Goal: Transaction & Acquisition: Purchase product/service

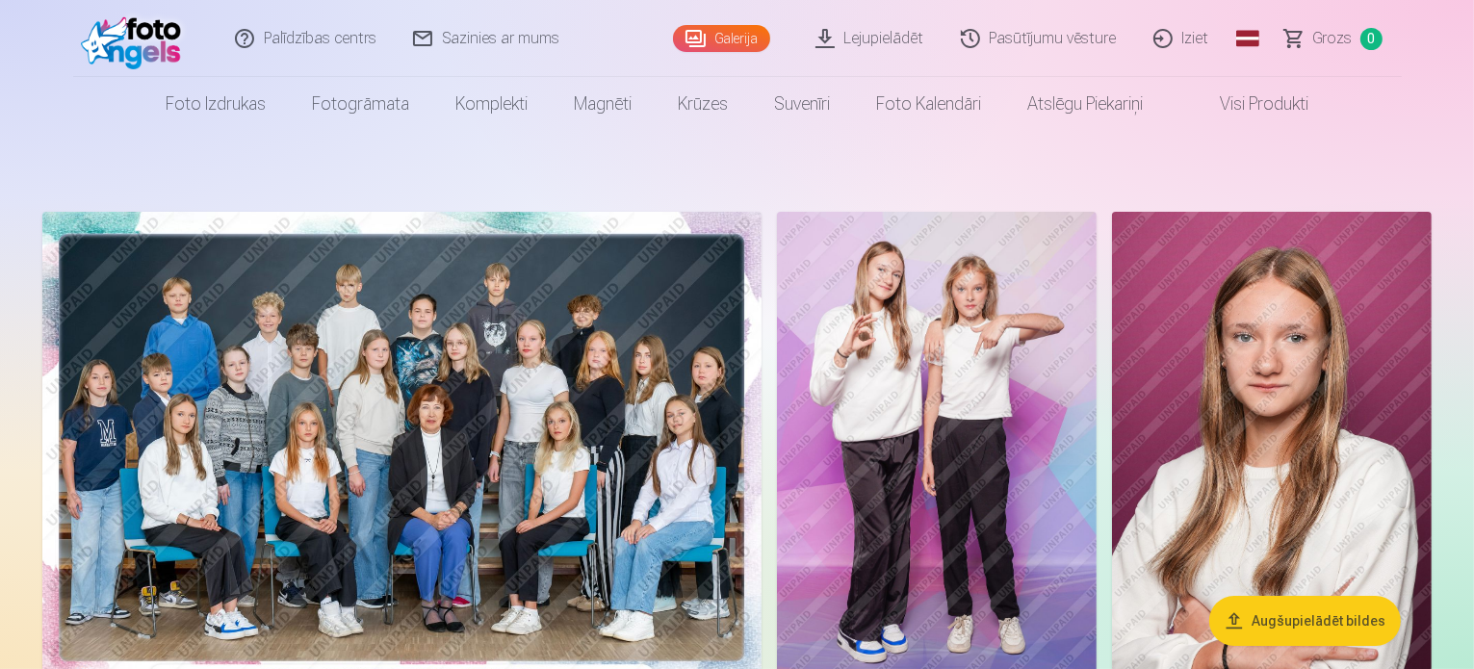
click at [1294, 623] on button "Augšupielādēt bildes" at bounding box center [1306, 621] width 192 height 50
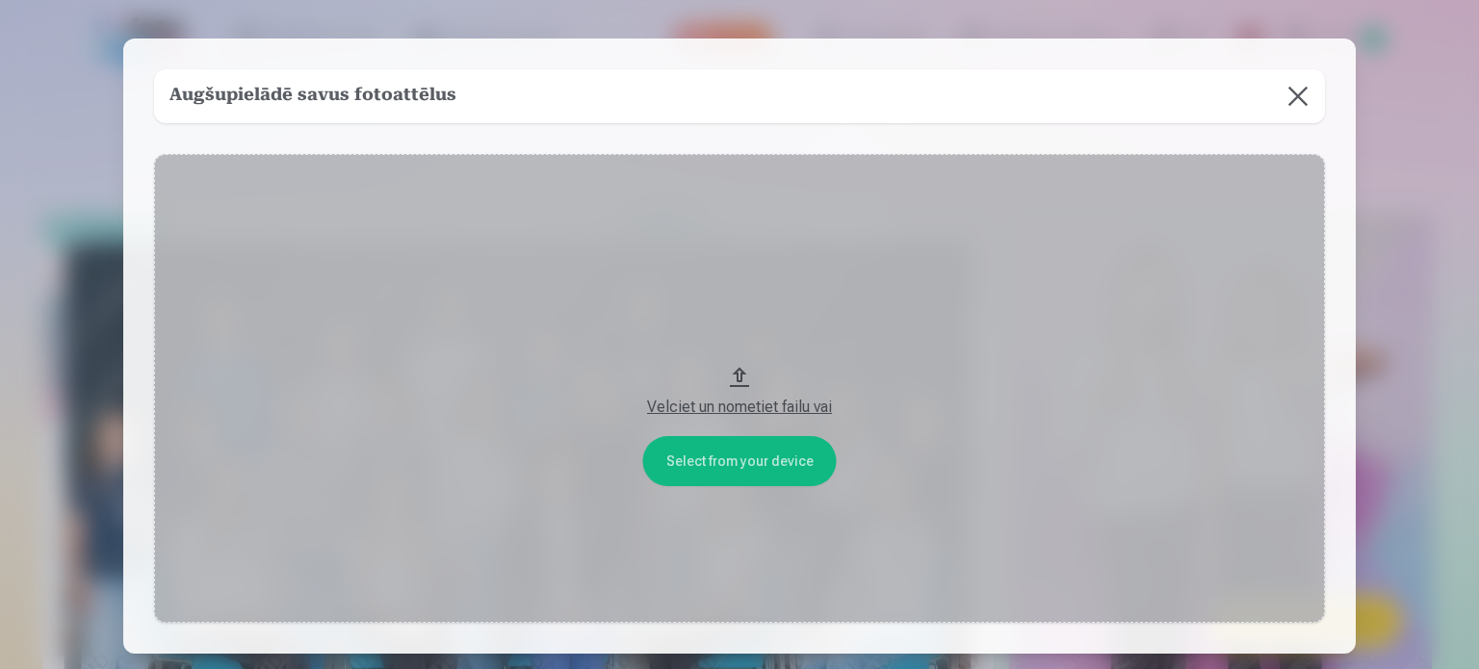
click at [1302, 98] on button at bounding box center [1298, 96] width 54 height 54
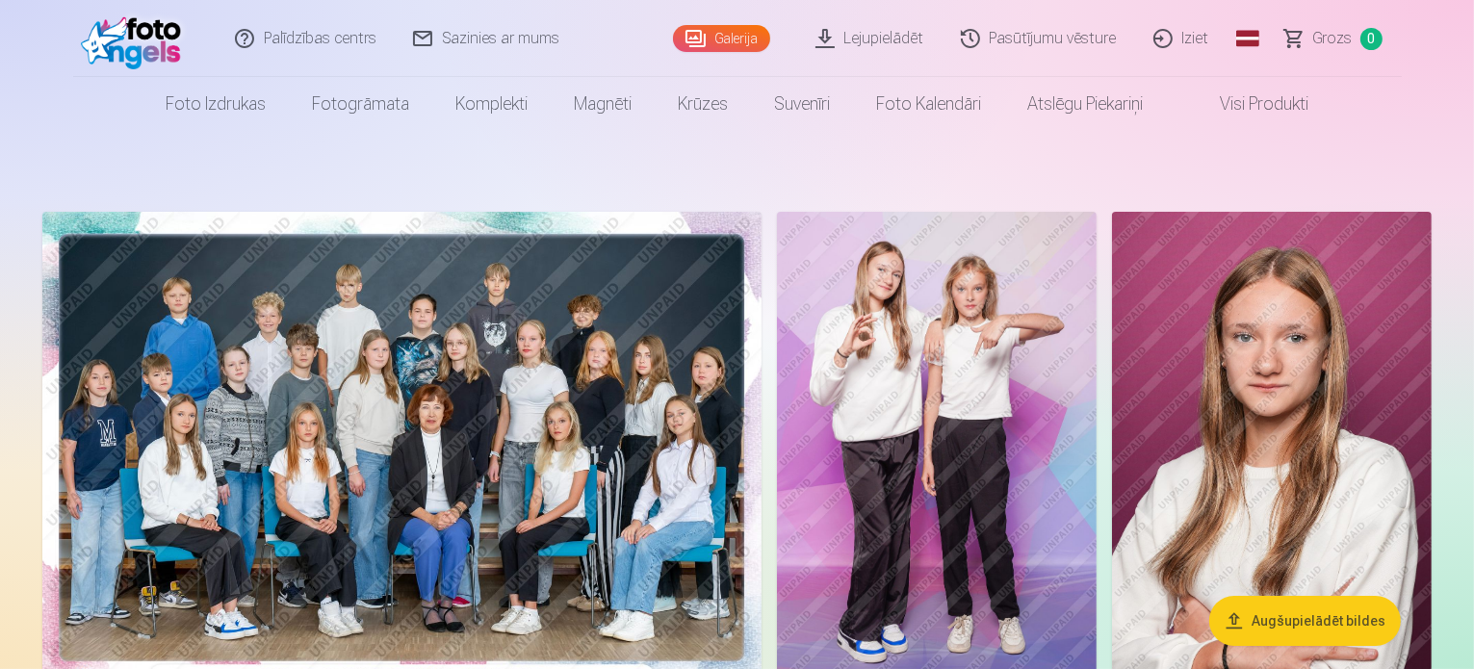
click at [1097, 361] on img at bounding box center [937, 452] width 320 height 481
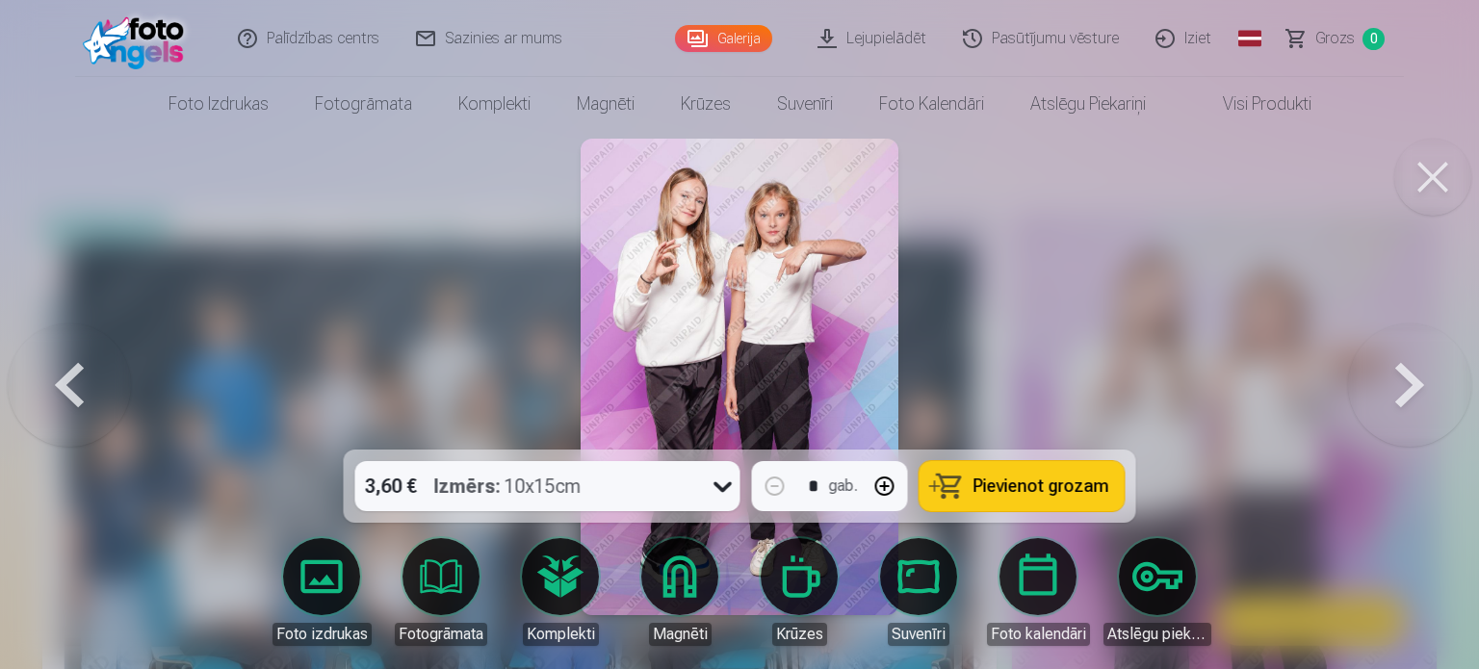
click at [1447, 188] on button at bounding box center [1432, 177] width 77 height 77
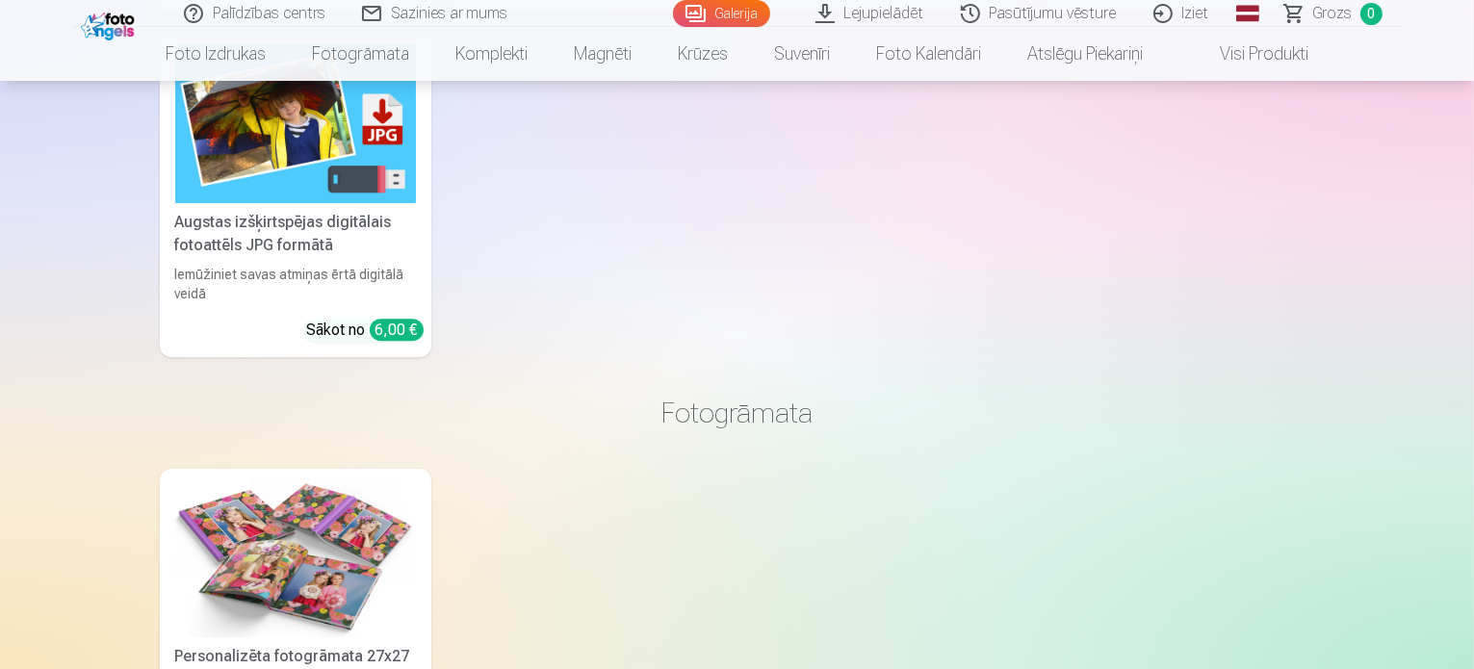
scroll to position [6260, 0]
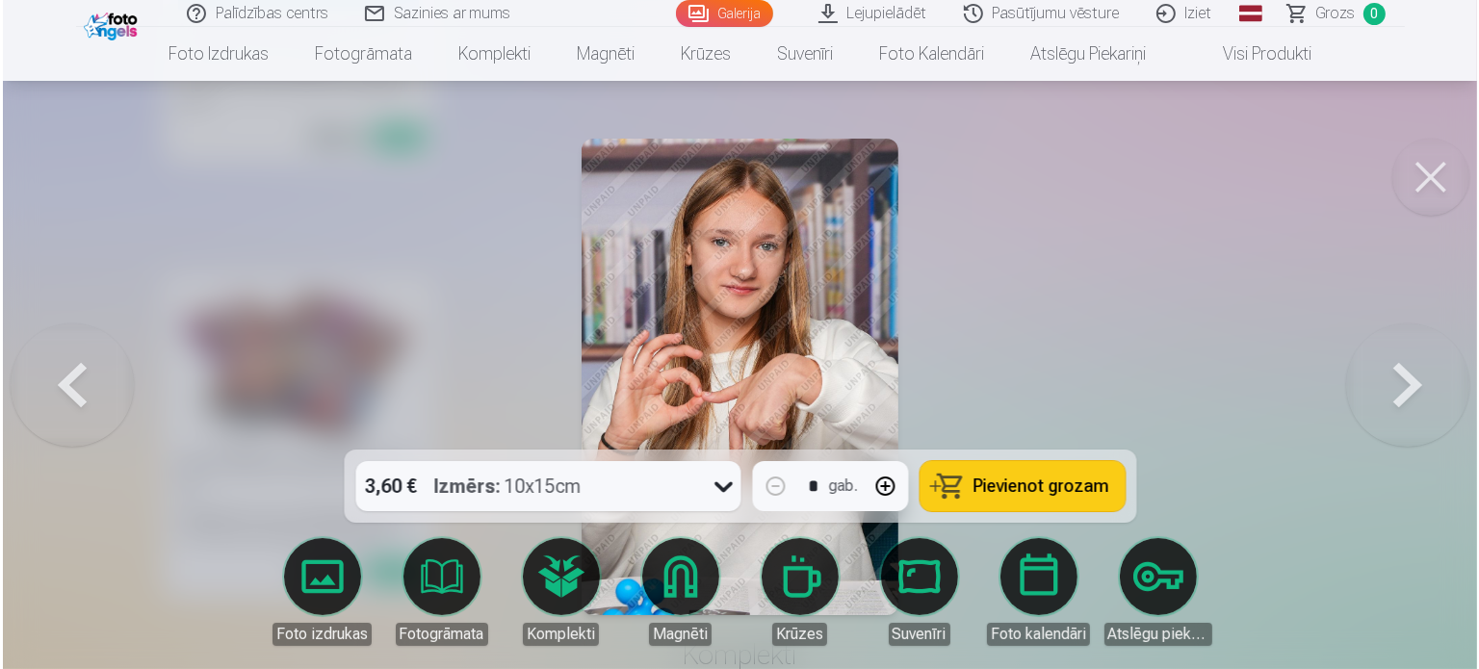
scroll to position [6279, 0]
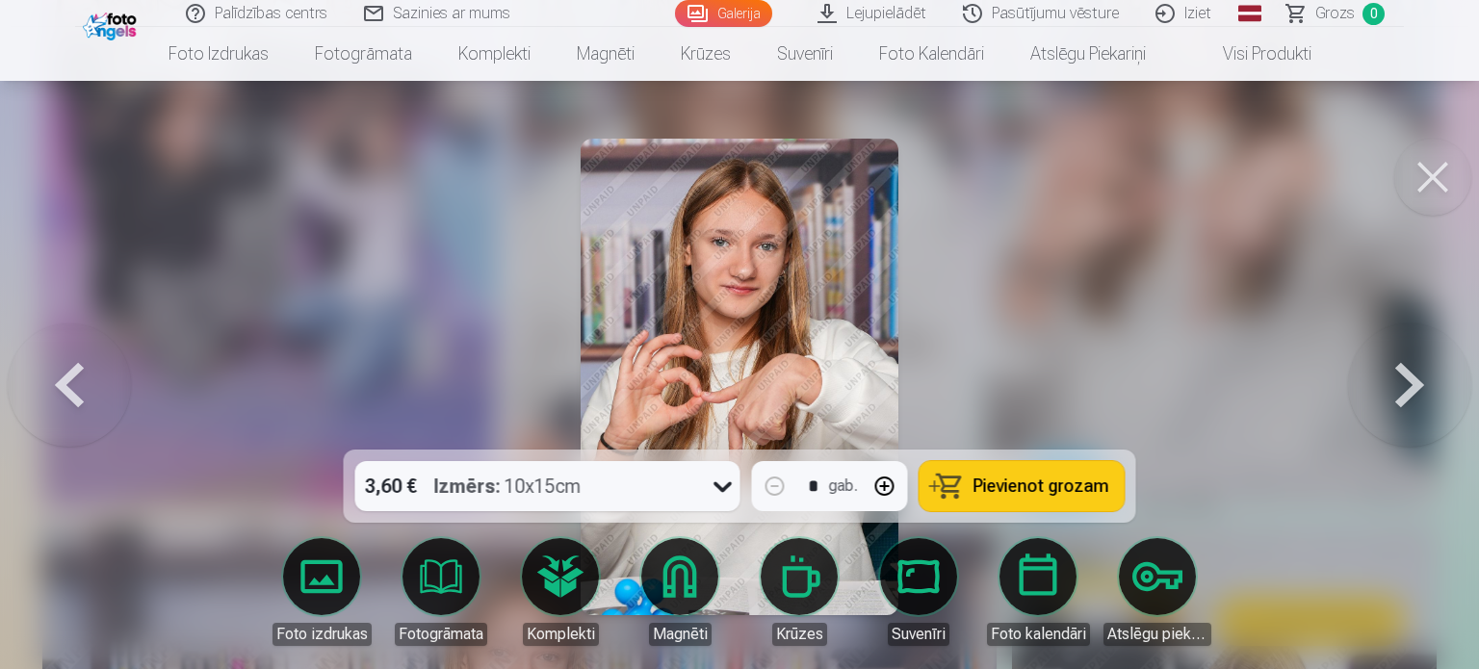
click at [993, 483] on span "Pievienot grozam" at bounding box center [1042, 486] width 136 height 17
click at [1442, 184] on button at bounding box center [1432, 177] width 77 height 77
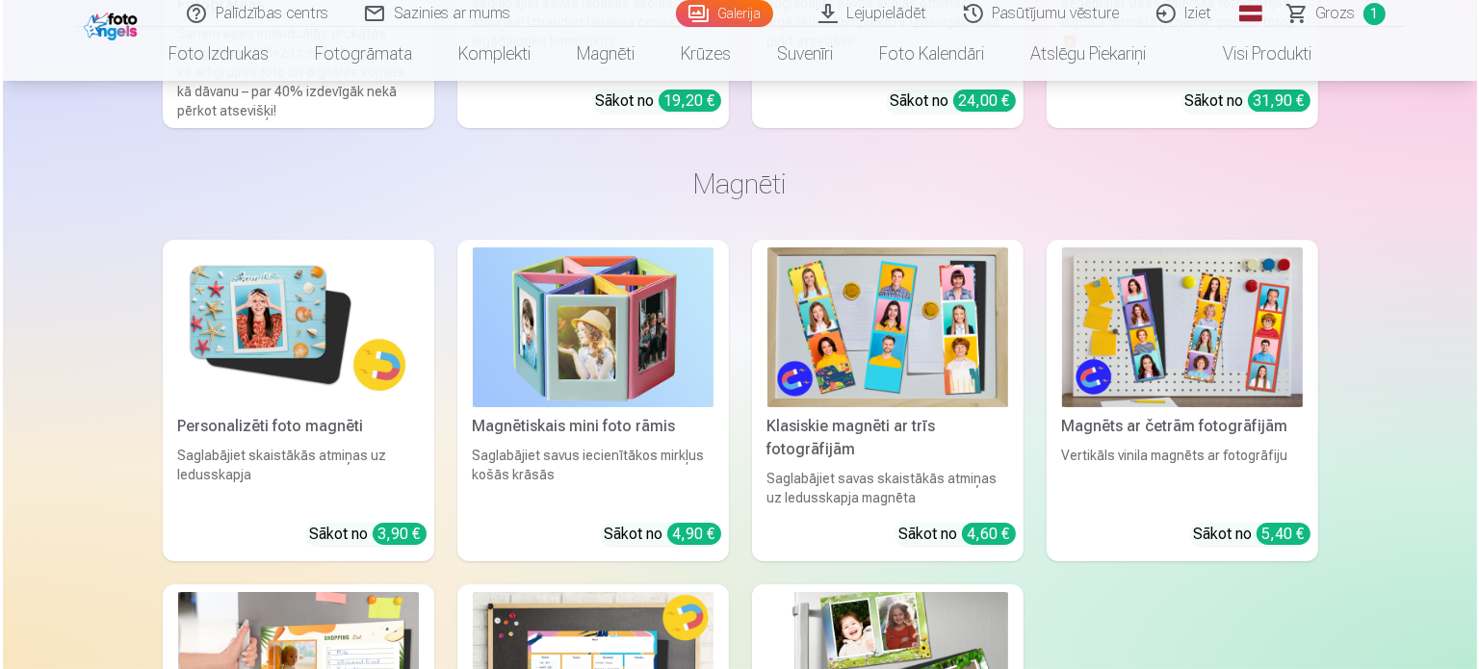
scroll to position [7244, 0]
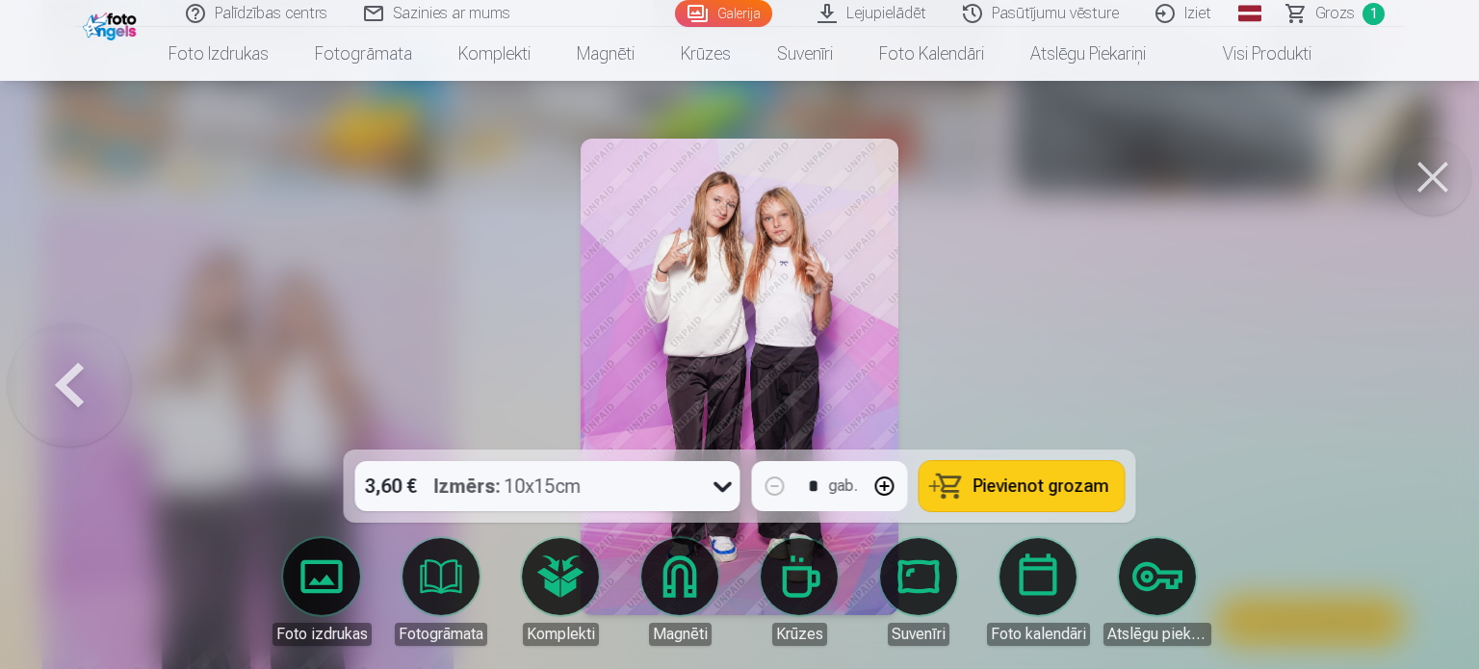
click at [1013, 487] on span "Pievienot grozam" at bounding box center [1042, 486] width 136 height 17
click at [1437, 184] on button at bounding box center [1432, 177] width 77 height 77
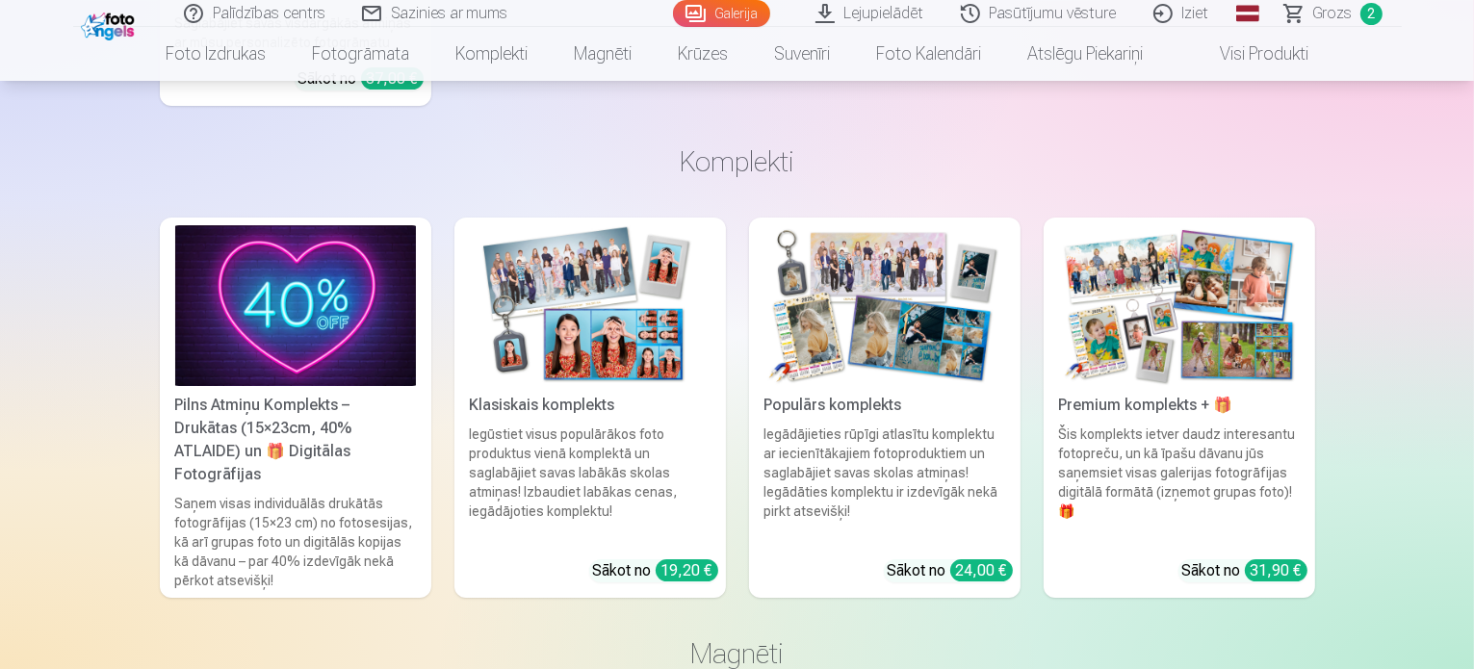
scroll to position [6741, 0]
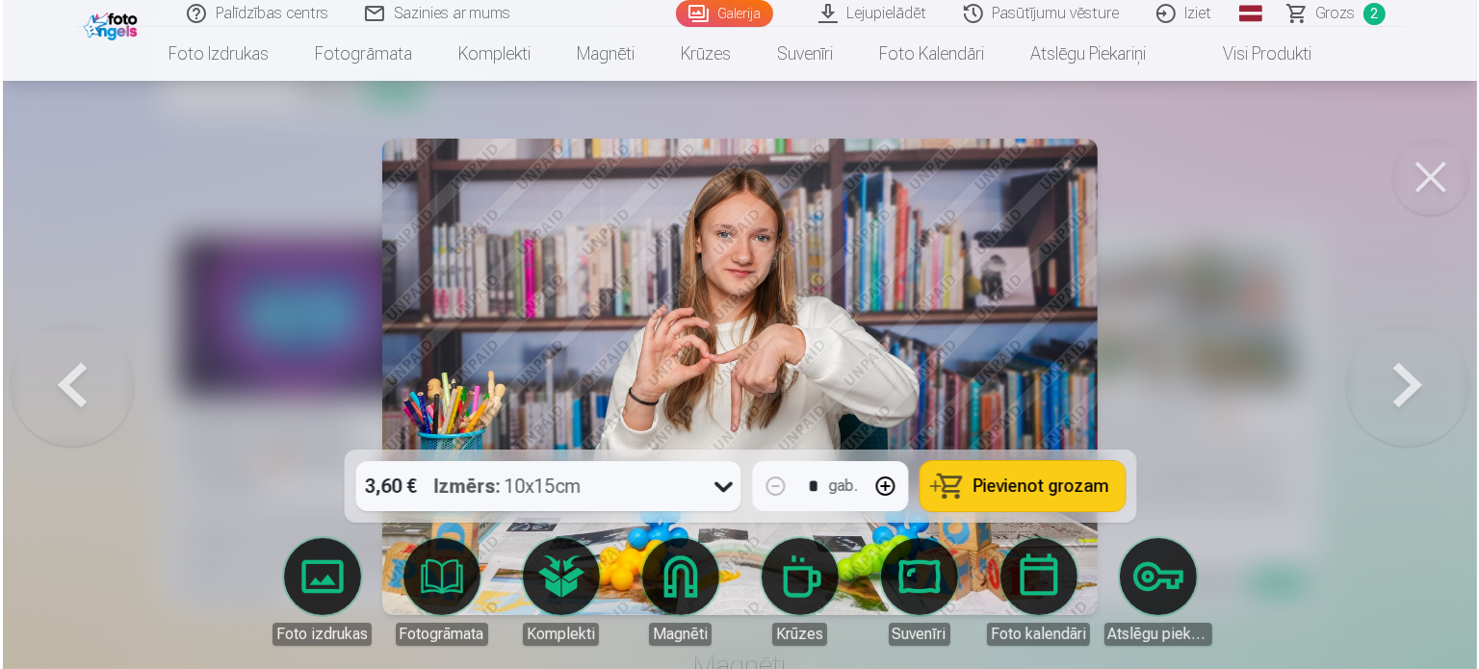
scroll to position [6761, 0]
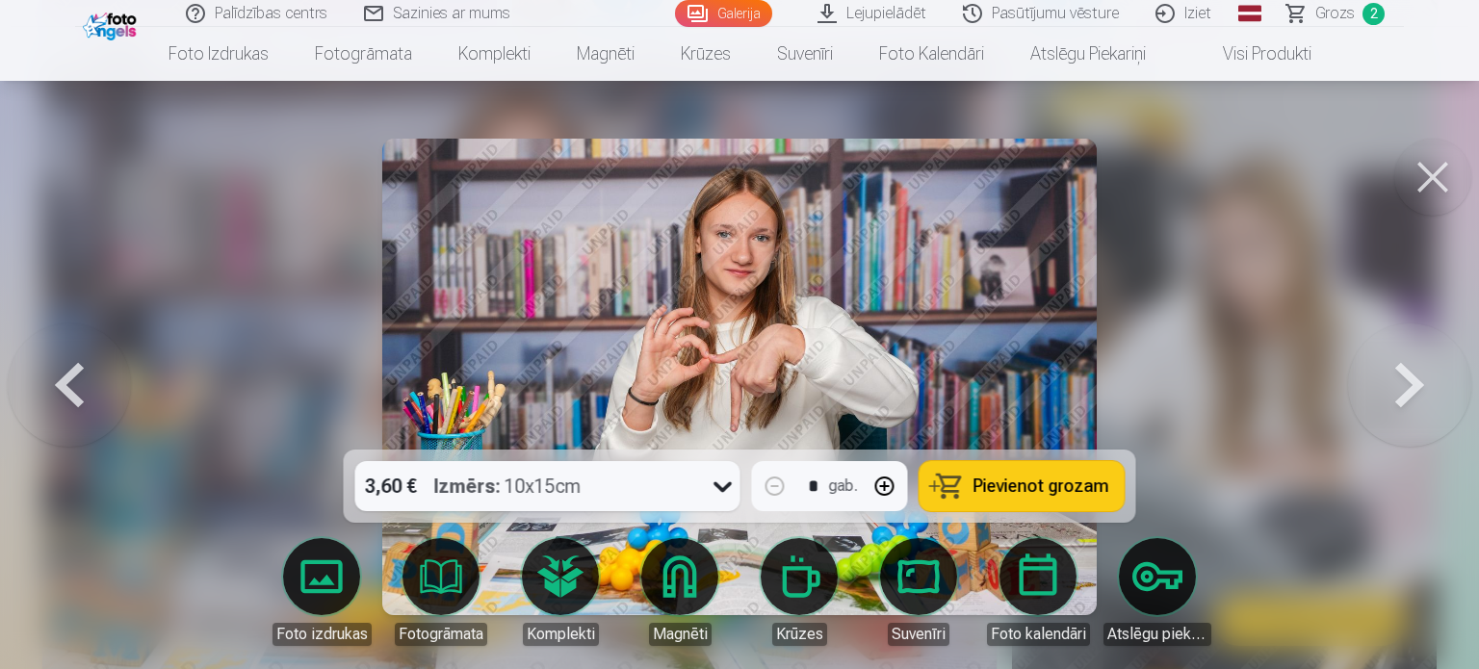
click at [1423, 182] on button at bounding box center [1432, 177] width 77 height 77
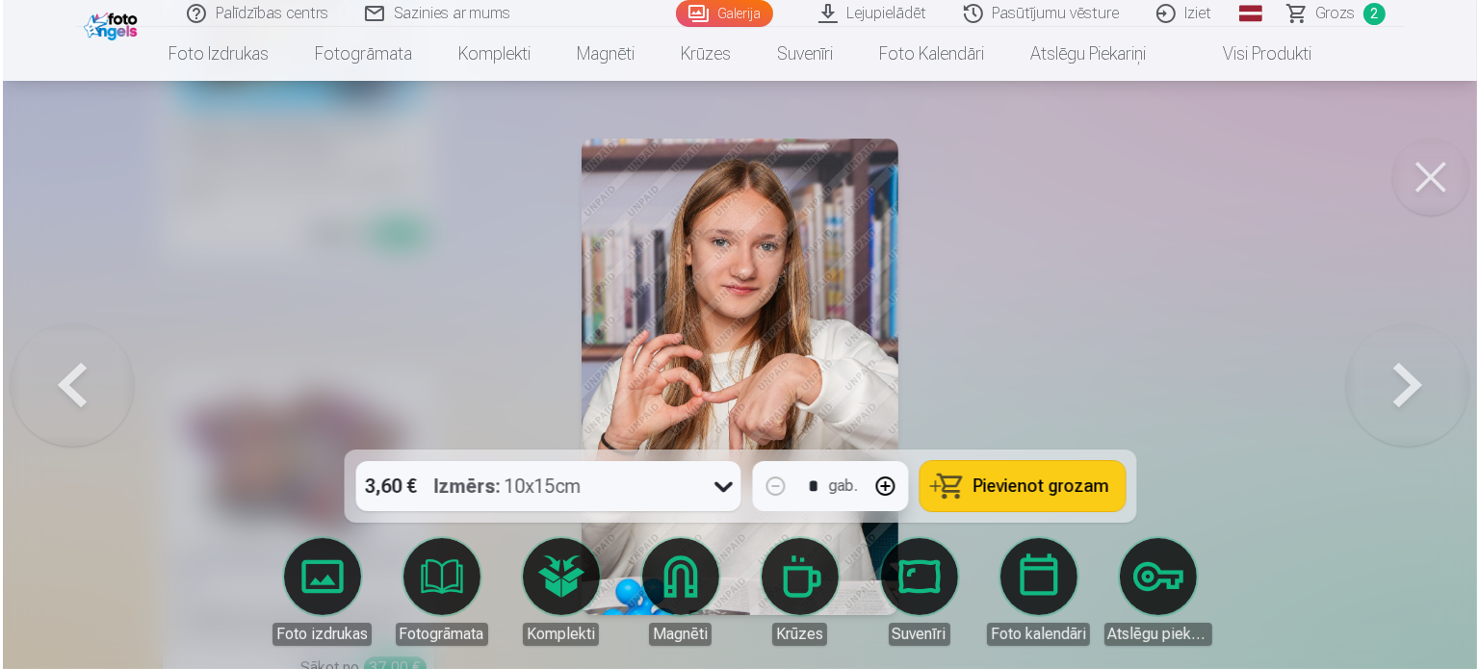
scroll to position [6183, 0]
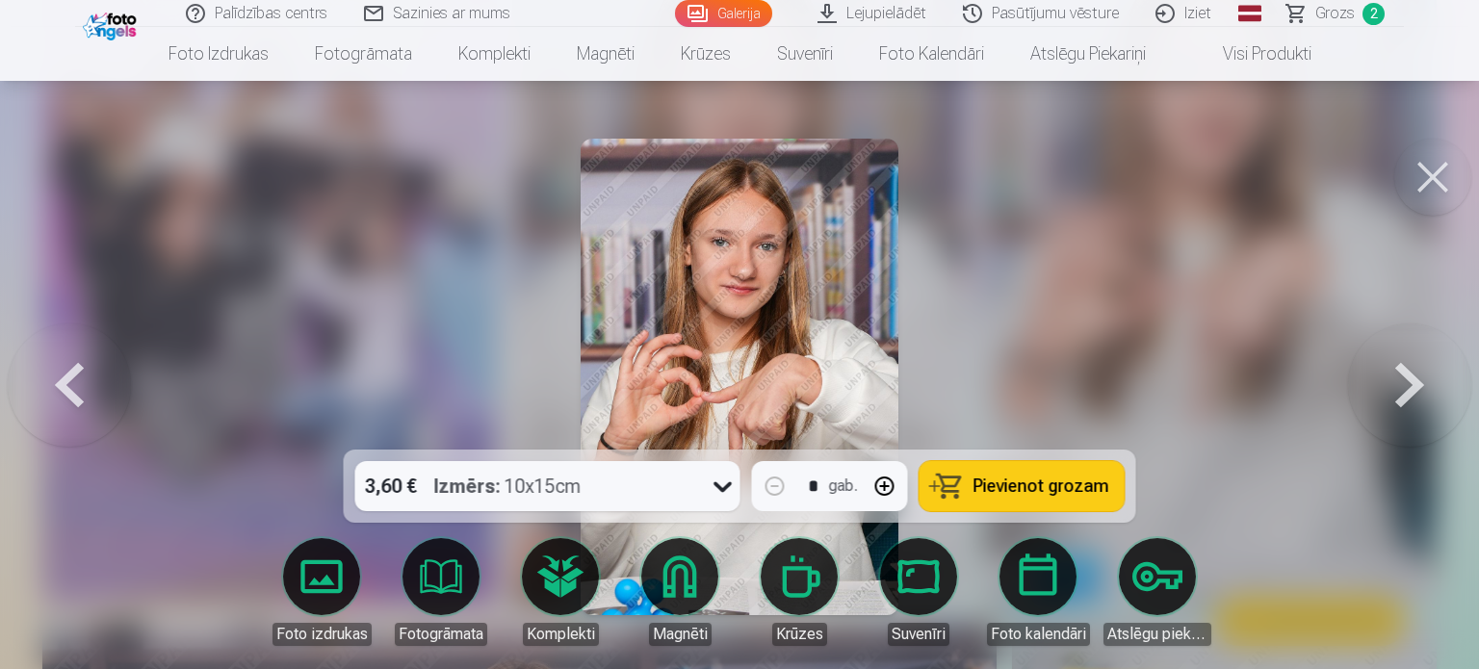
click at [1454, 178] on button at bounding box center [1432, 177] width 77 height 77
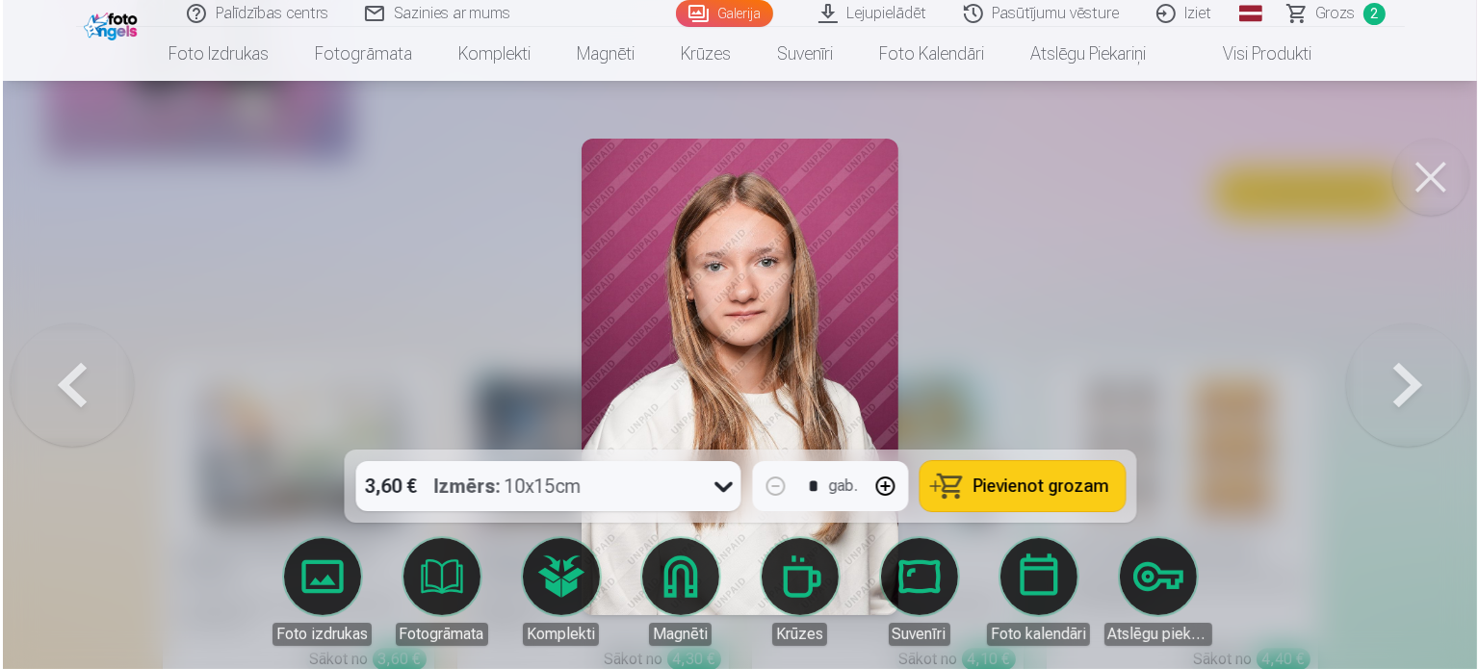
scroll to position [5408, 0]
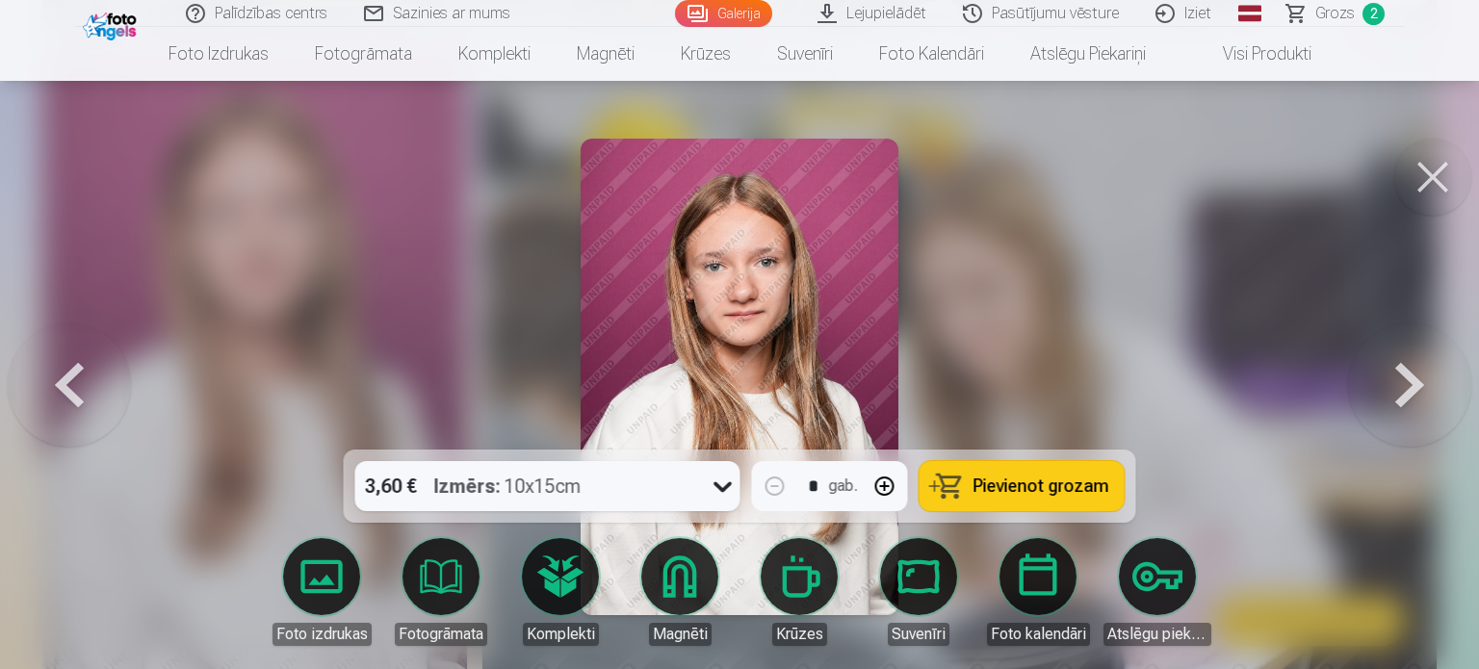
click at [1036, 482] on span "Pievienot grozam" at bounding box center [1042, 486] width 136 height 17
click at [1418, 189] on button at bounding box center [1432, 177] width 77 height 77
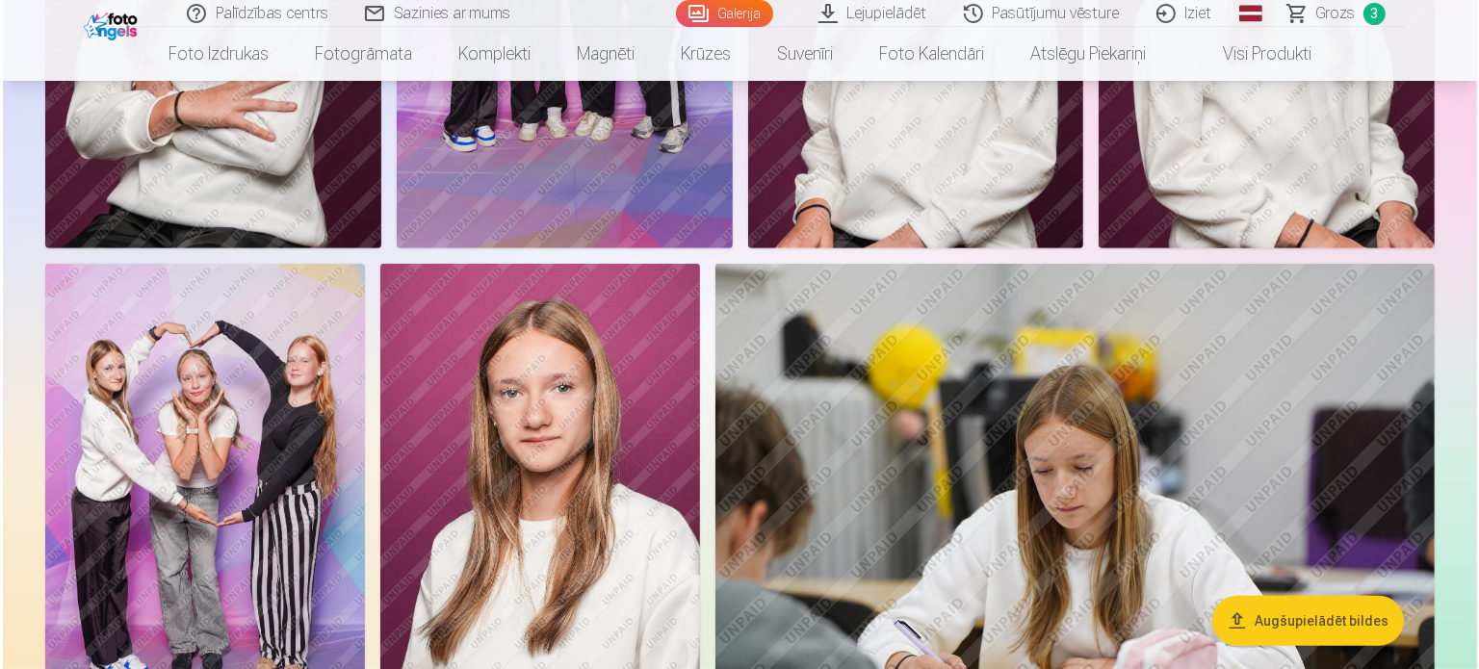
scroll to position [965, 0]
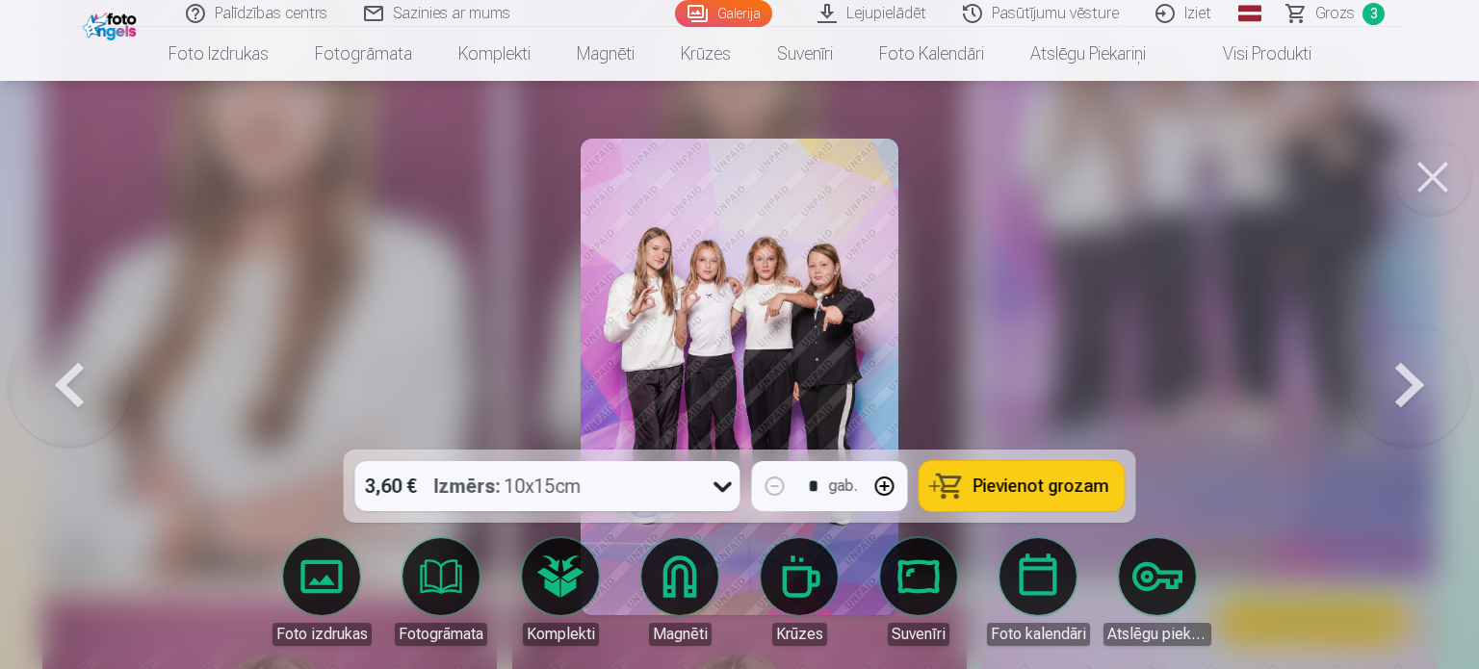
click at [1082, 470] on button "Pievienot grozam" at bounding box center [1022, 486] width 205 height 50
click at [1442, 175] on button at bounding box center [1432, 177] width 77 height 77
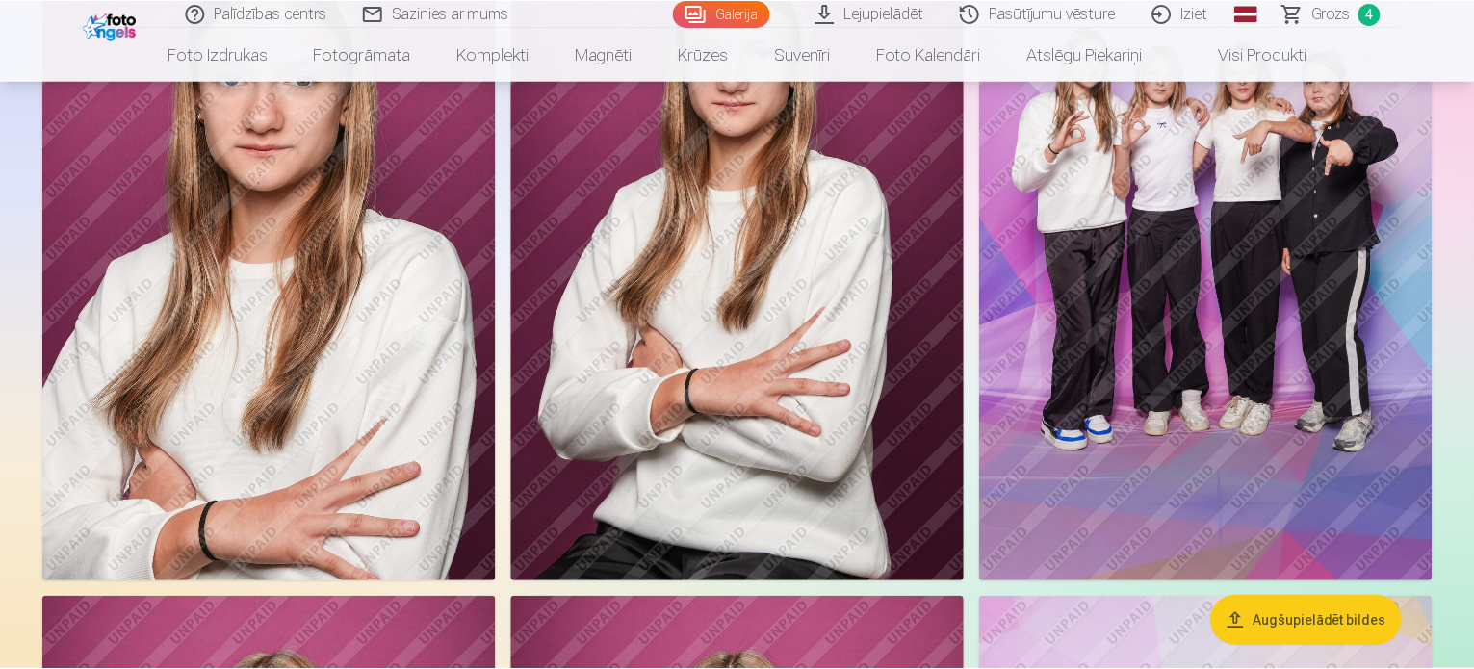
scroll to position [963, 0]
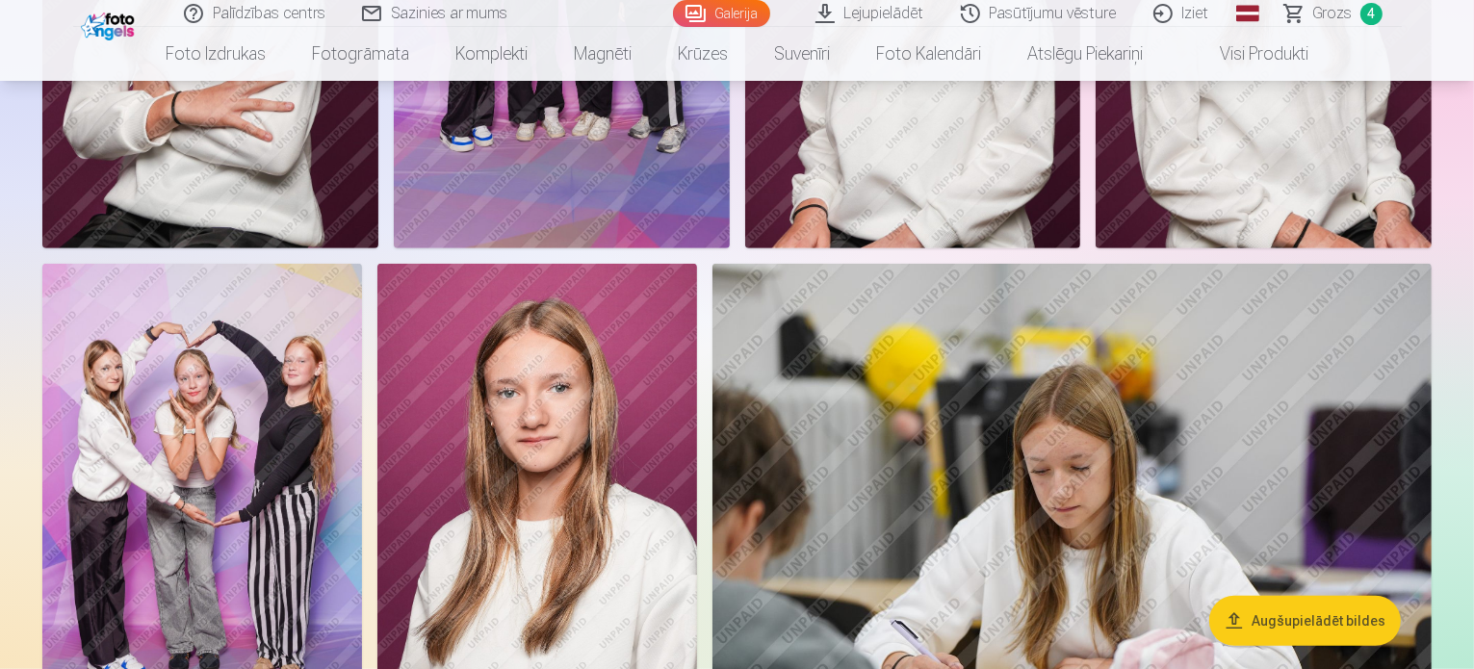
click at [1337, 21] on span "Grozs" at bounding box center [1333, 13] width 39 height 23
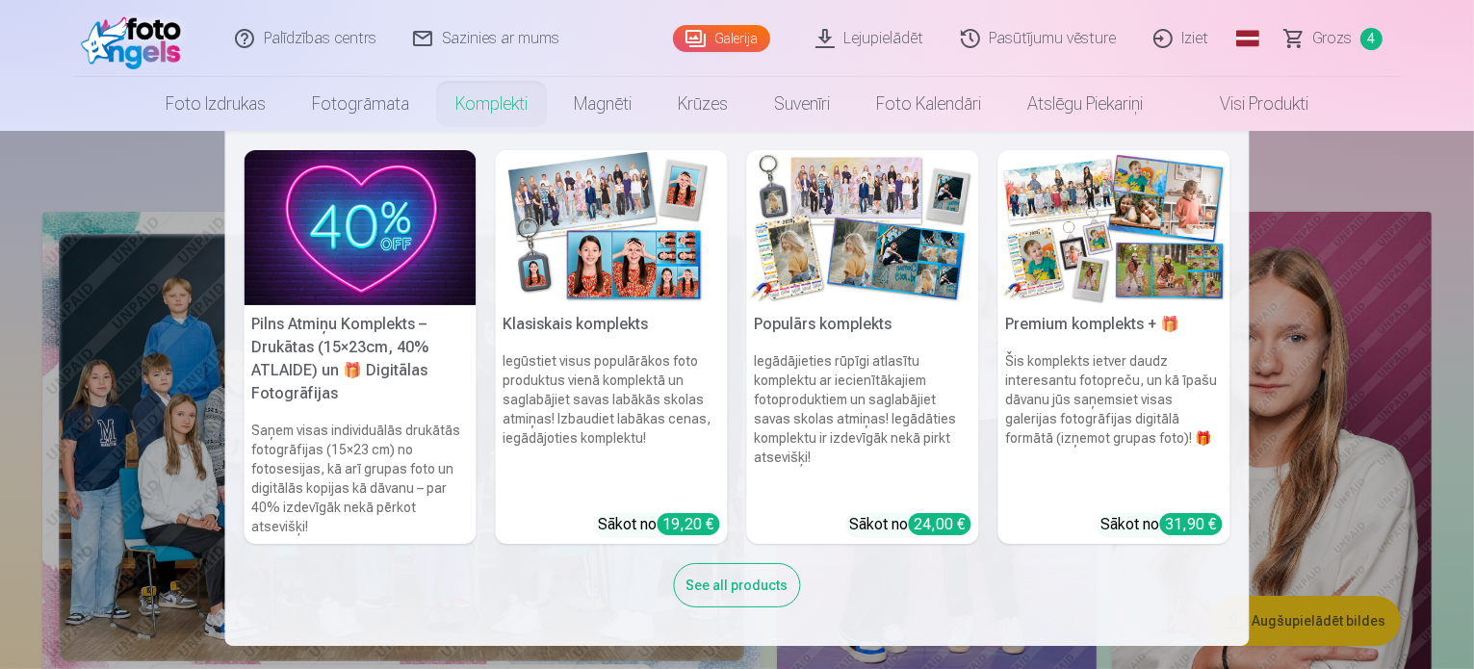
click at [92, 405] on nav "Pilns Atmiņu Komplekts – Drukātas (15×23cm, 40% ATLAIDE) un 🎁 Digitālas Fotogrā…" at bounding box center [737, 388] width 1474 height 515
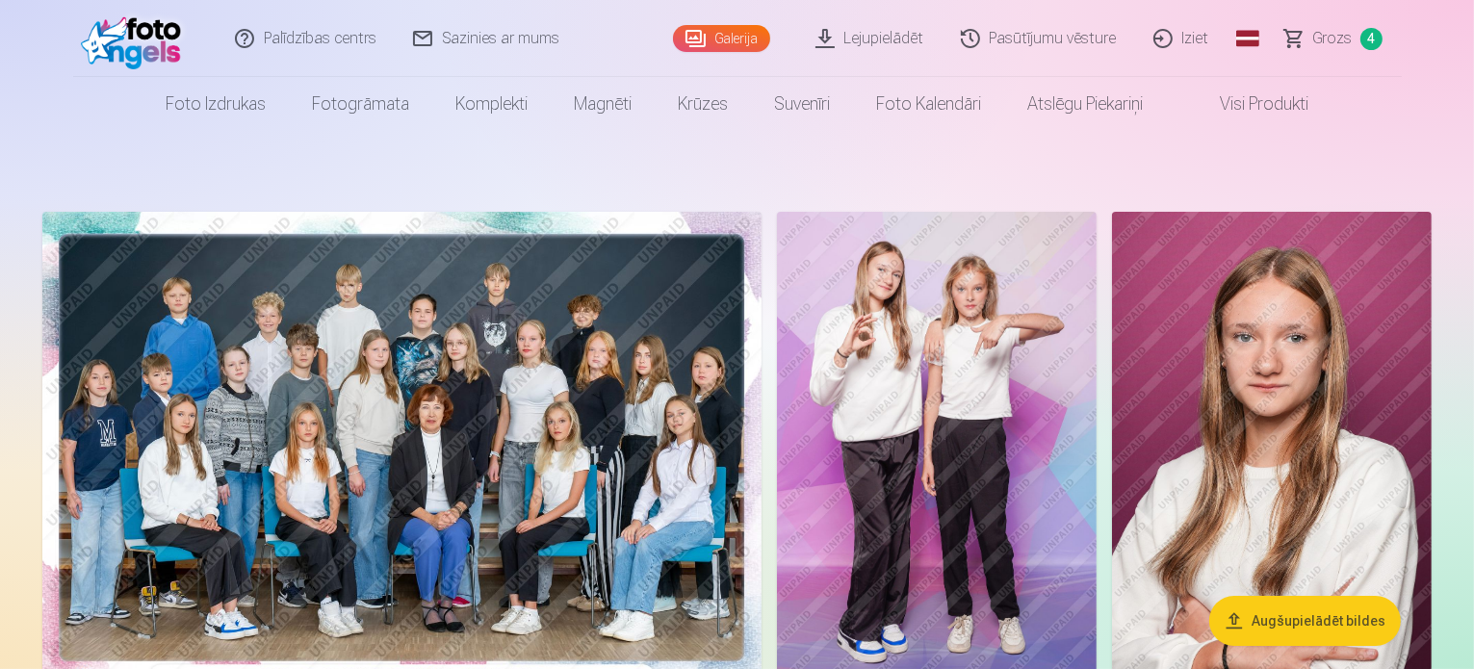
click at [675, 334] on img at bounding box center [401, 452] width 719 height 480
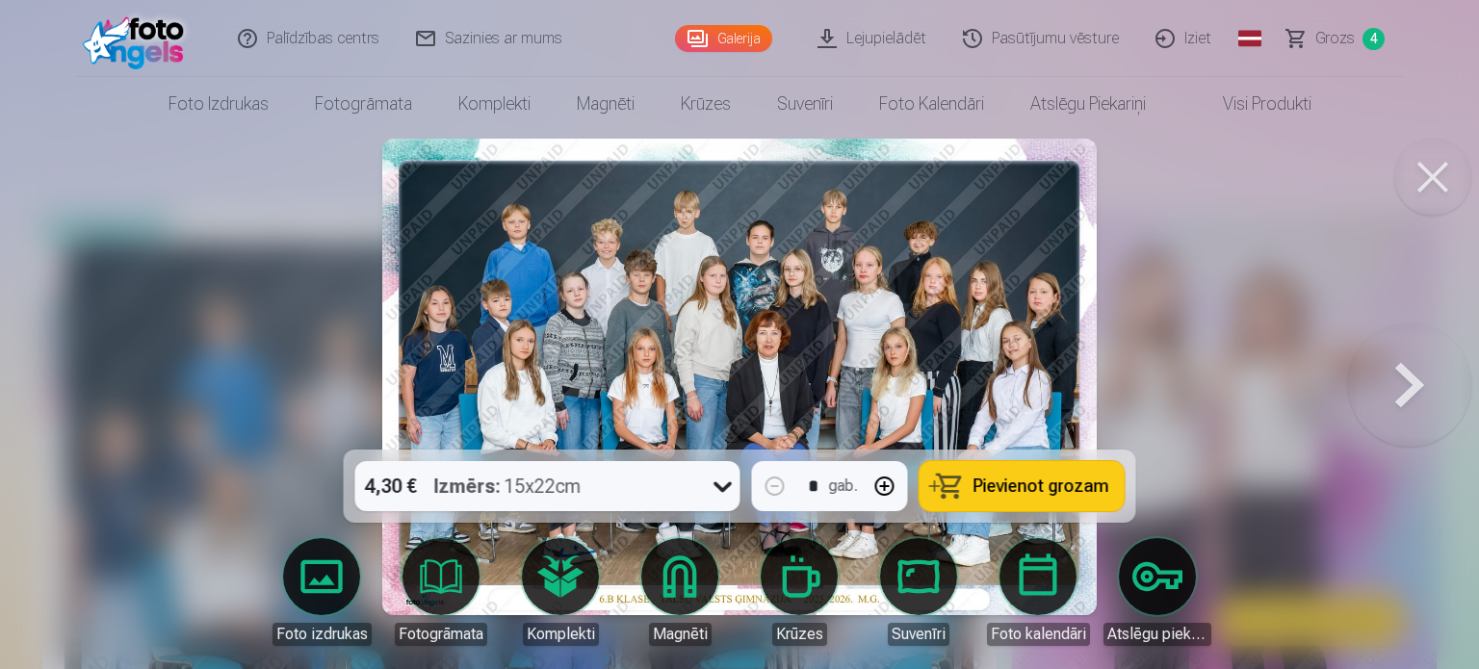
click at [1420, 179] on button at bounding box center [1432, 177] width 77 height 77
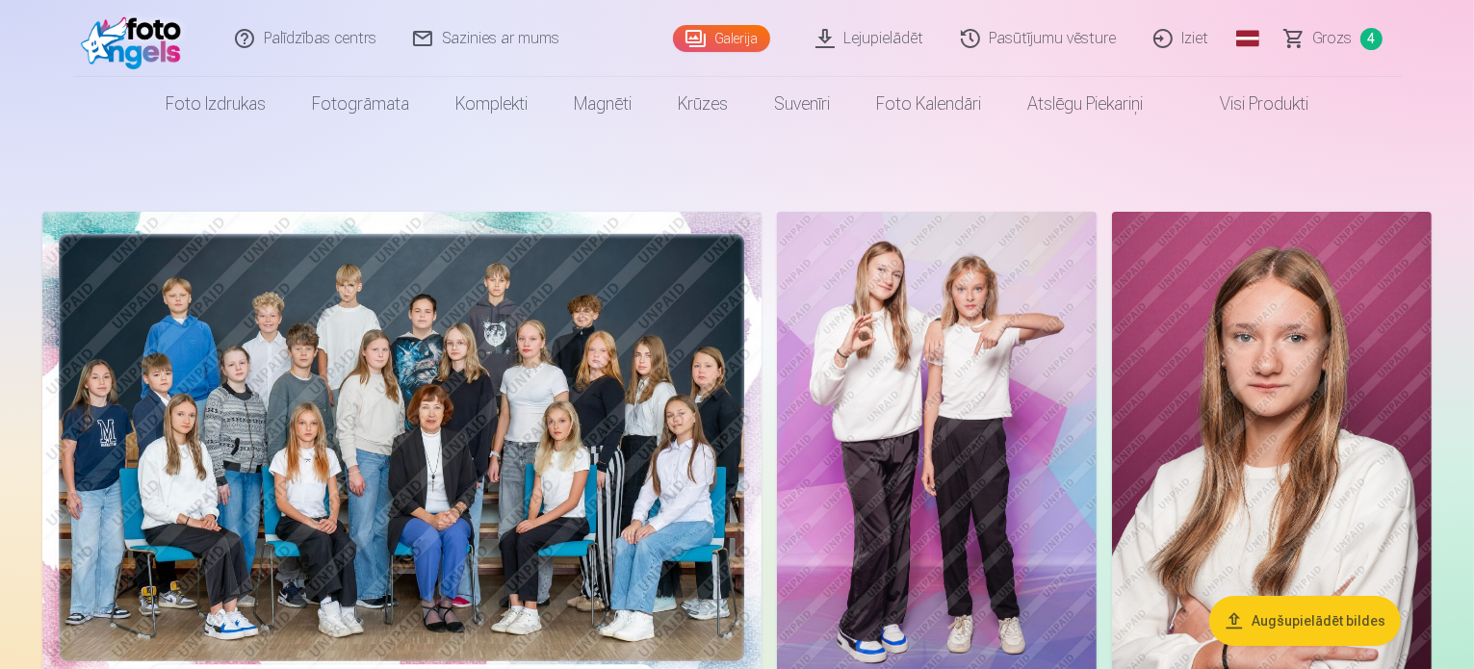
click at [1337, 44] on span "Grozs" at bounding box center [1333, 38] width 39 height 23
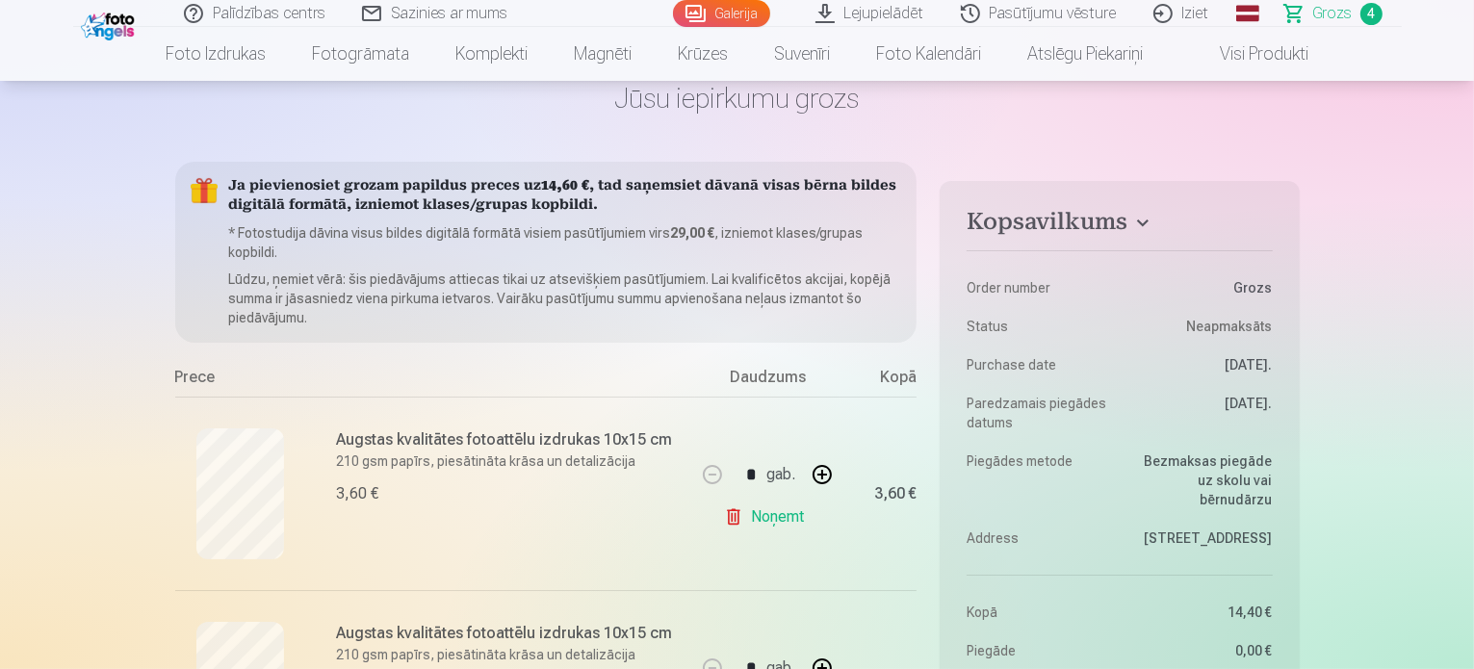
scroll to position [193, 0]
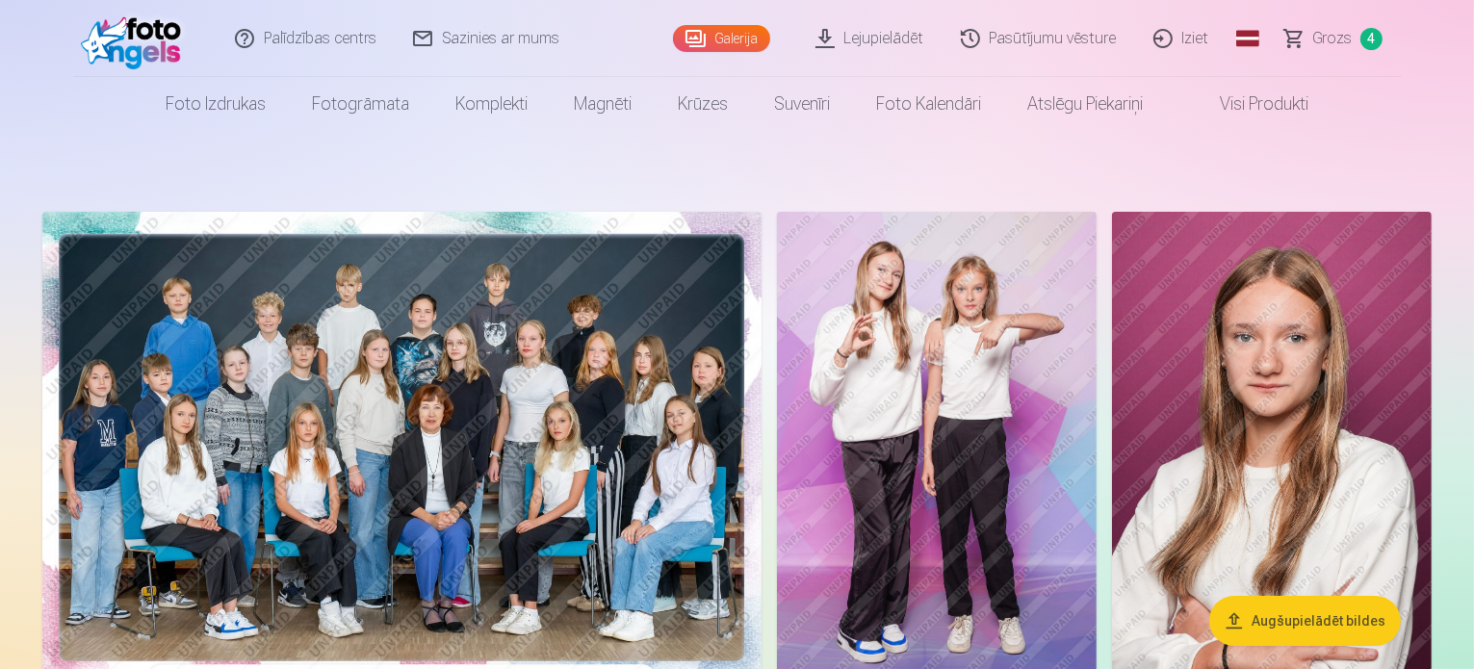
click at [1328, 44] on span "Grozs" at bounding box center [1333, 38] width 39 height 23
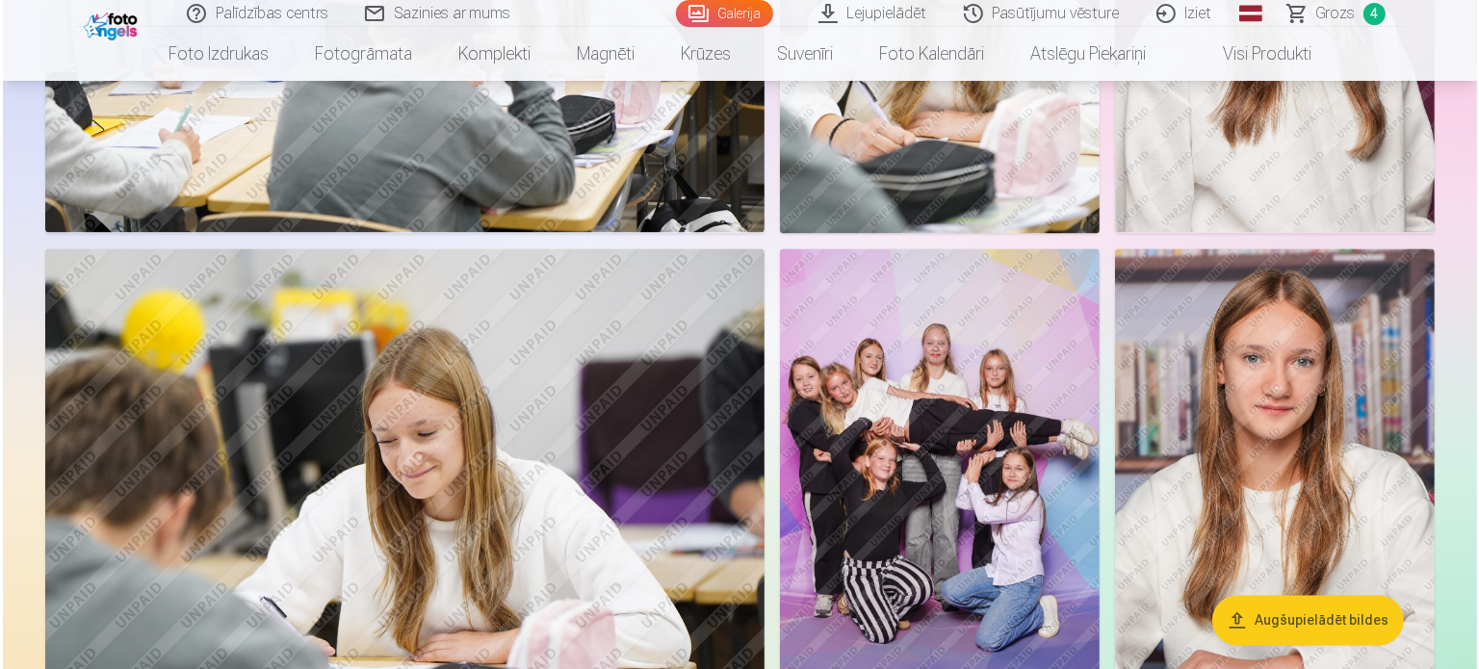
scroll to position [3852, 0]
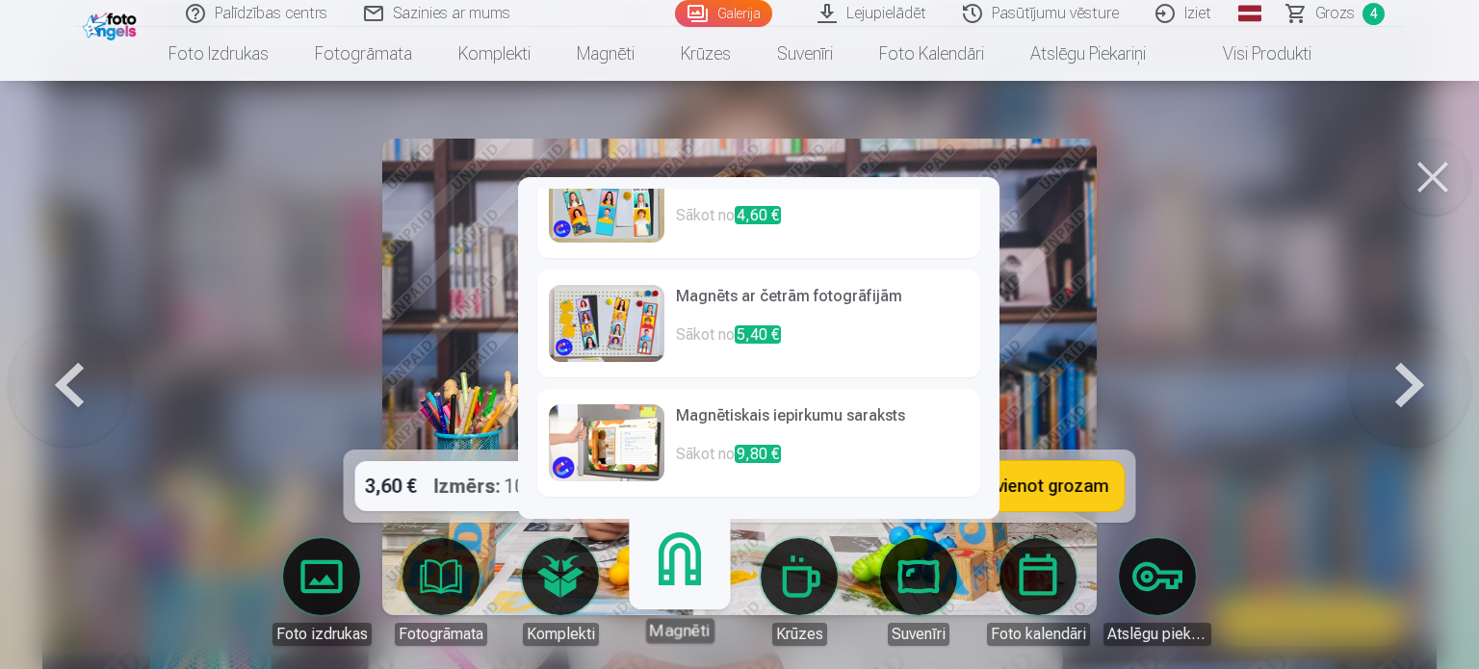
scroll to position [96, 0]
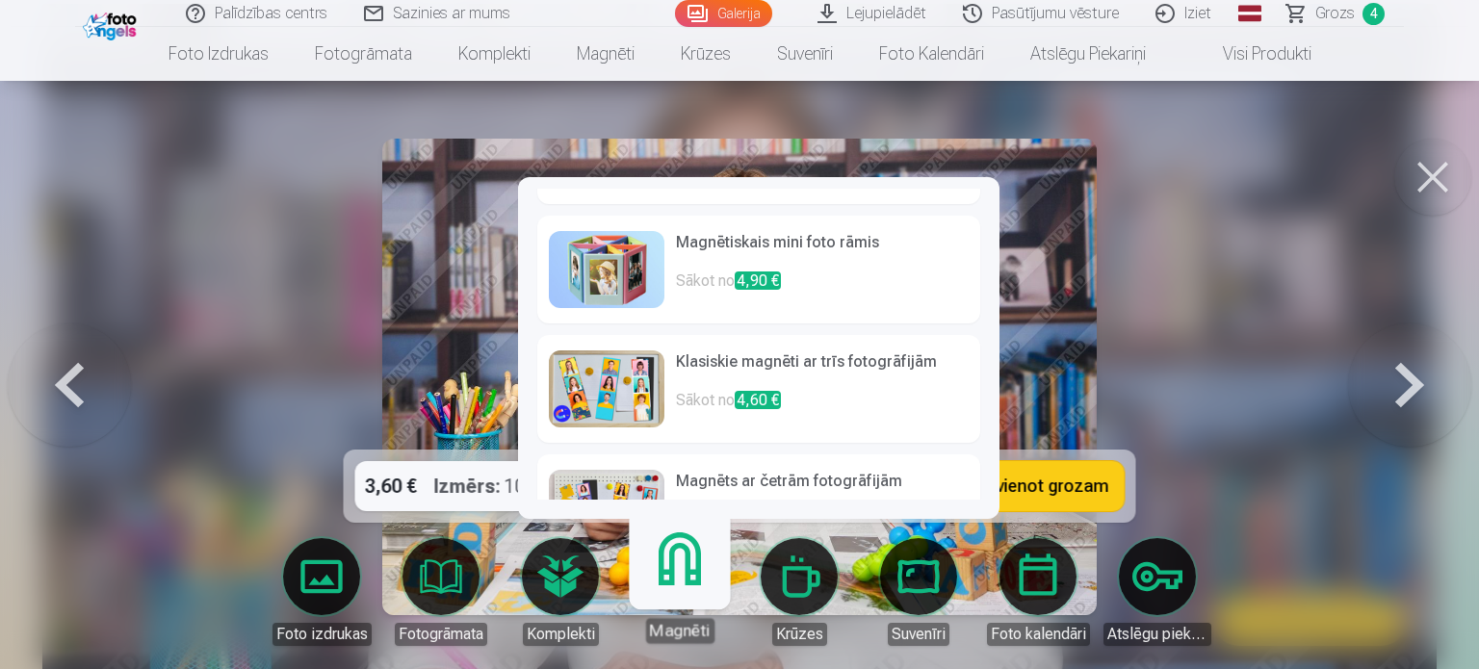
click at [855, 359] on h6 "Klasiskie magnēti ar trīs fotogrāfijām" at bounding box center [822, 370] width 293 height 39
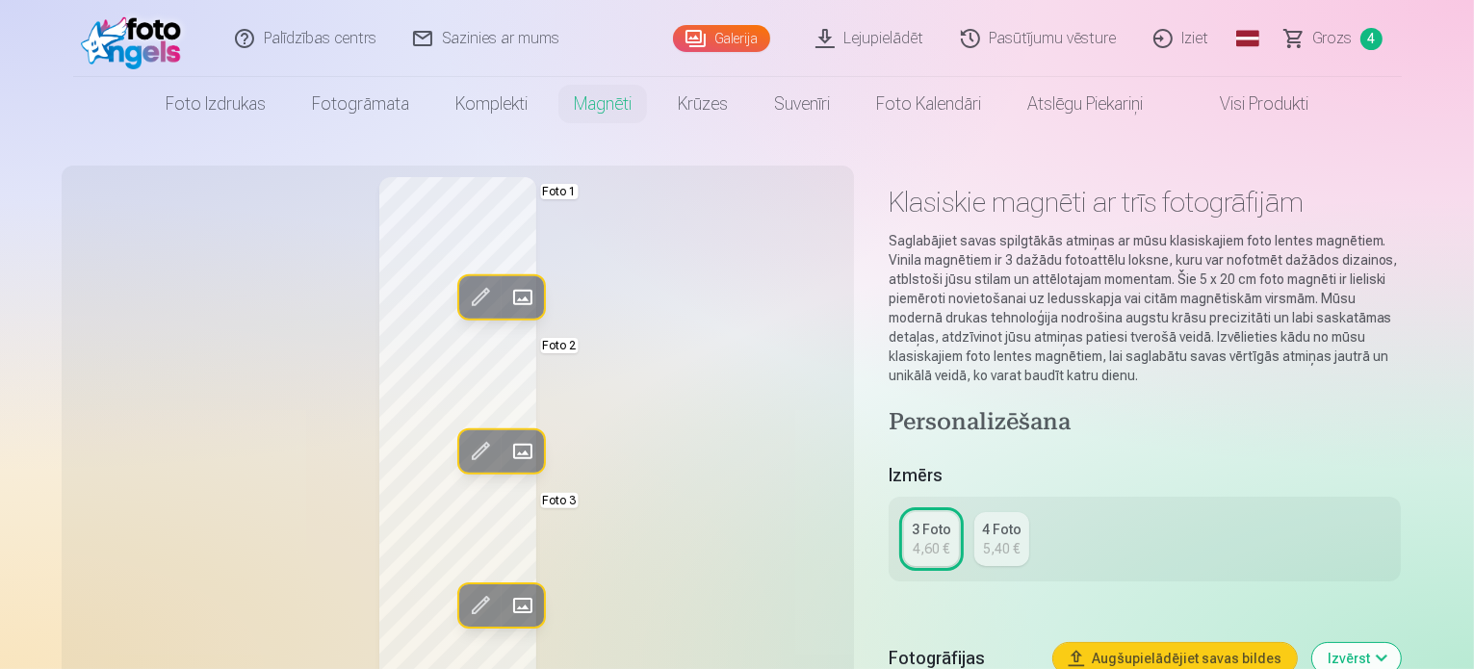
click at [507, 449] on span at bounding box center [522, 451] width 31 height 31
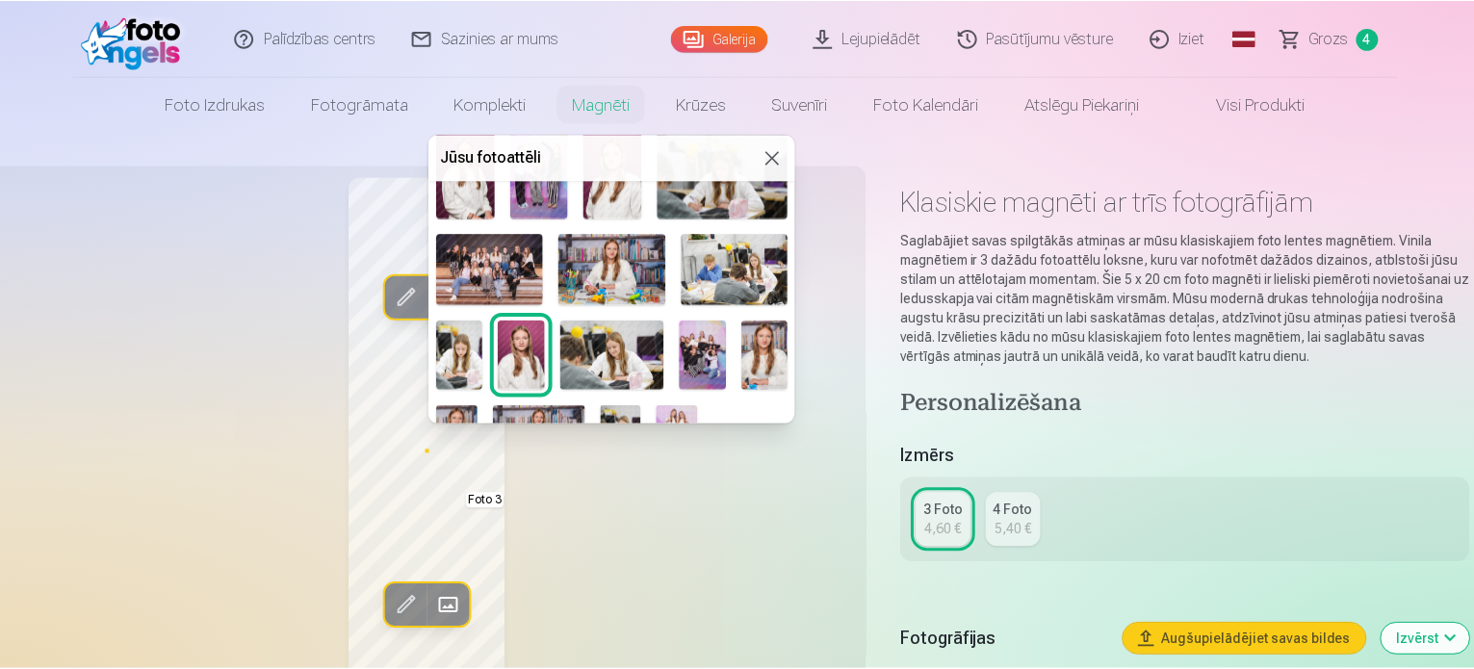
scroll to position [193, 0]
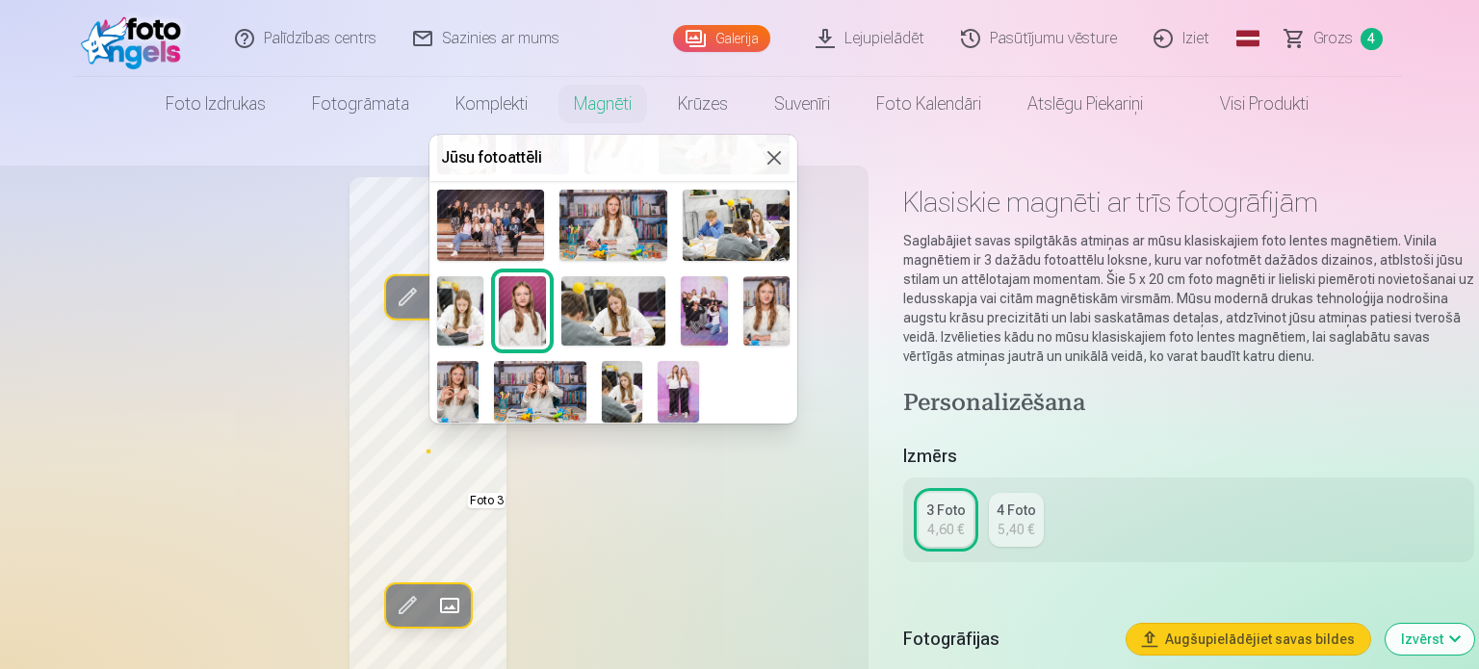
click at [452, 384] on img at bounding box center [457, 392] width 41 height 62
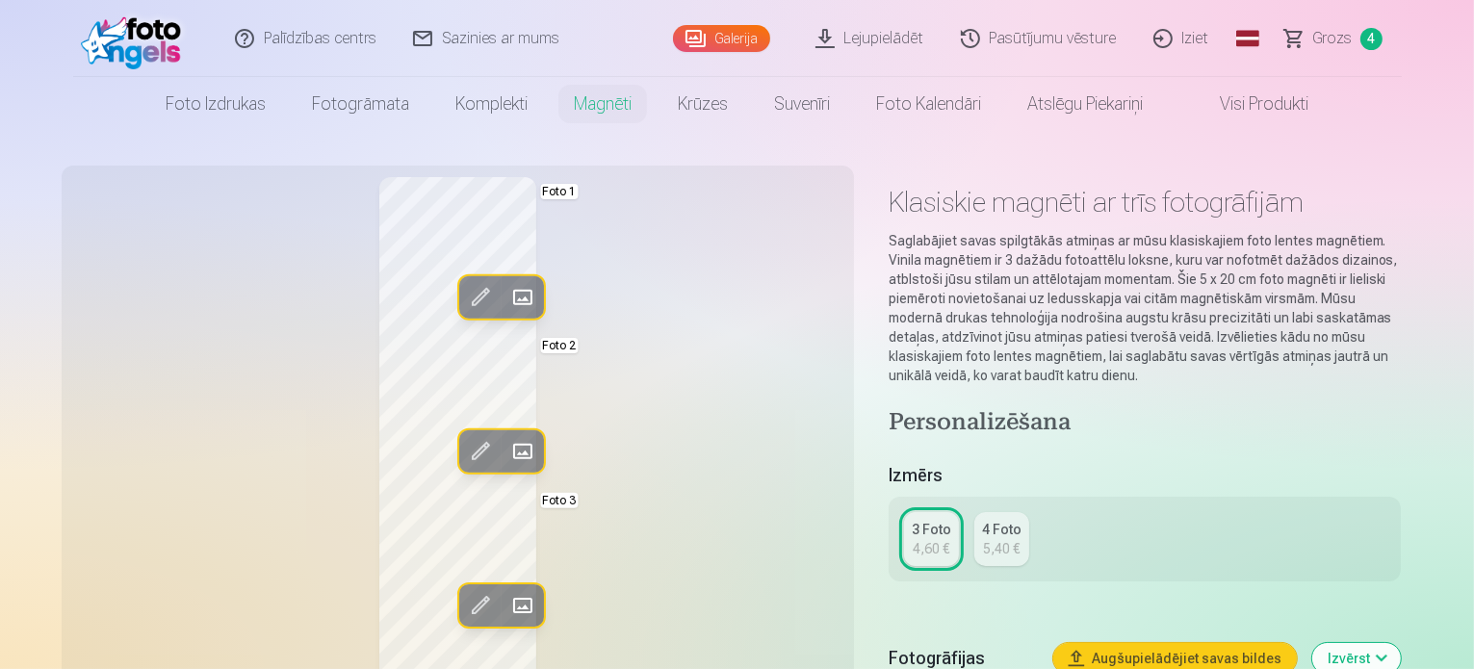
click at [507, 602] on span at bounding box center [522, 605] width 31 height 31
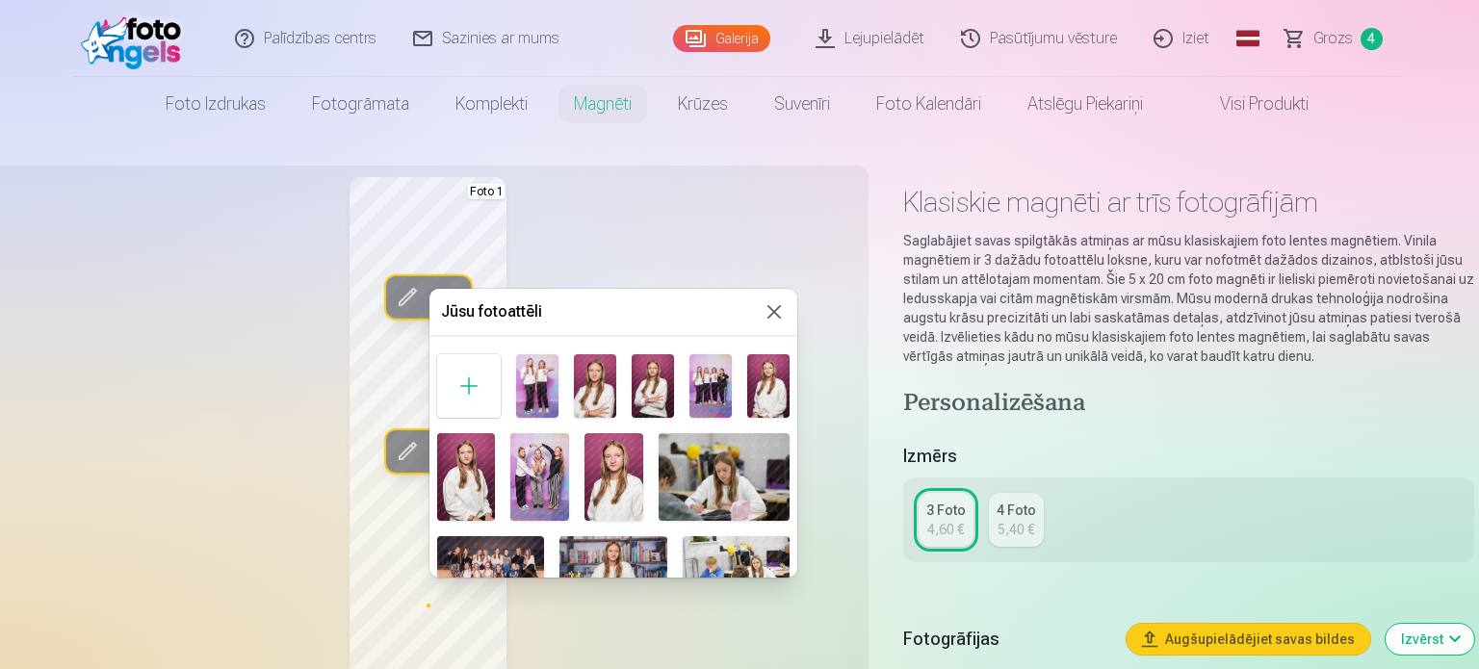
click at [588, 380] on img at bounding box center [595, 386] width 42 height 64
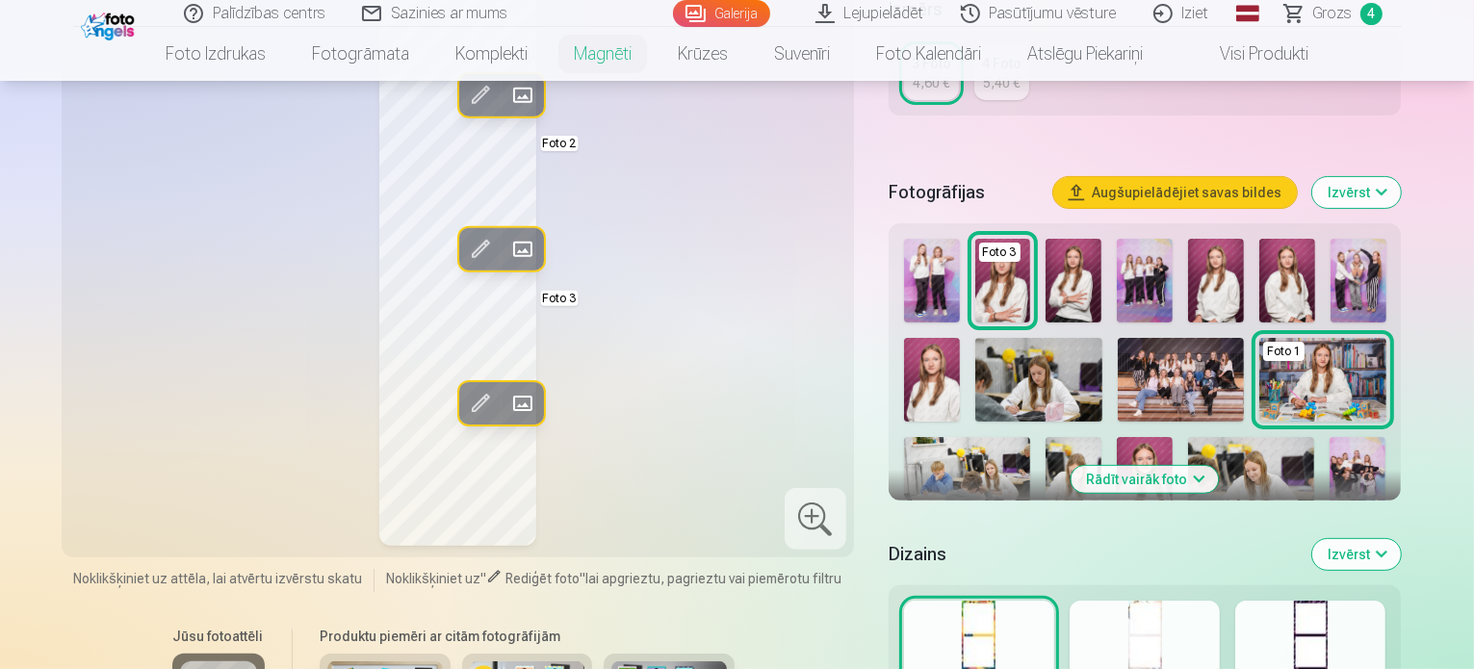
scroll to position [578, 0]
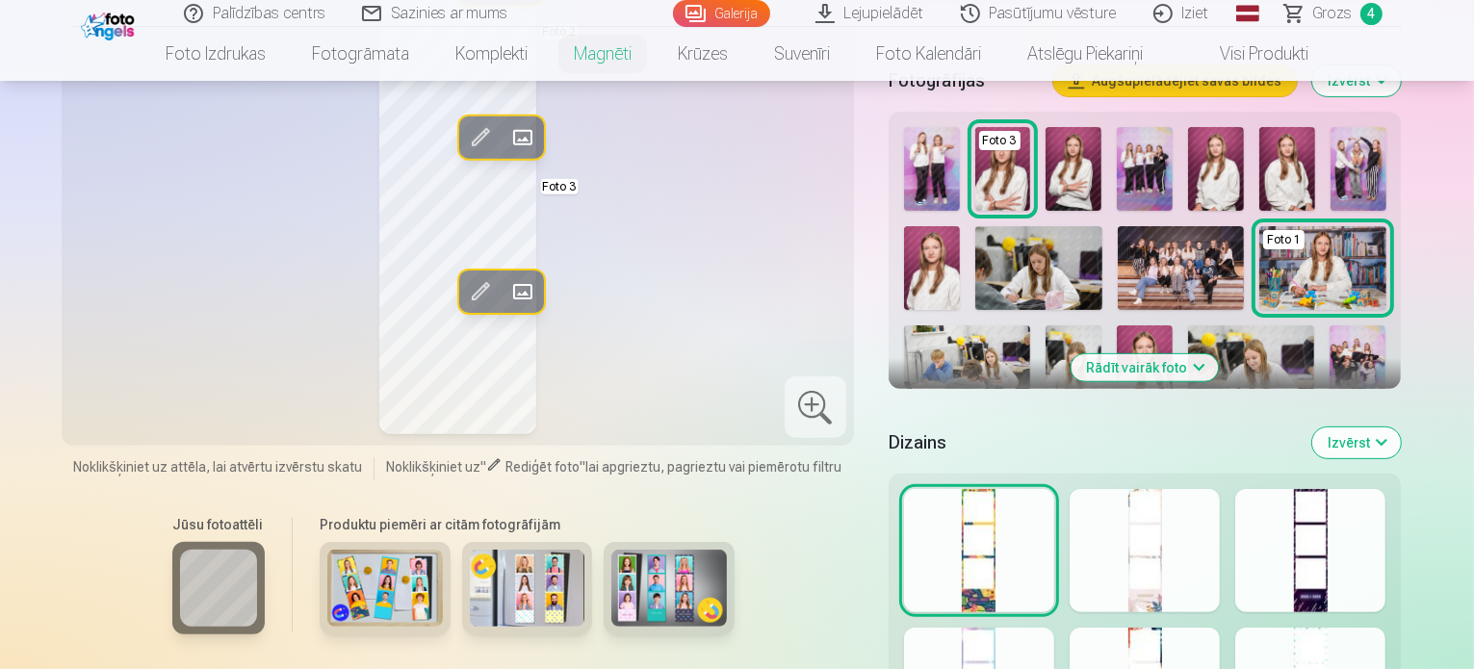
click at [1202, 534] on div at bounding box center [1145, 550] width 150 height 123
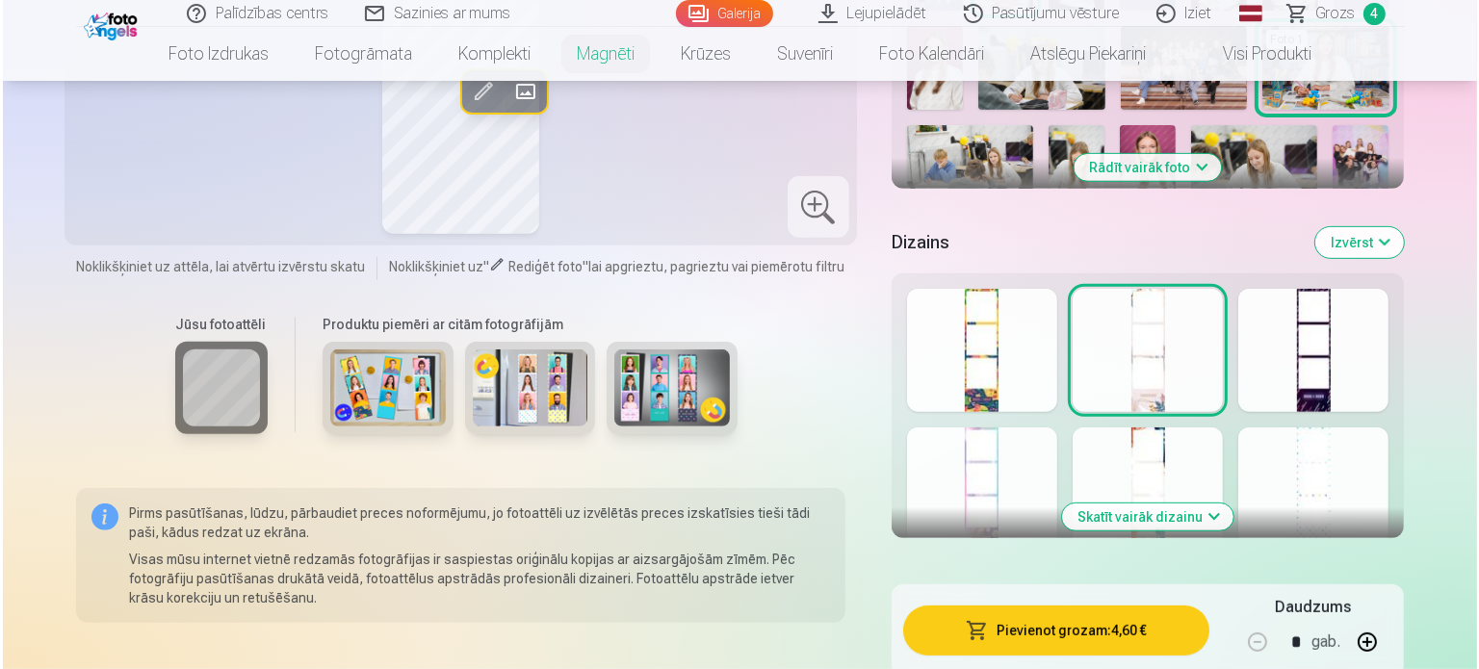
scroll to position [963, 0]
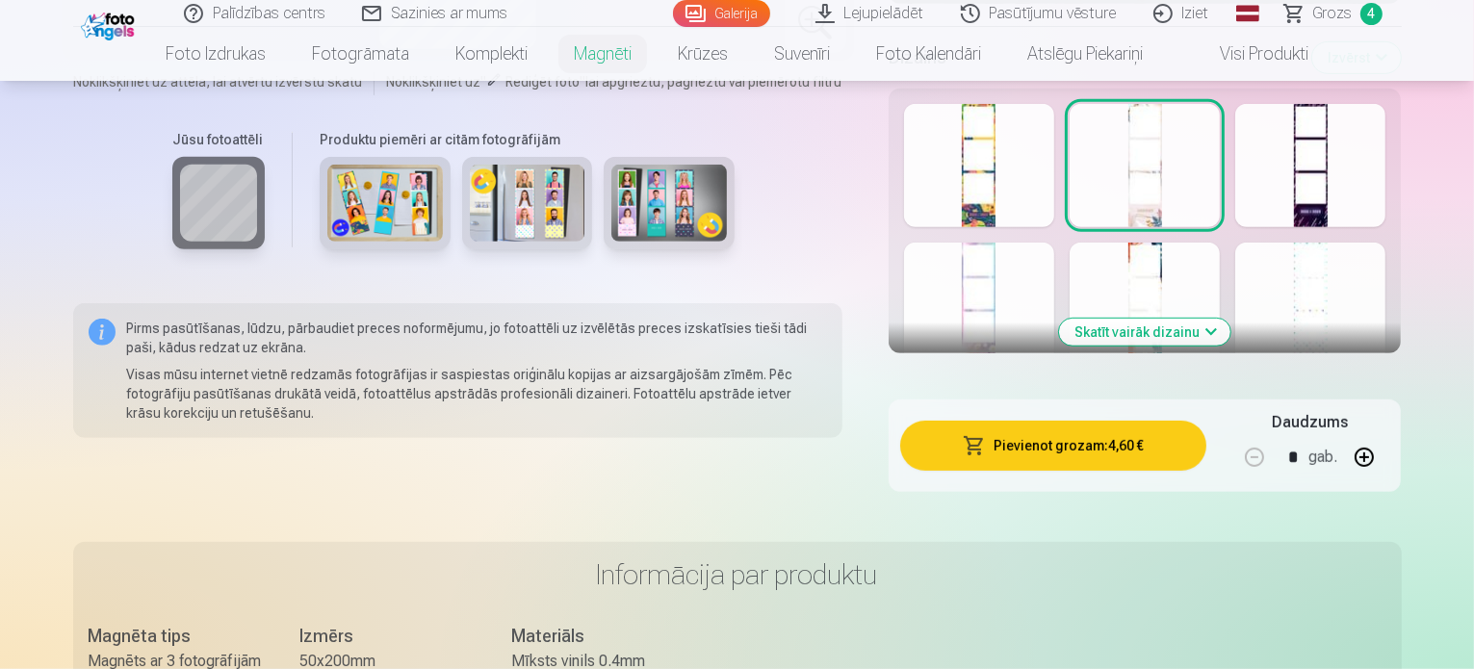
click at [1114, 430] on button "Pievienot grozam : 4,60 €" at bounding box center [1053, 446] width 307 height 50
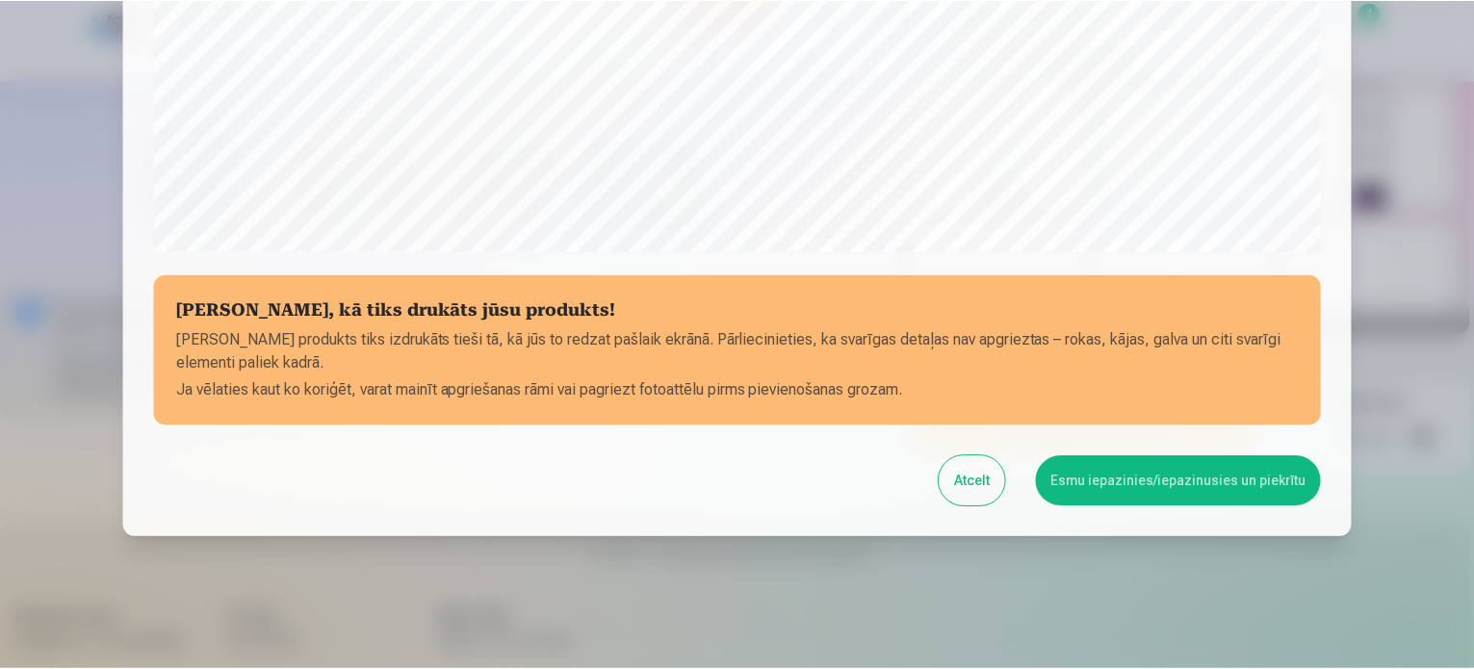
scroll to position [717, 0]
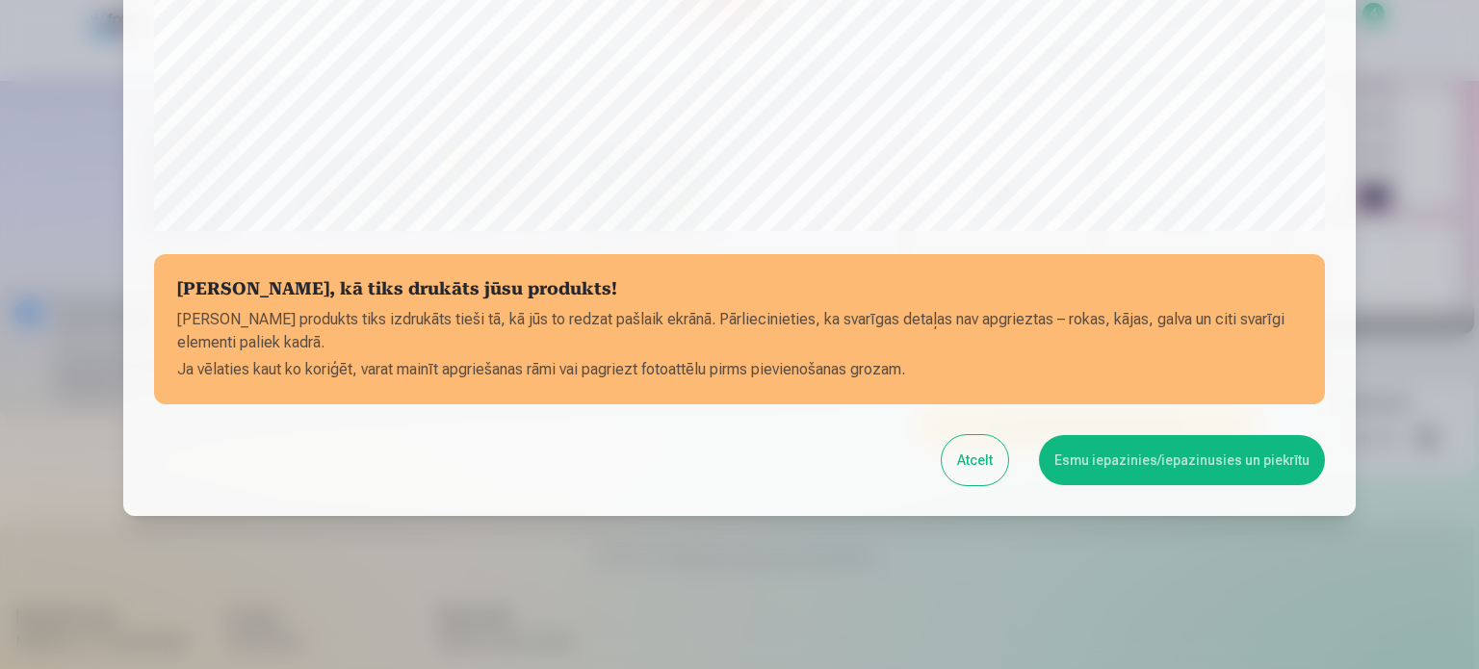
click at [1112, 465] on button "Esmu iepazinies/iepazinusies un piekrītu" at bounding box center [1182, 460] width 286 height 50
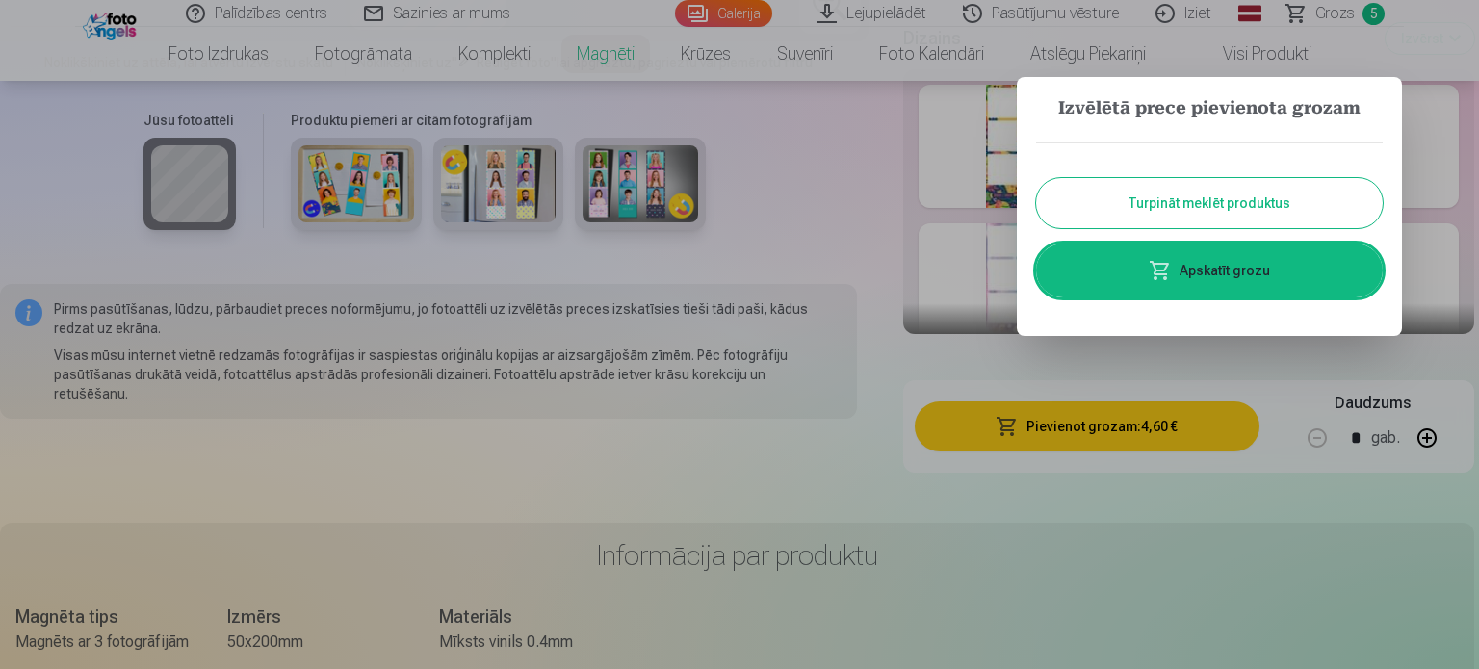
click at [1135, 200] on button "Turpināt meklēt produktus" at bounding box center [1209, 203] width 347 height 50
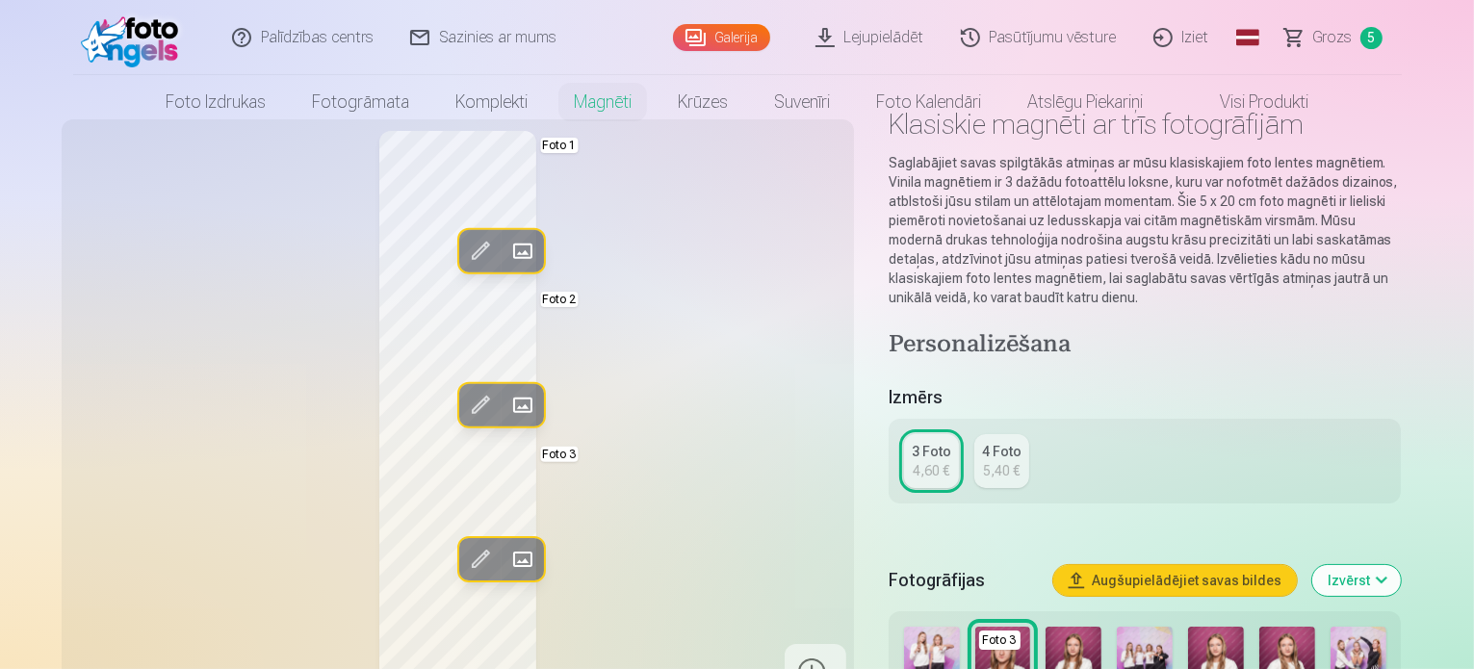
scroll to position [0, 0]
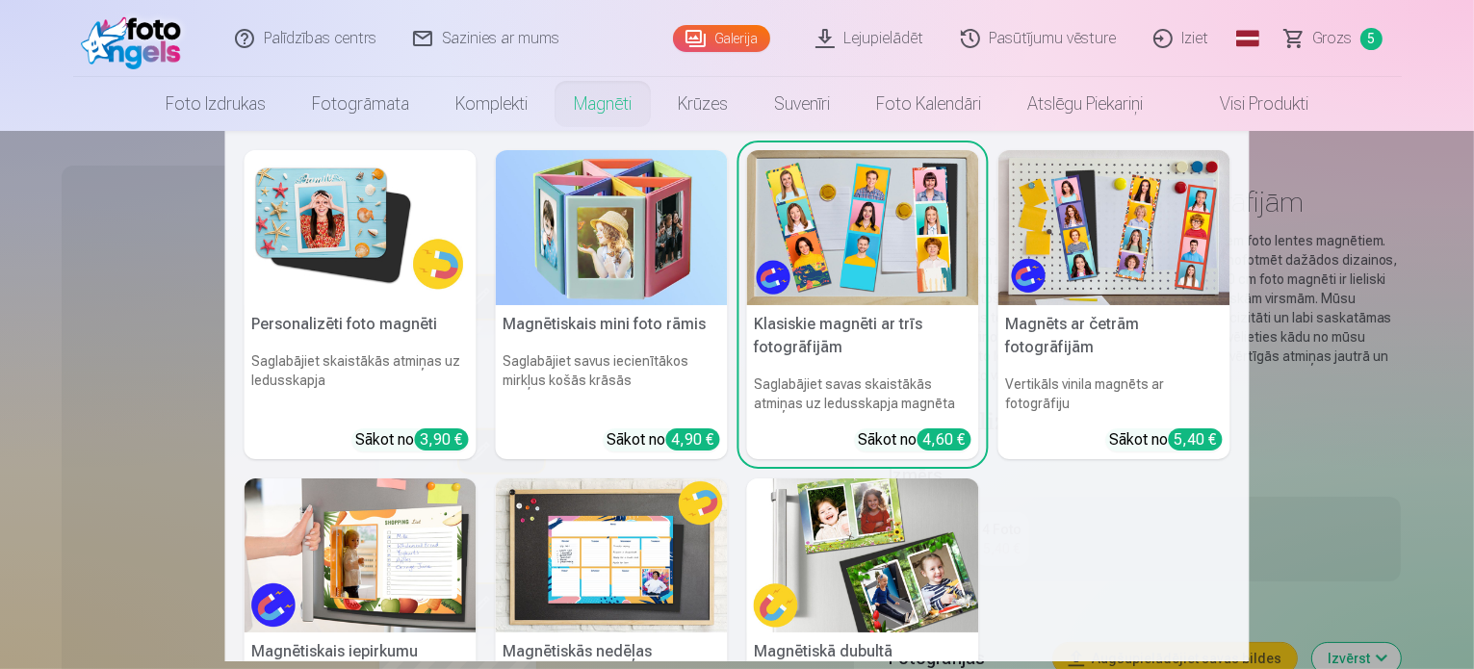
click at [601, 105] on link "Magnēti" at bounding box center [603, 104] width 104 height 54
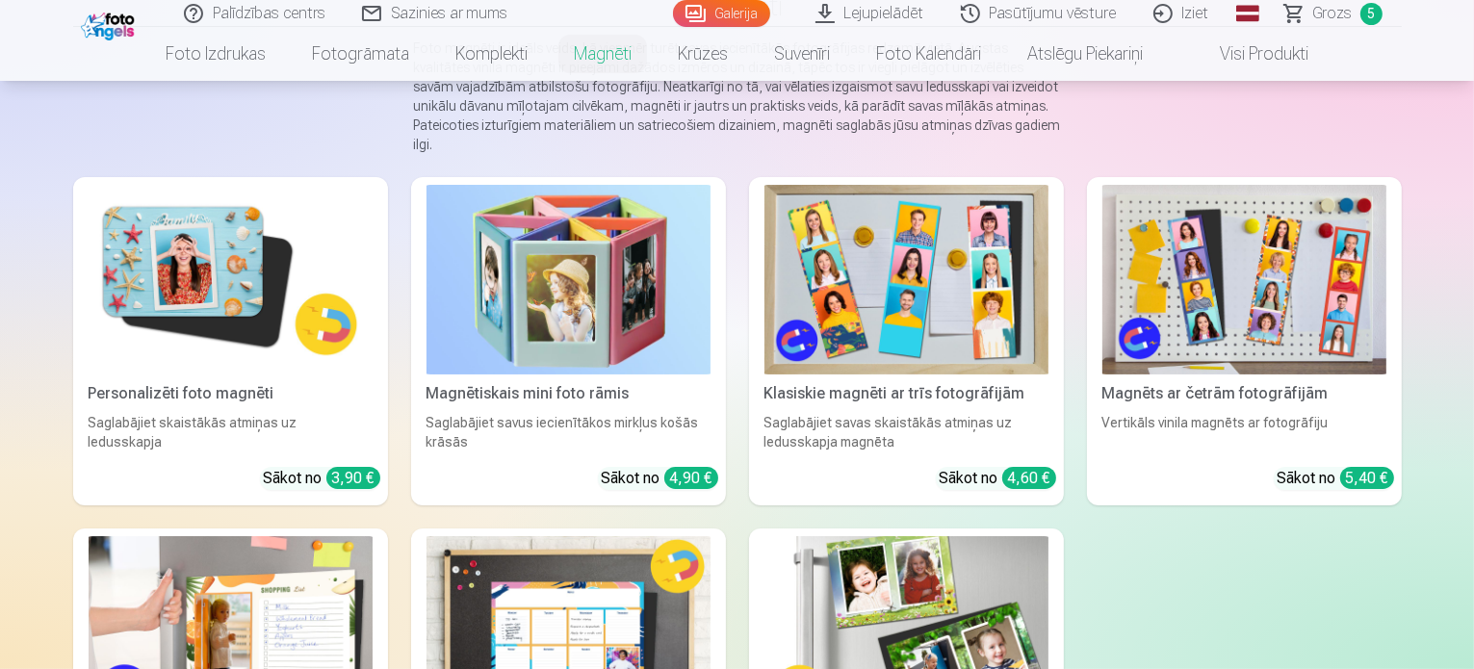
scroll to position [193, 0]
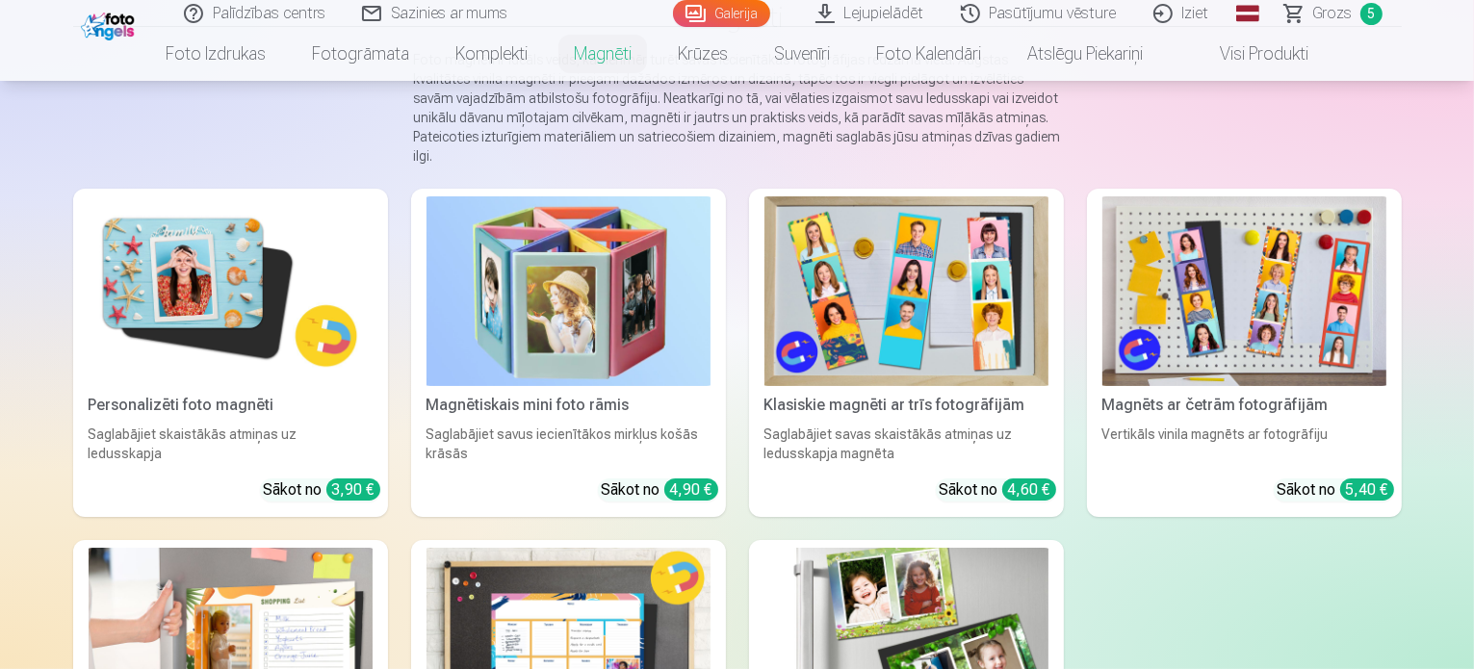
click at [177, 240] on img at bounding box center [231, 291] width 284 height 190
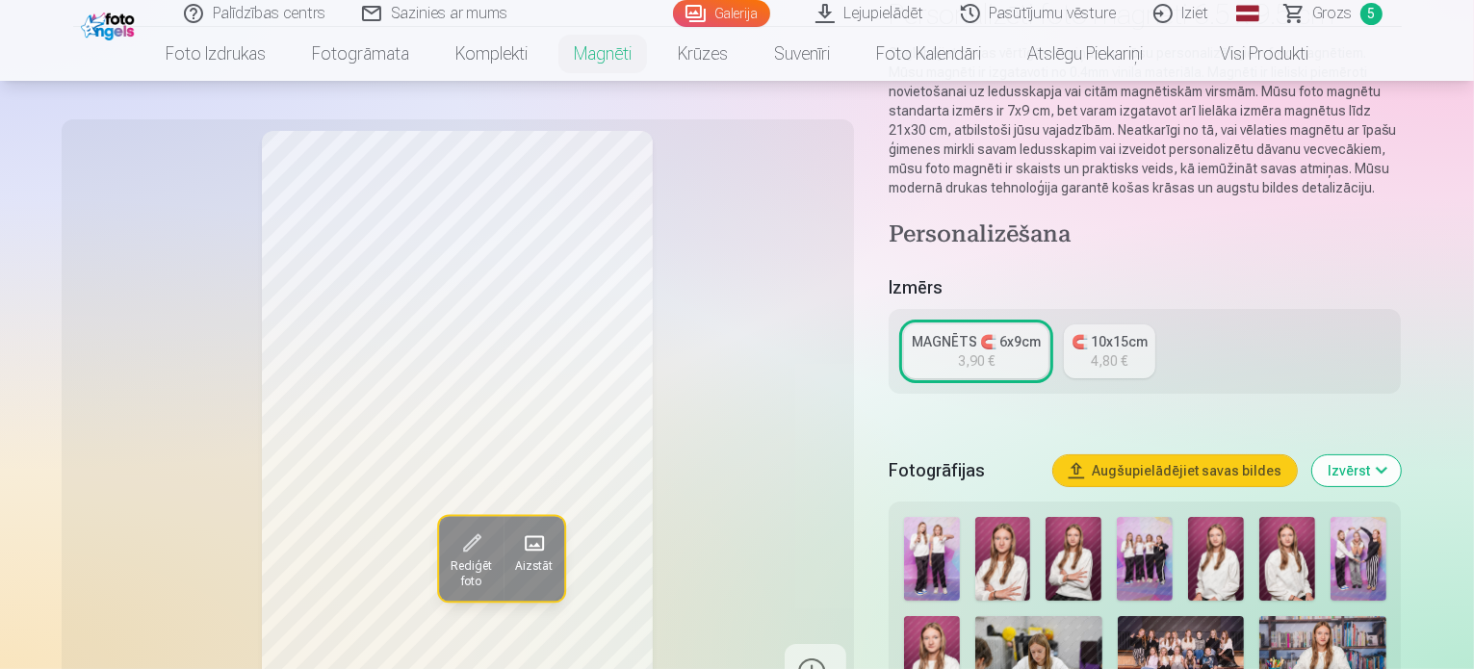
scroll to position [193, 0]
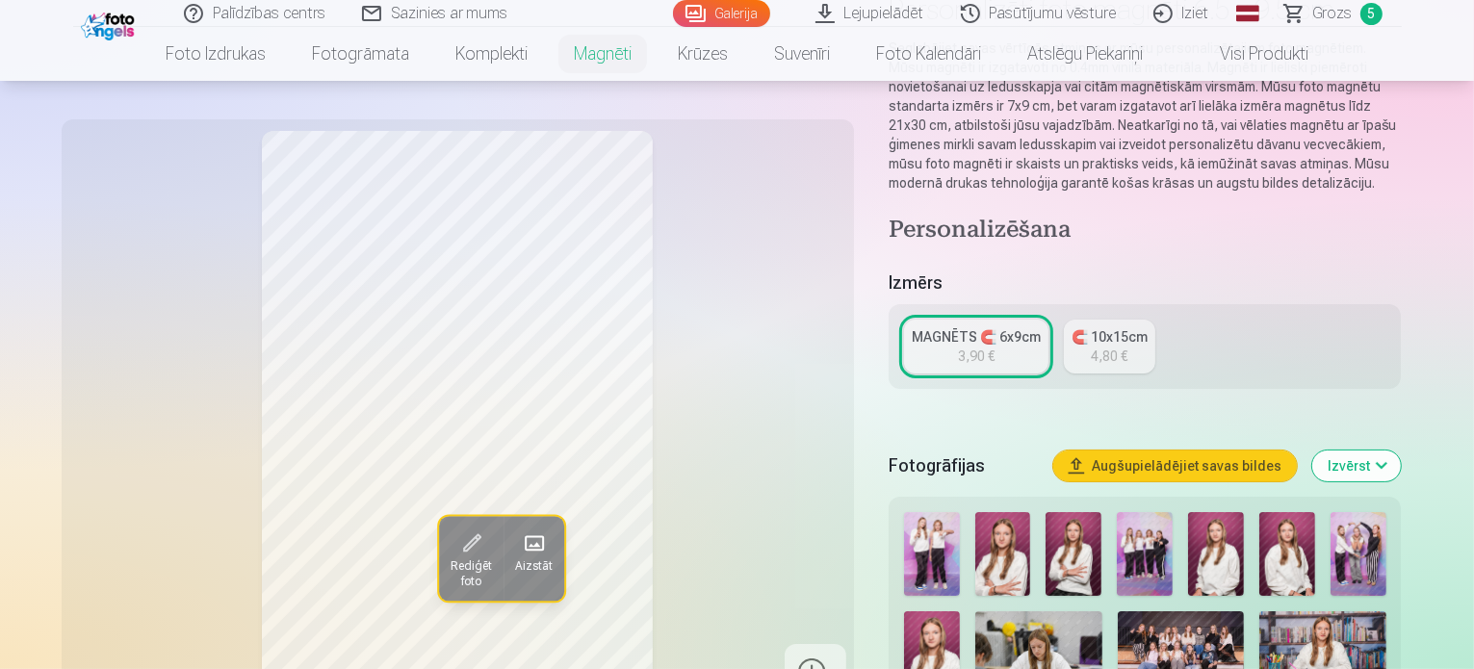
click at [1086, 523] on img at bounding box center [1074, 554] width 56 height 84
click at [1218, 534] on img at bounding box center [1216, 554] width 56 height 84
click at [1298, 536] on img at bounding box center [1288, 554] width 56 height 84
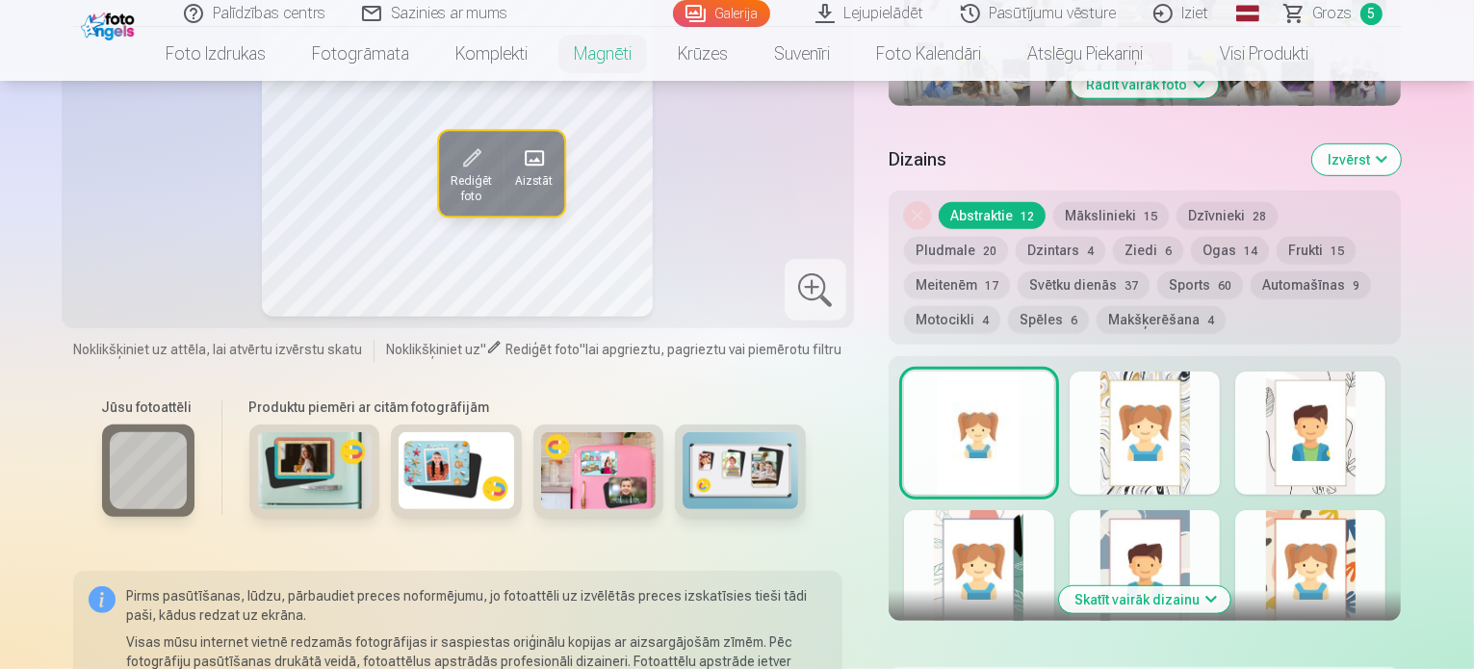
scroll to position [867, 0]
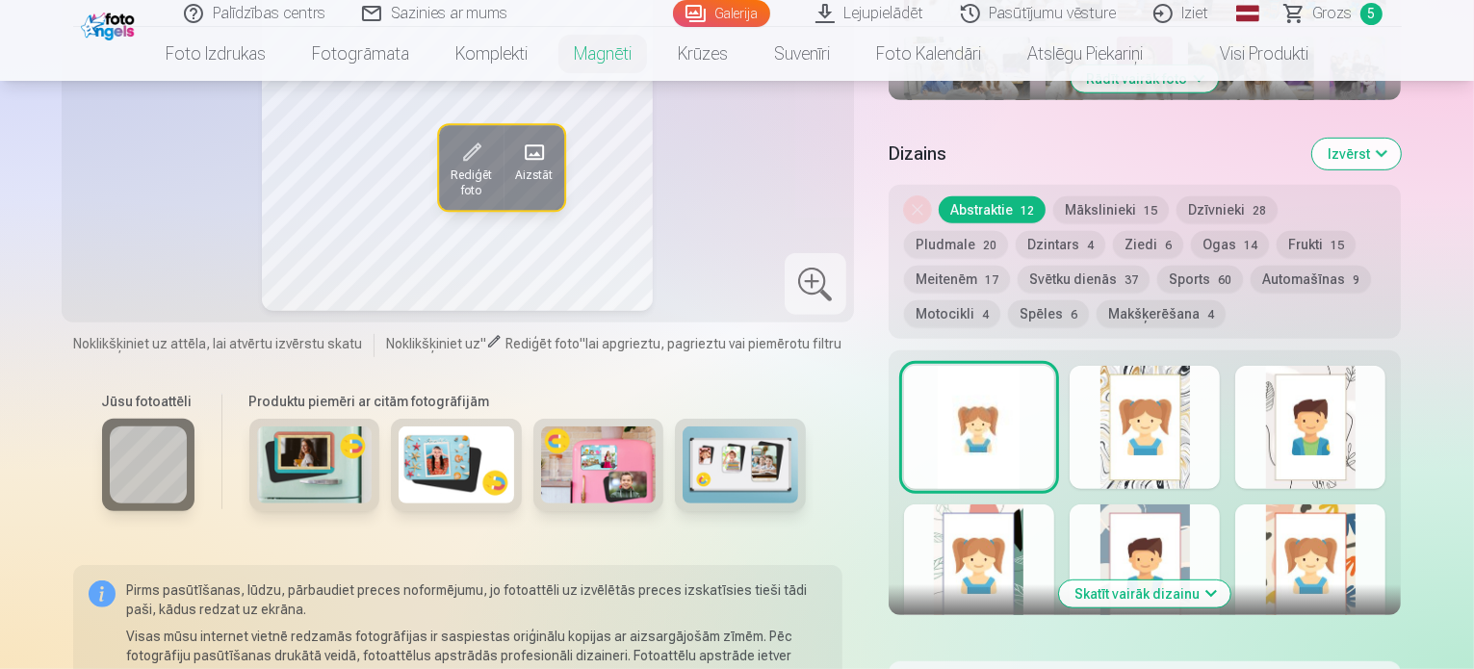
click at [1194, 581] on button "Skatīt vairāk dizainu" at bounding box center [1144, 594] width 171 height 27
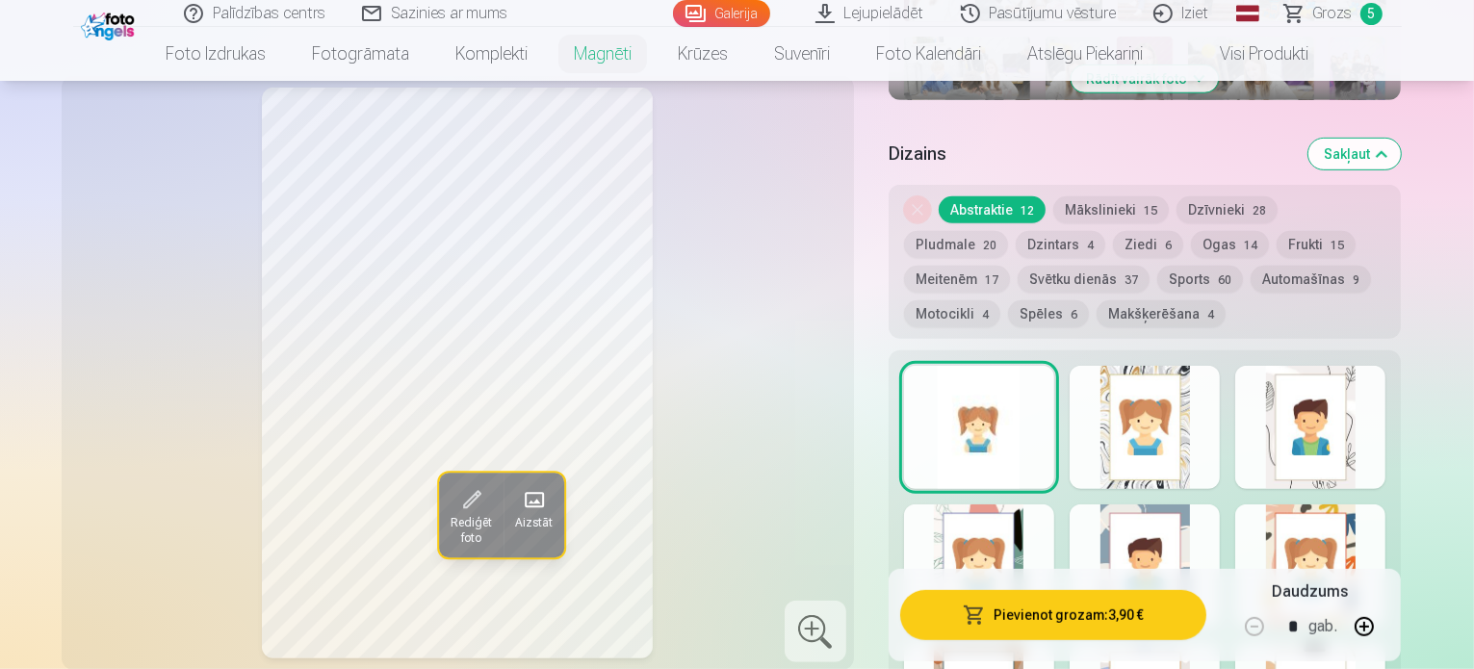
click at [1386, 508] on div at bounding box center [1311, 566] width 150 height 123
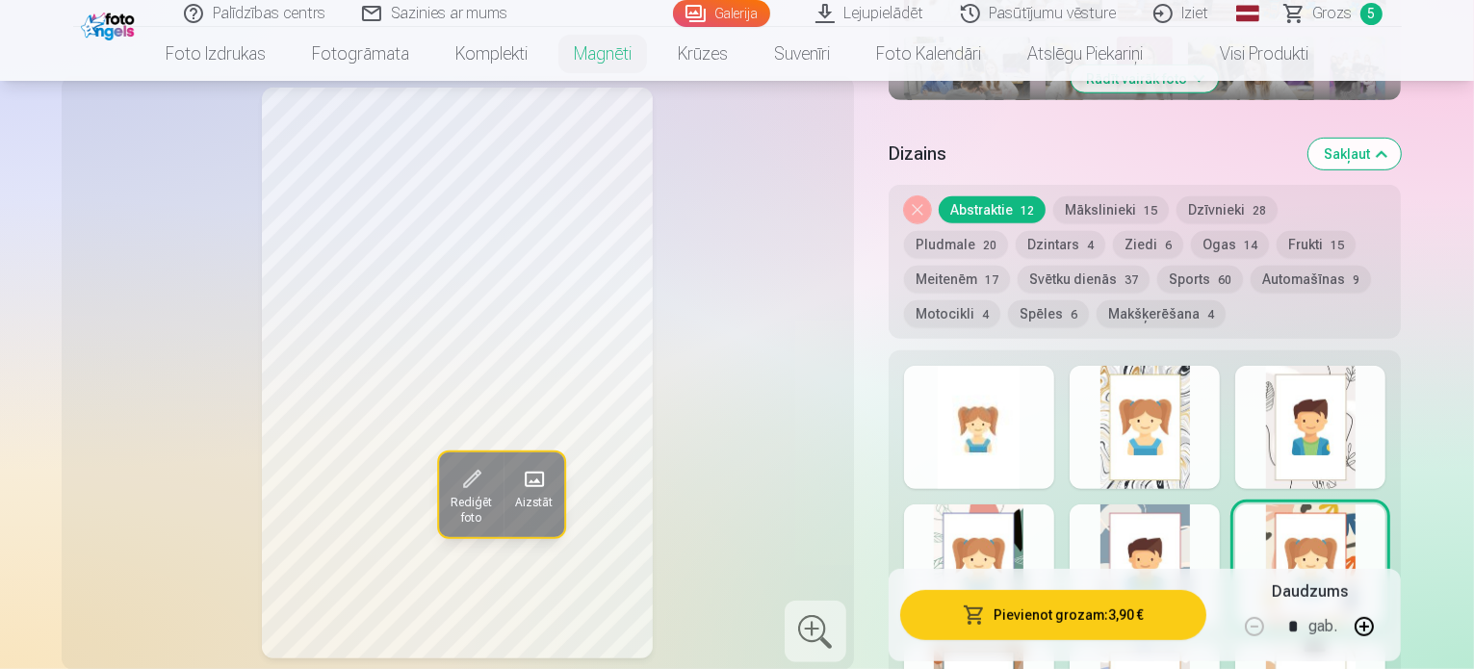
click at [1211, 424] on div at bounding box center [1145, 427] width 150 height 123
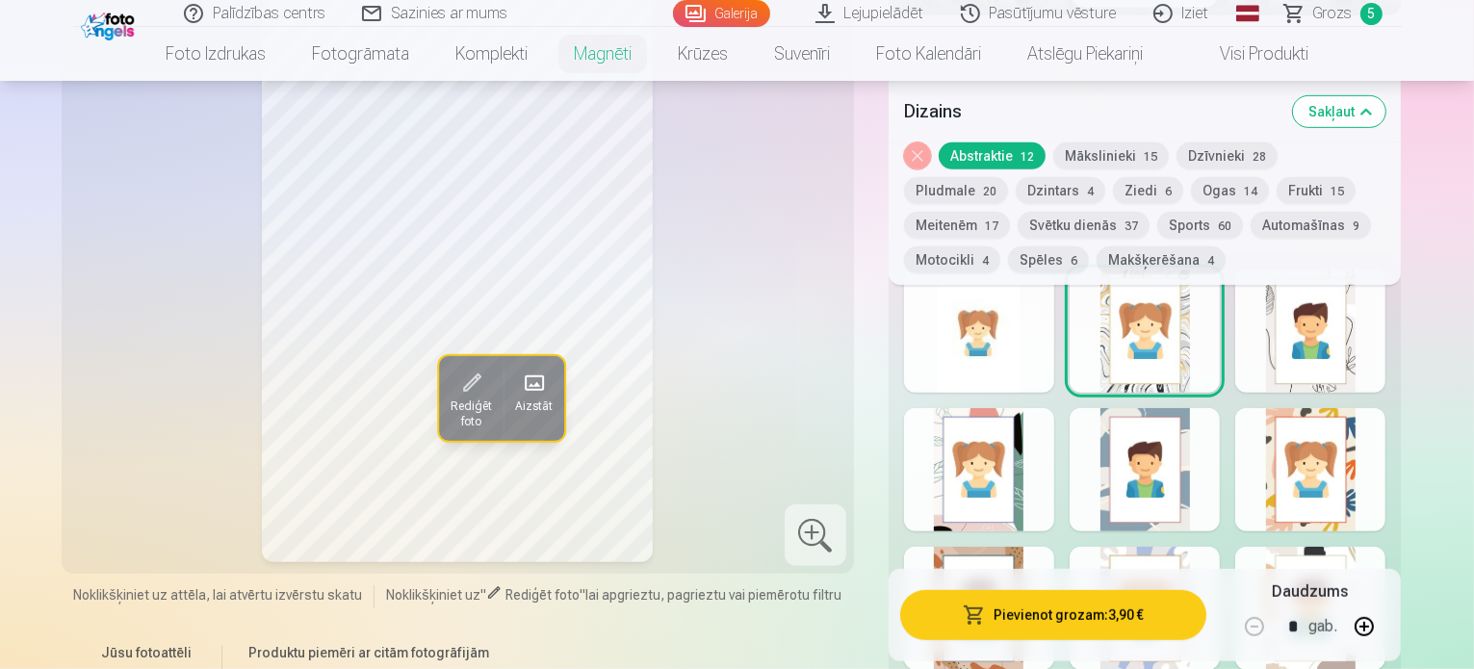
scroll to position [963, 0]
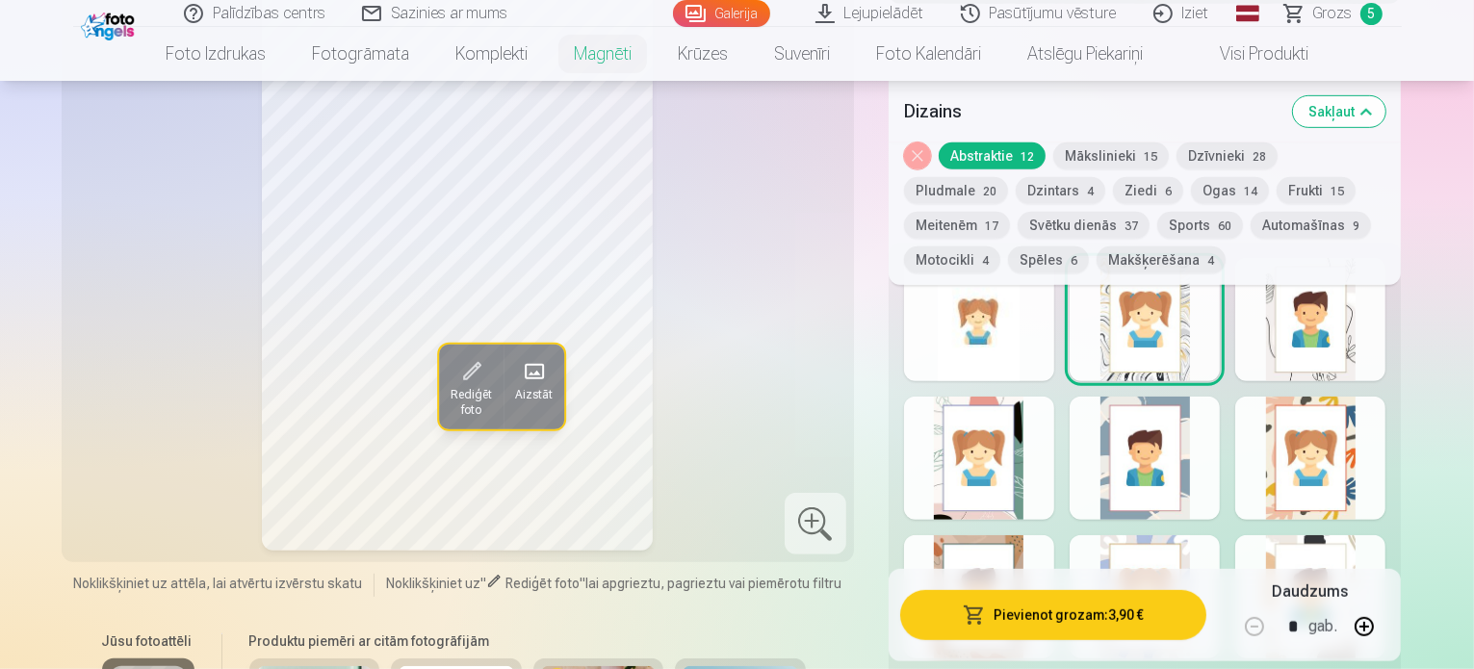
click at [1388, 629] on button "button" at bounding box center [1365, 627] width 46 height 46
type input "*"
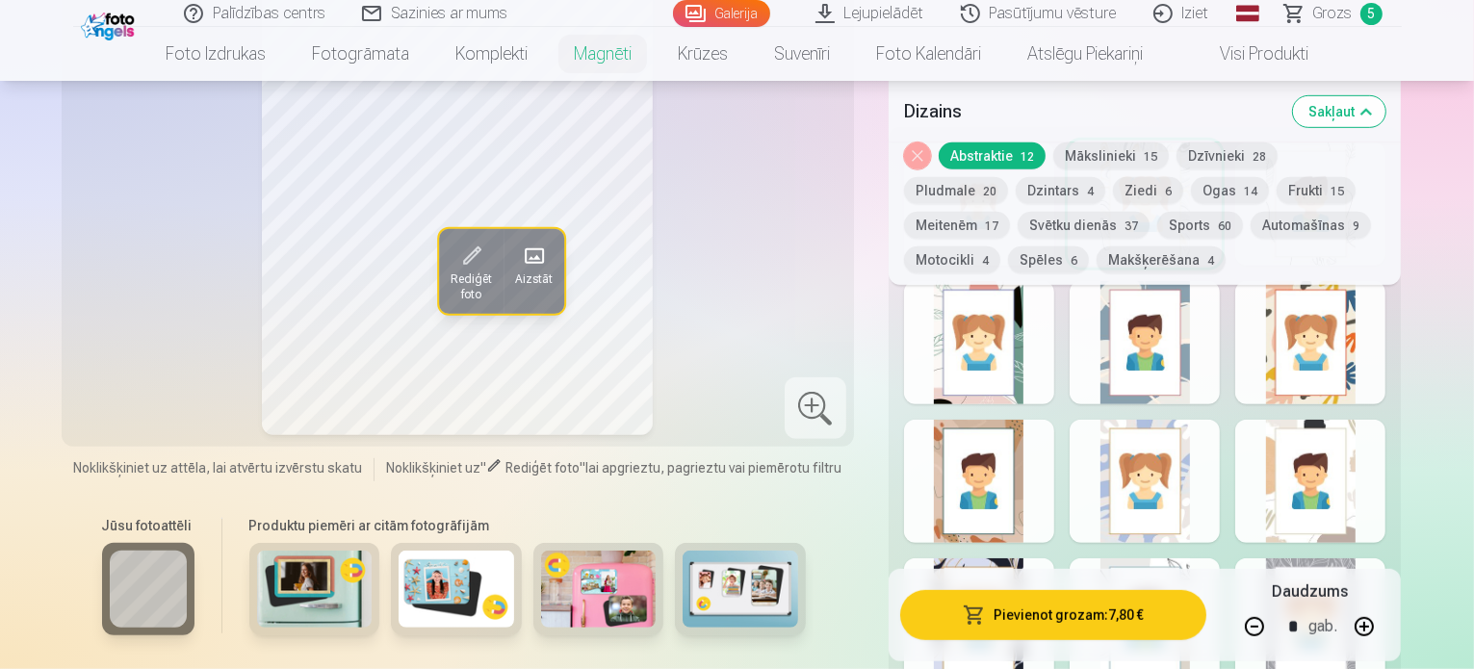
scroll to position [1156, 0]
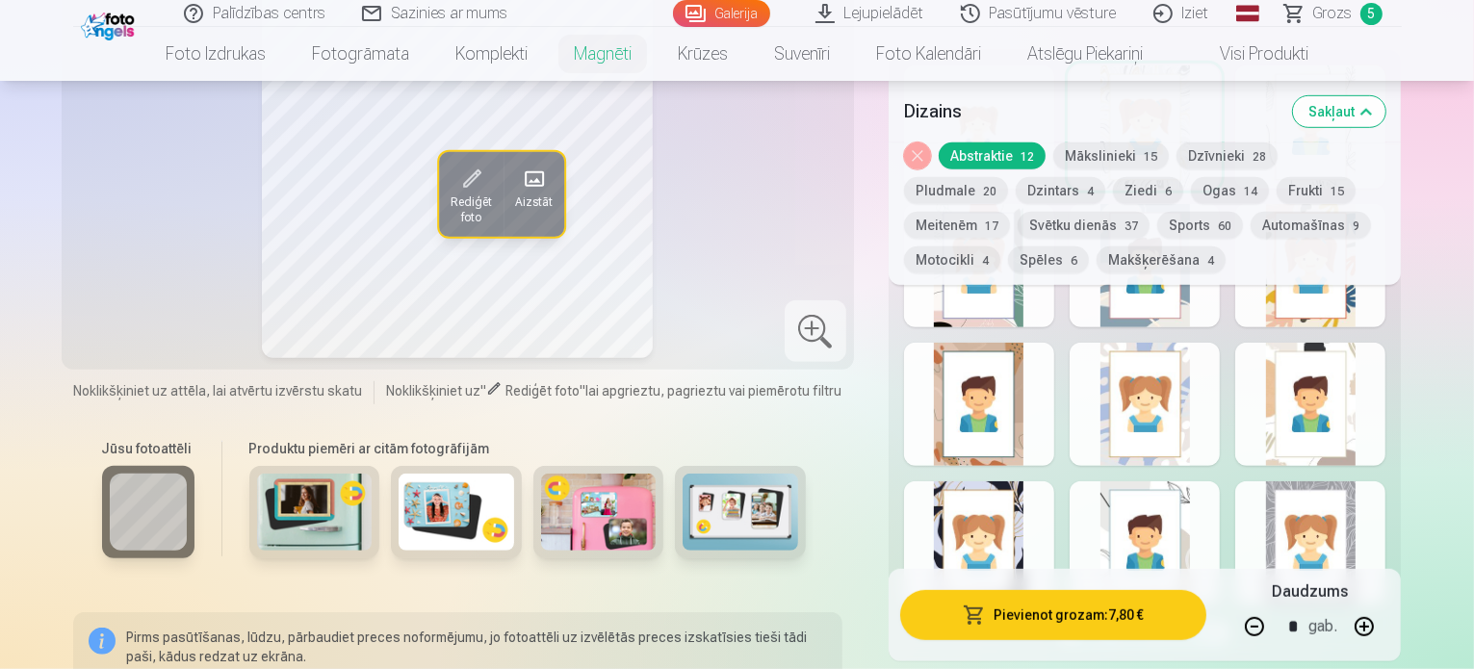
click at [1216, 384] on div at bounding box center [1145, 404] width 150 height 123
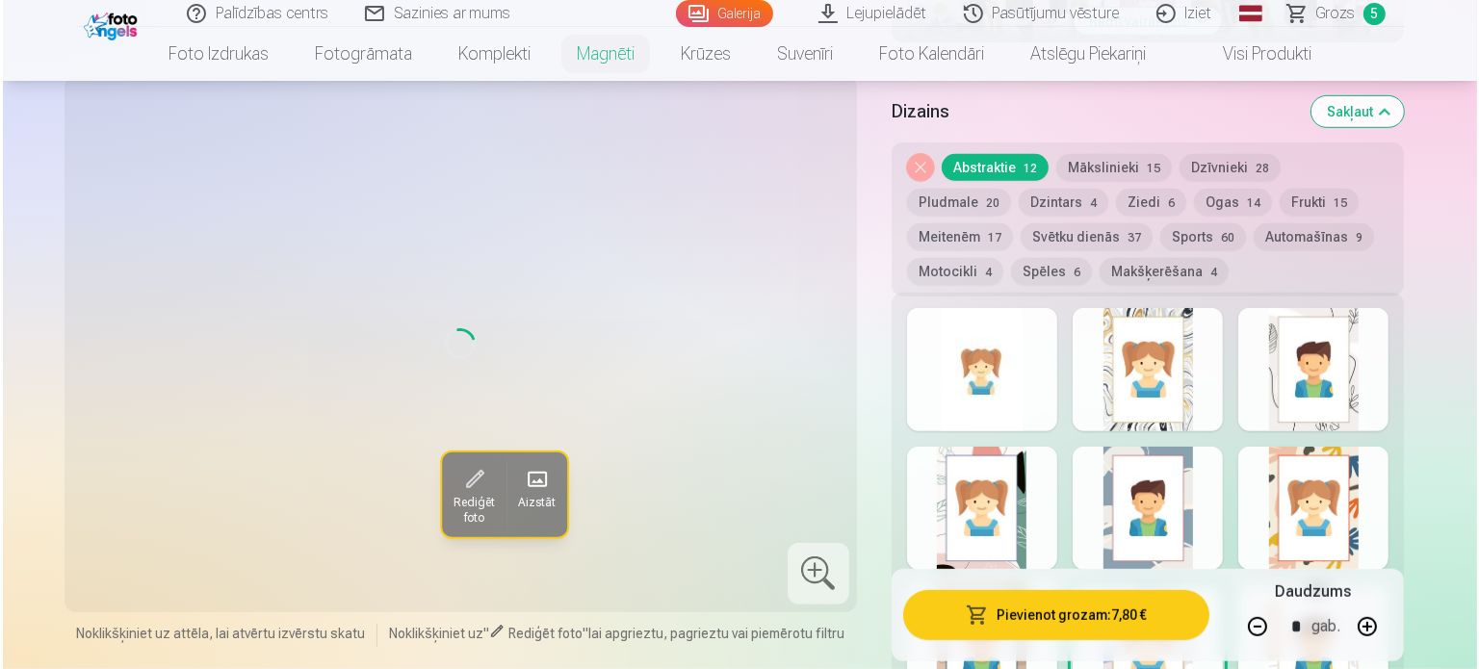
scroll to position [770, 0]
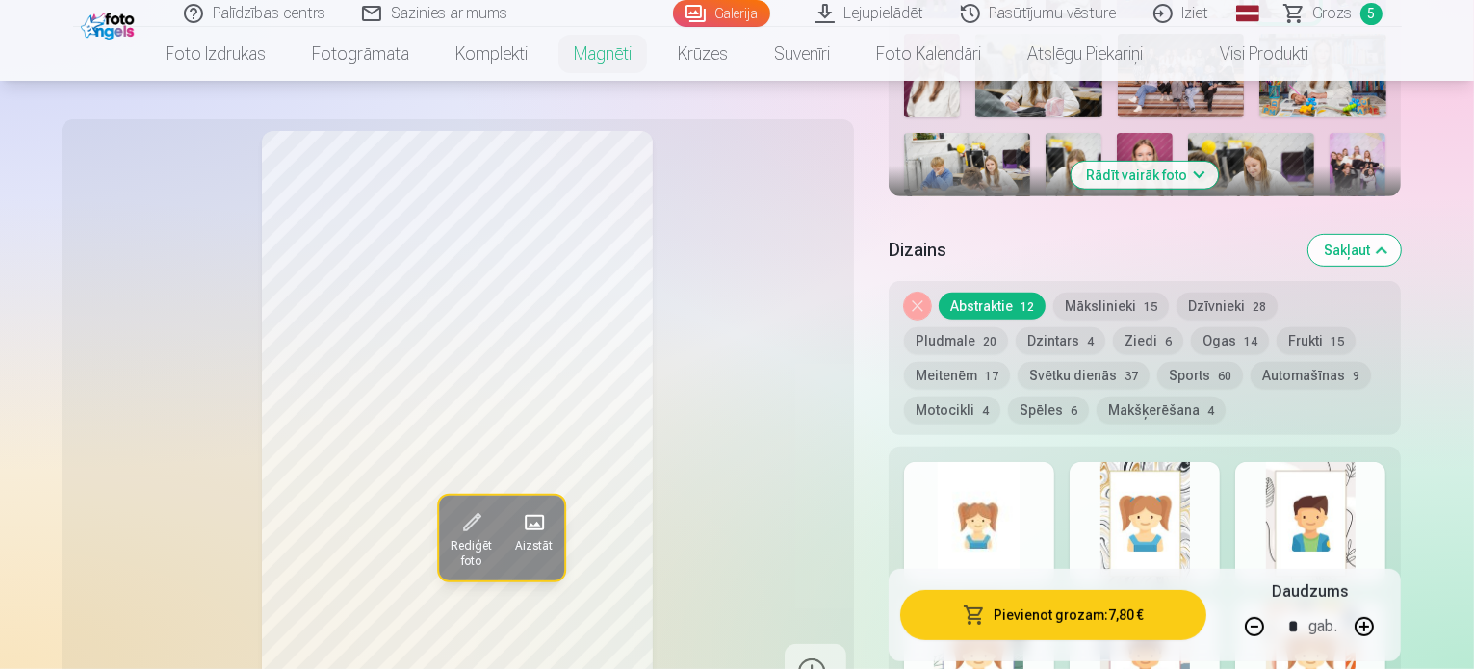
click at [1087, 614] on button "Pievienot grozam : 7,80 €" at bounding box center [1053, 615] width 307 height 50
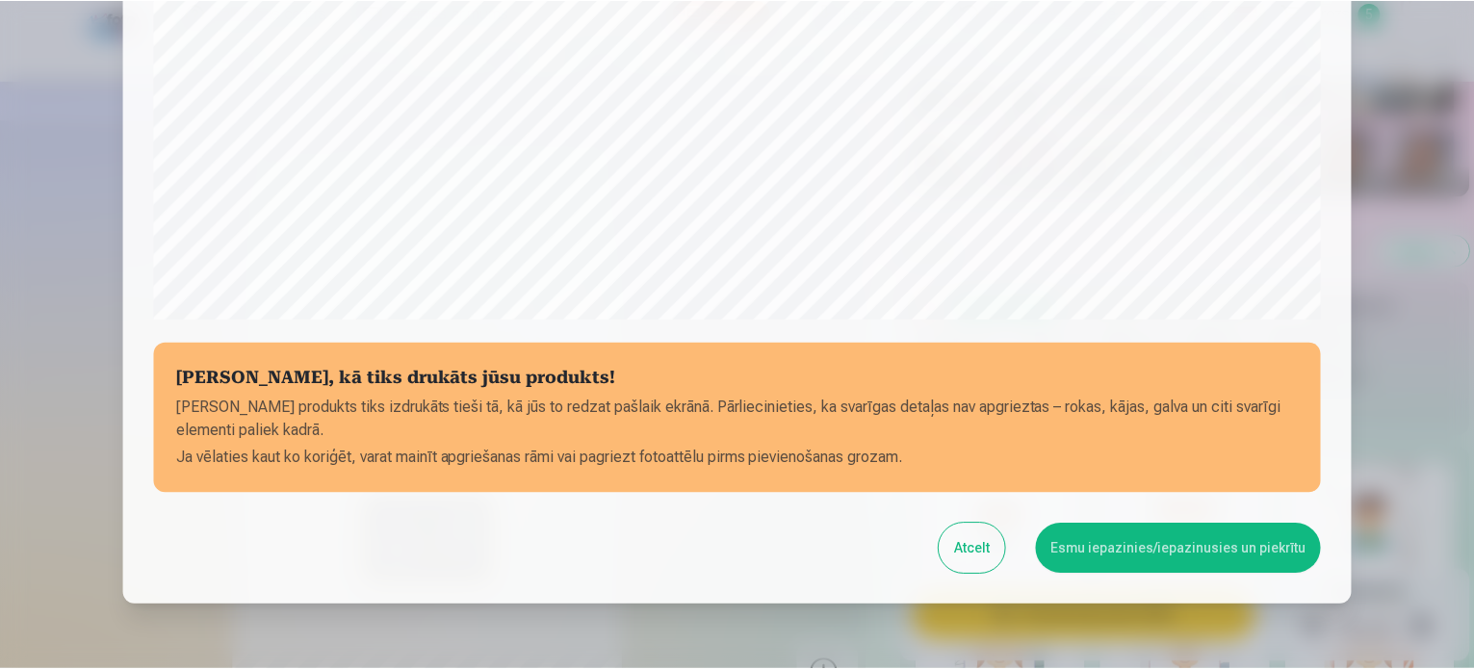
scroll to position [674, 0]
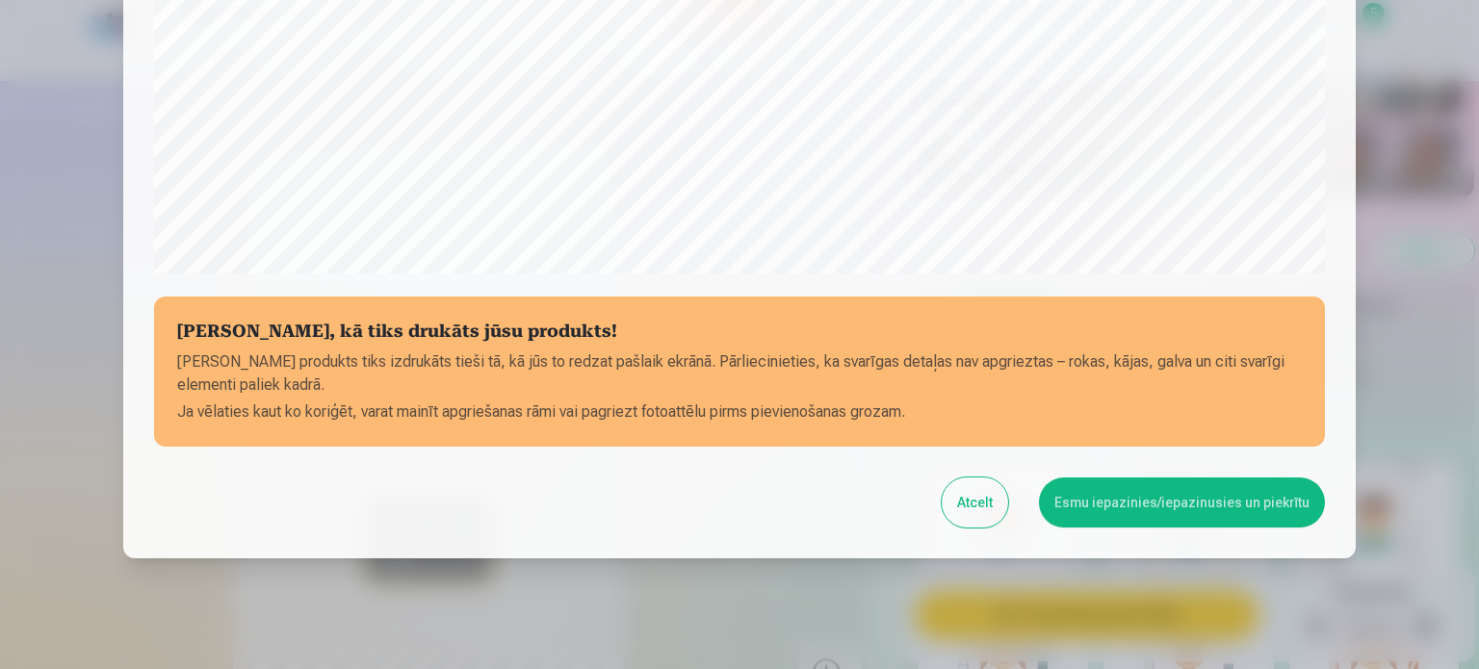
click at [1206, 503] on button "Esmu iepazinies/iepazinusies un piekrītu" at bounding box center [1182, 503] width 286 height 50
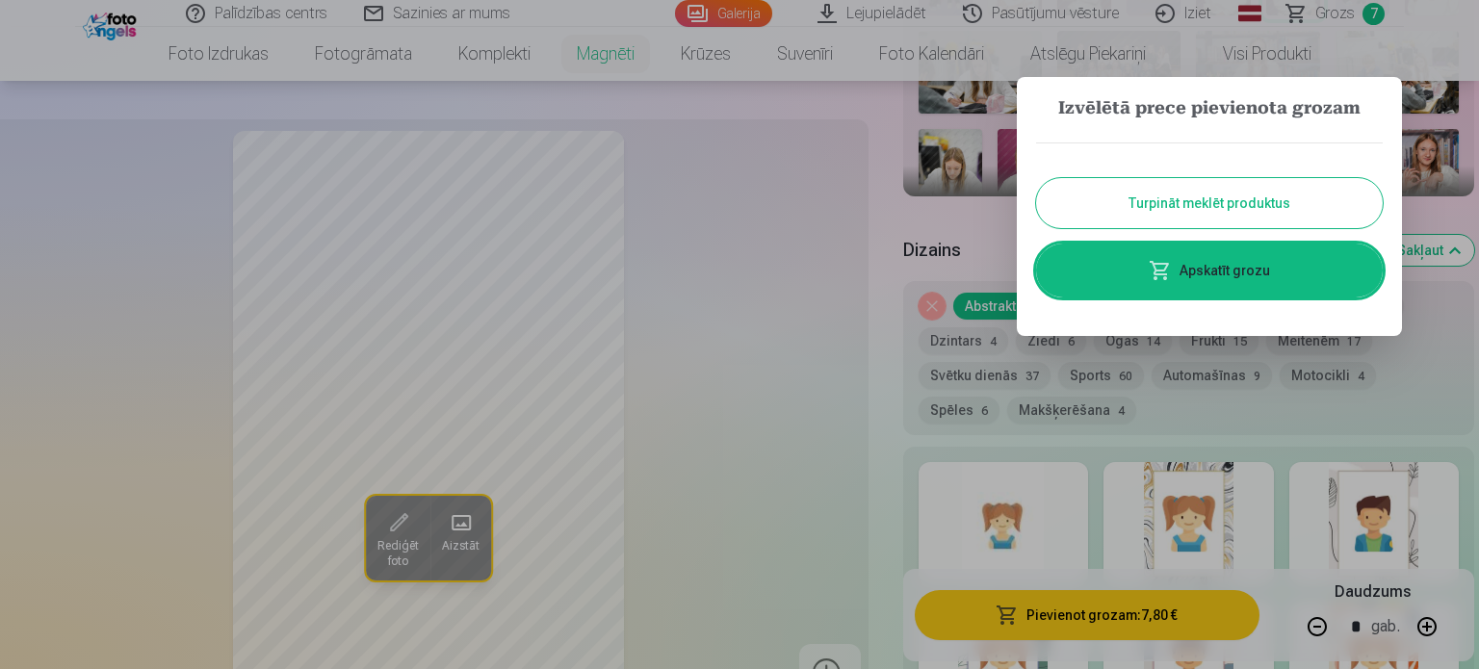
click at [1233, 265] on link "Apskatīt grozu" at bounding box center [1209, 271] width 347 height 54
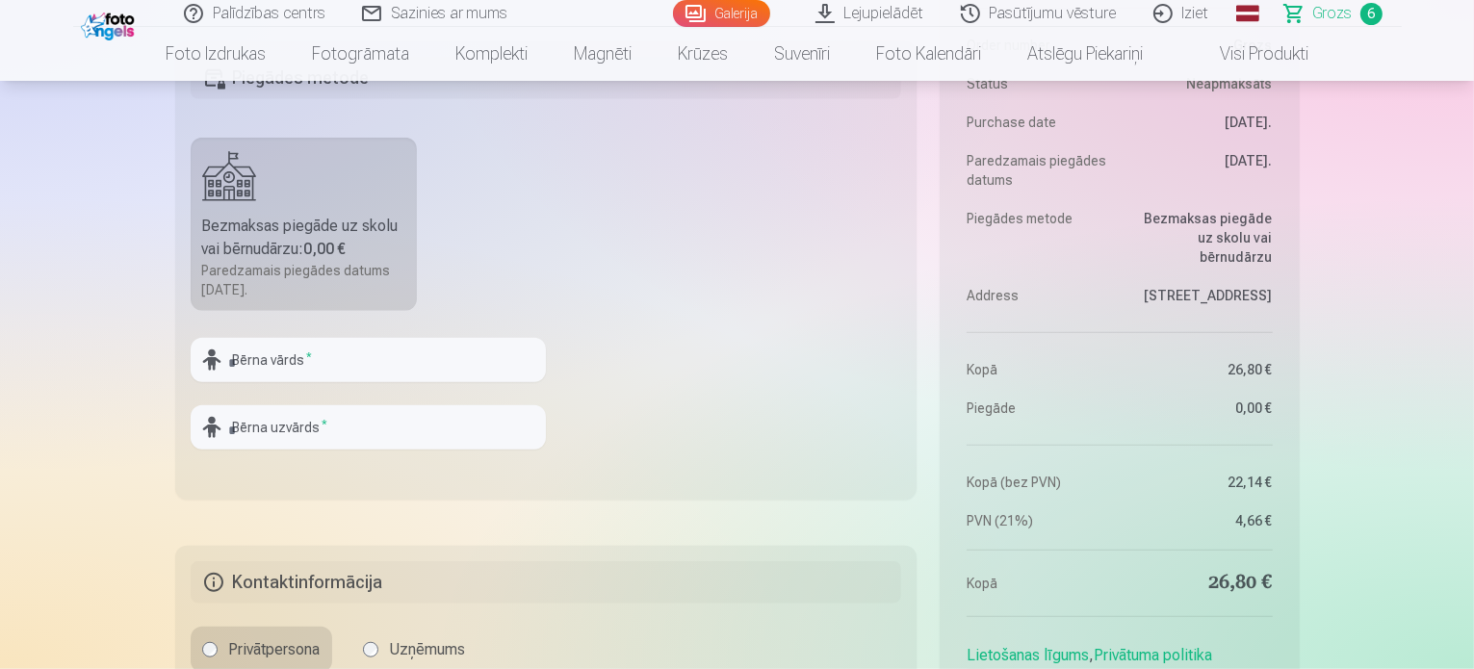
scroll to position [1637, 0]
click at [374, 358] on input "text" at bounding box center [368, 359] width 355 height 44
type input "*****"
click at [350, 420] on input "text" at bounding box center [368, 426] width 355 height 44
type input "*"
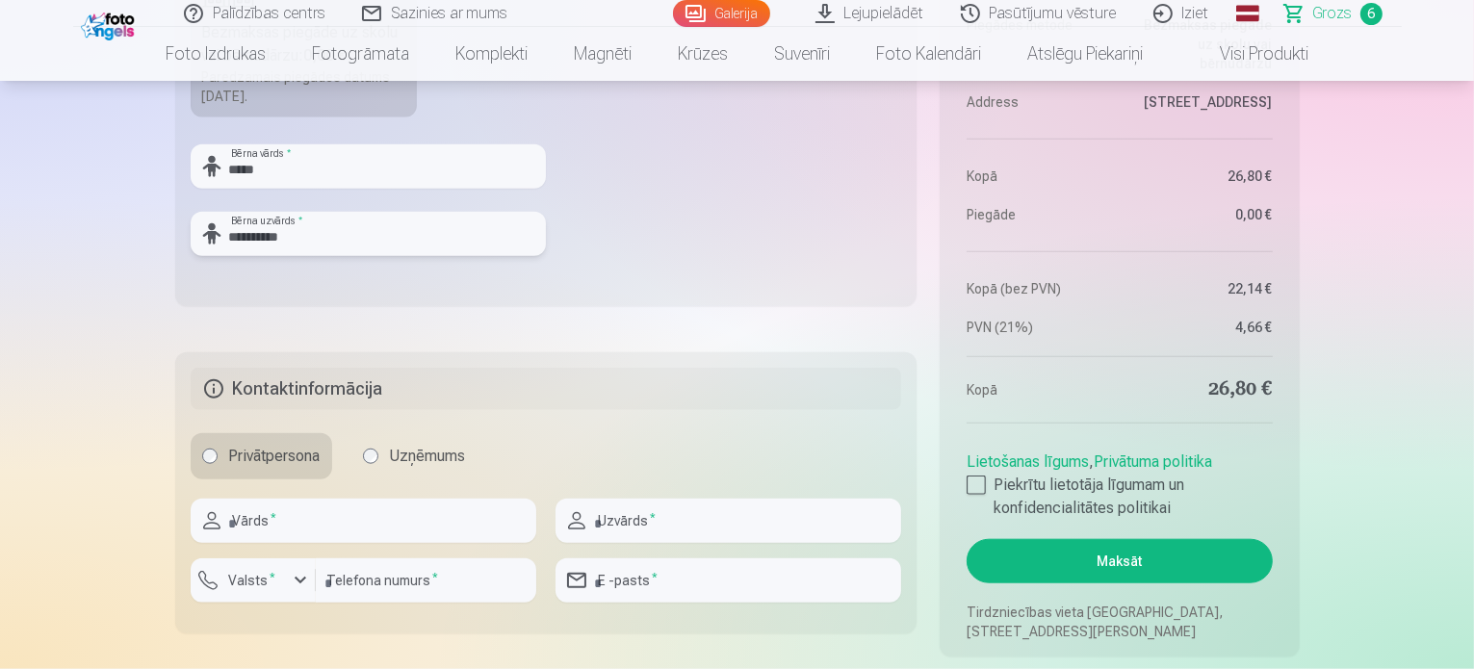
scroll to position [1926, 0]
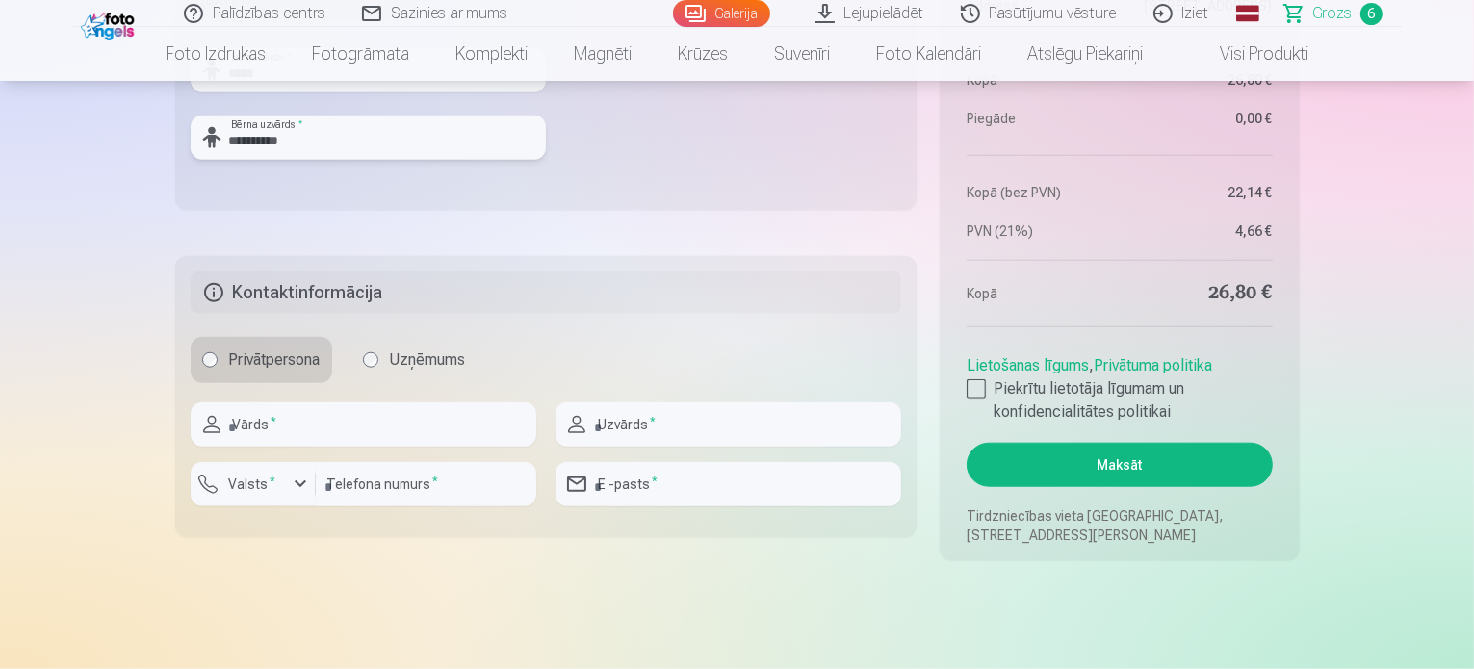
type input "**********"
click at [335, 415] on input "text" at bounding box center [364, 425] width 346 height 44
type input "*****"
click at [297, 487] on div "button" at bounding box center [300, 484] width 23 height 23
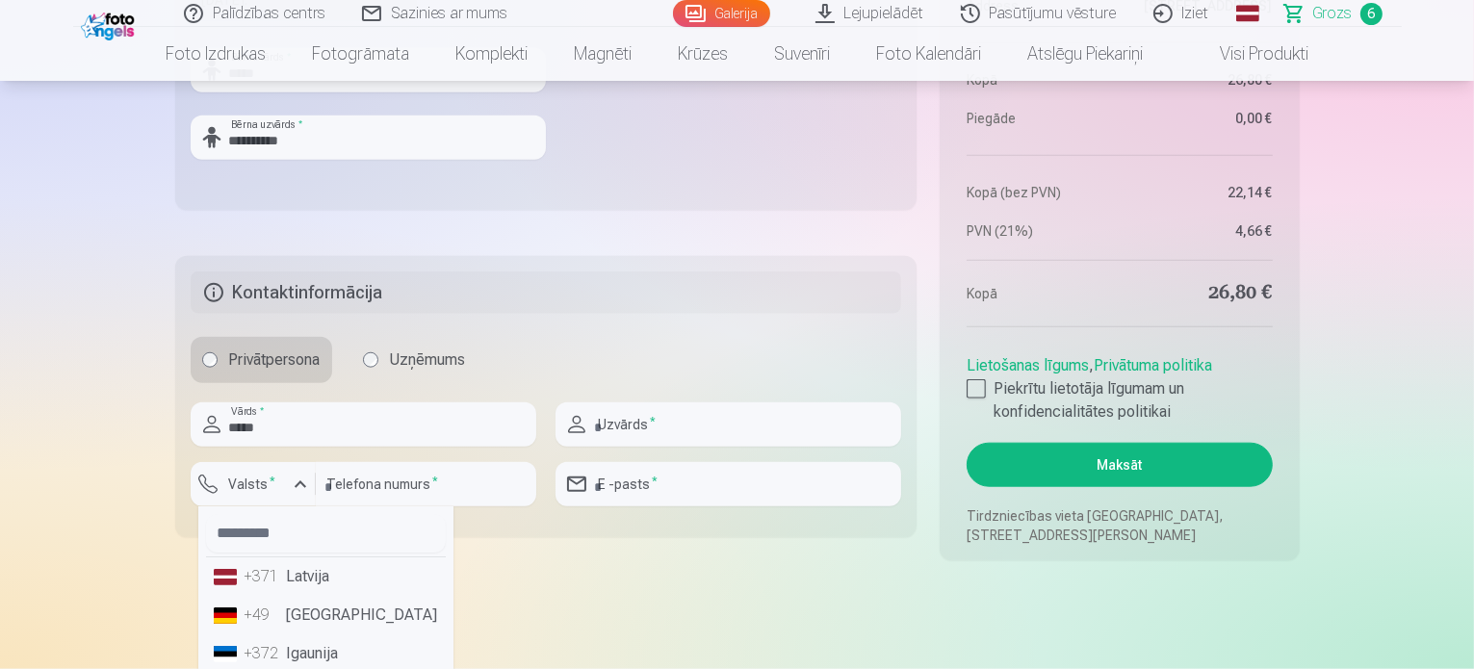
click at [304, 575] on li "+371 Latvija" at bounding box center [326, 577] width 240 height 39
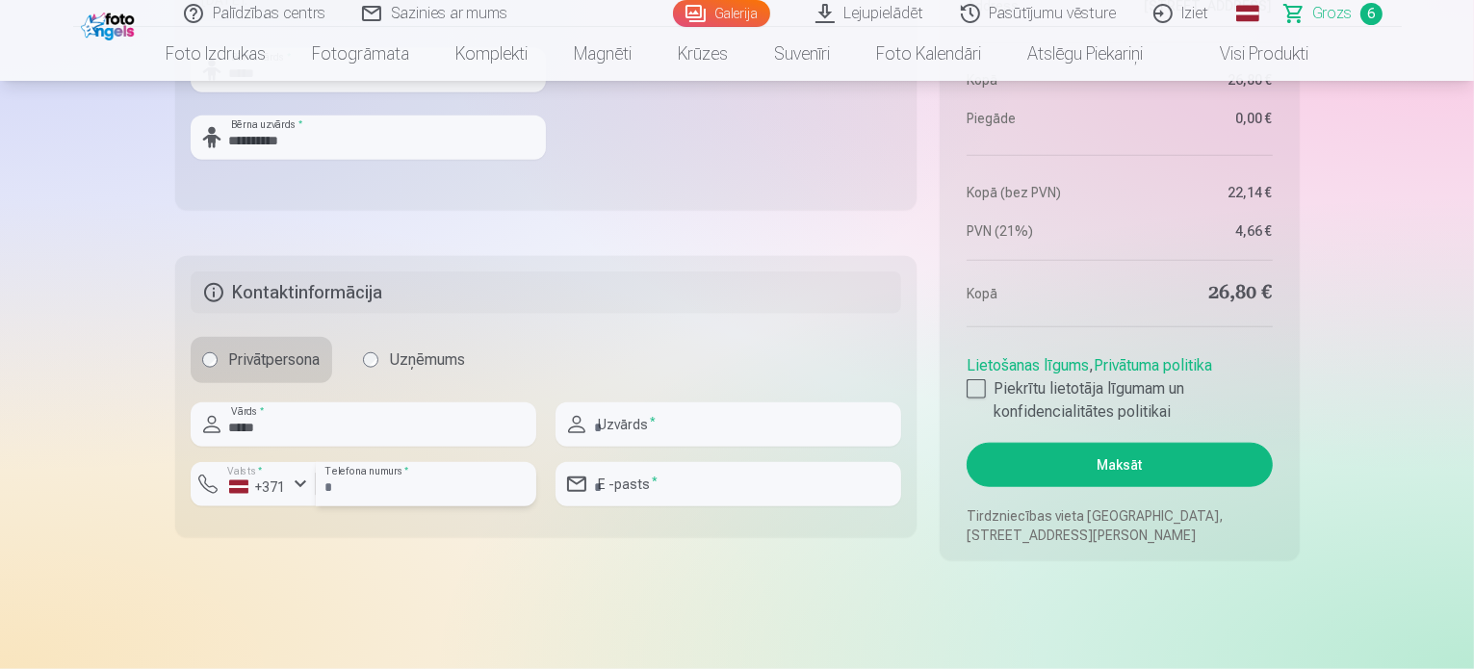
click at [381, 484] on input "number" at bounding box center [426, 484] width 221 height 44
type input "********"
click at [686, 419] on input "text" at bounding box center [729, 425] width 346 height 44
type input "**********"
click at [662, 484] on input "email" at bounding box center [729, 484] width 346 height 44
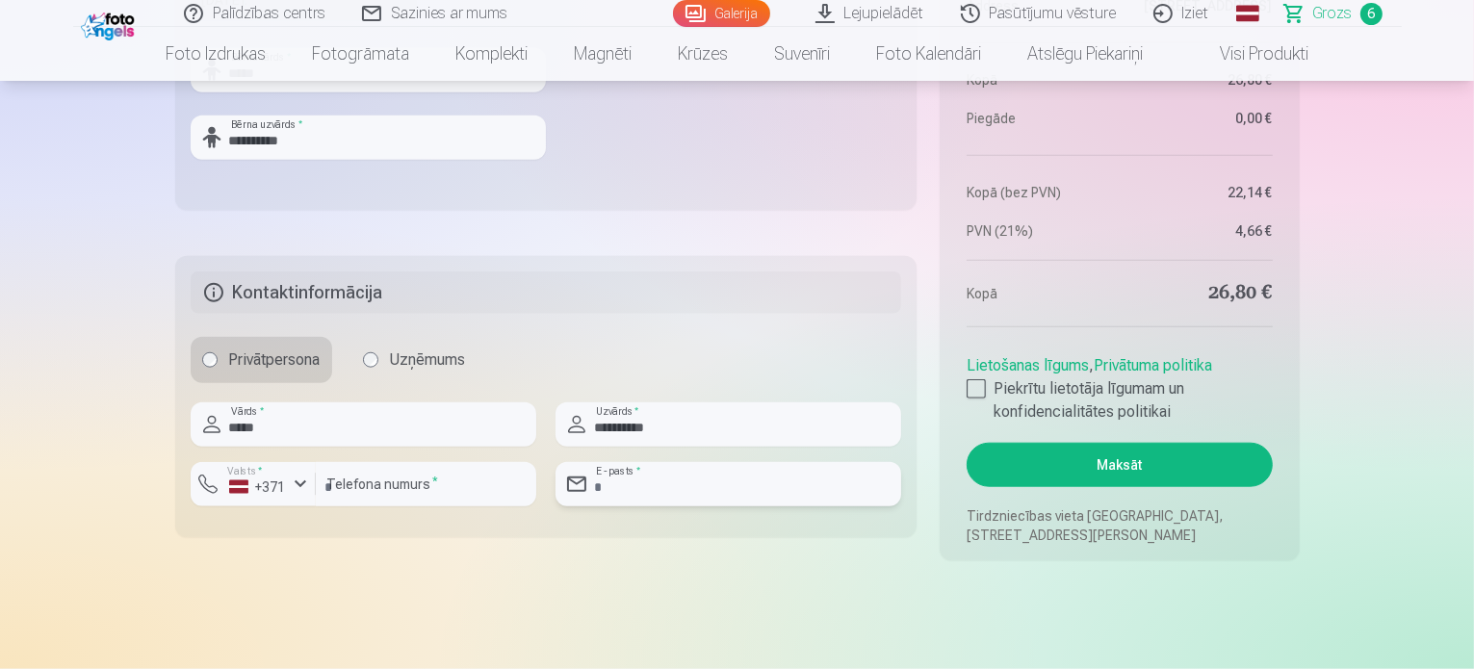
type input "**********"
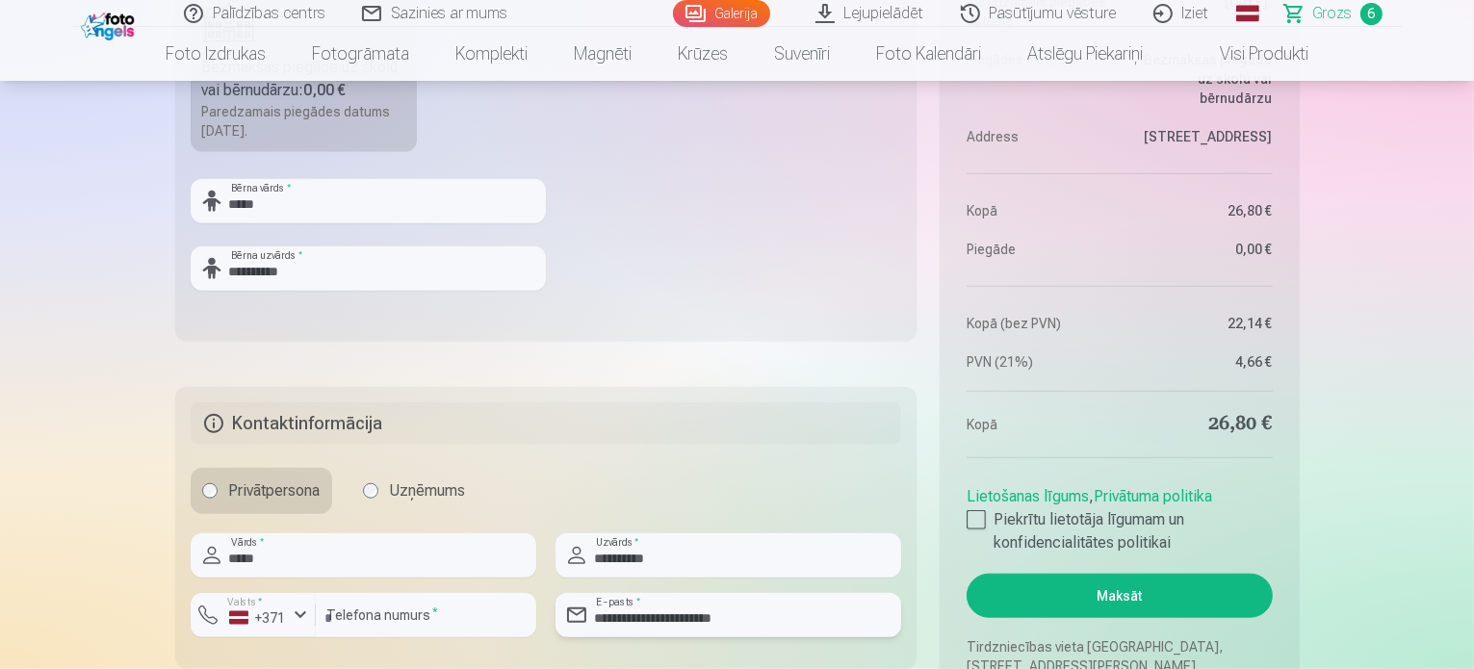
scroll to position [1830, 0]
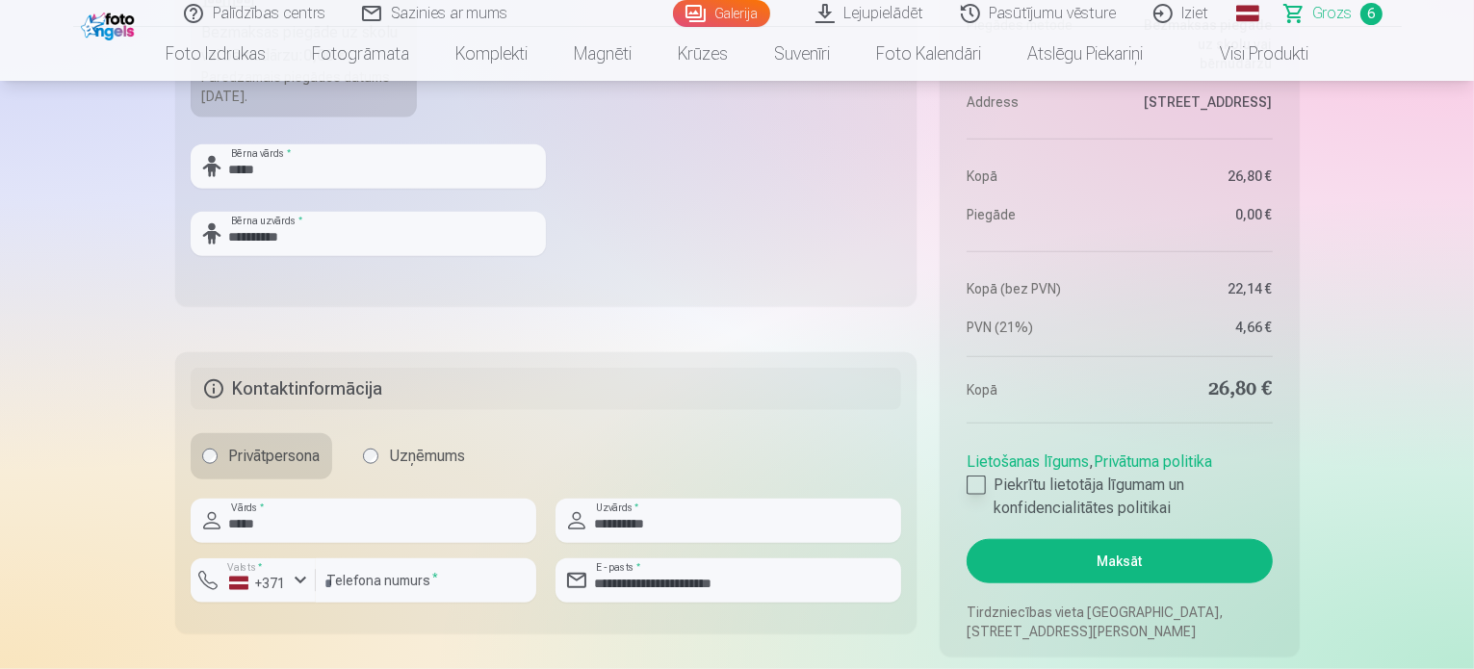
click at [979, 483] on div at bounding box center [976, 485] width 19 height 19
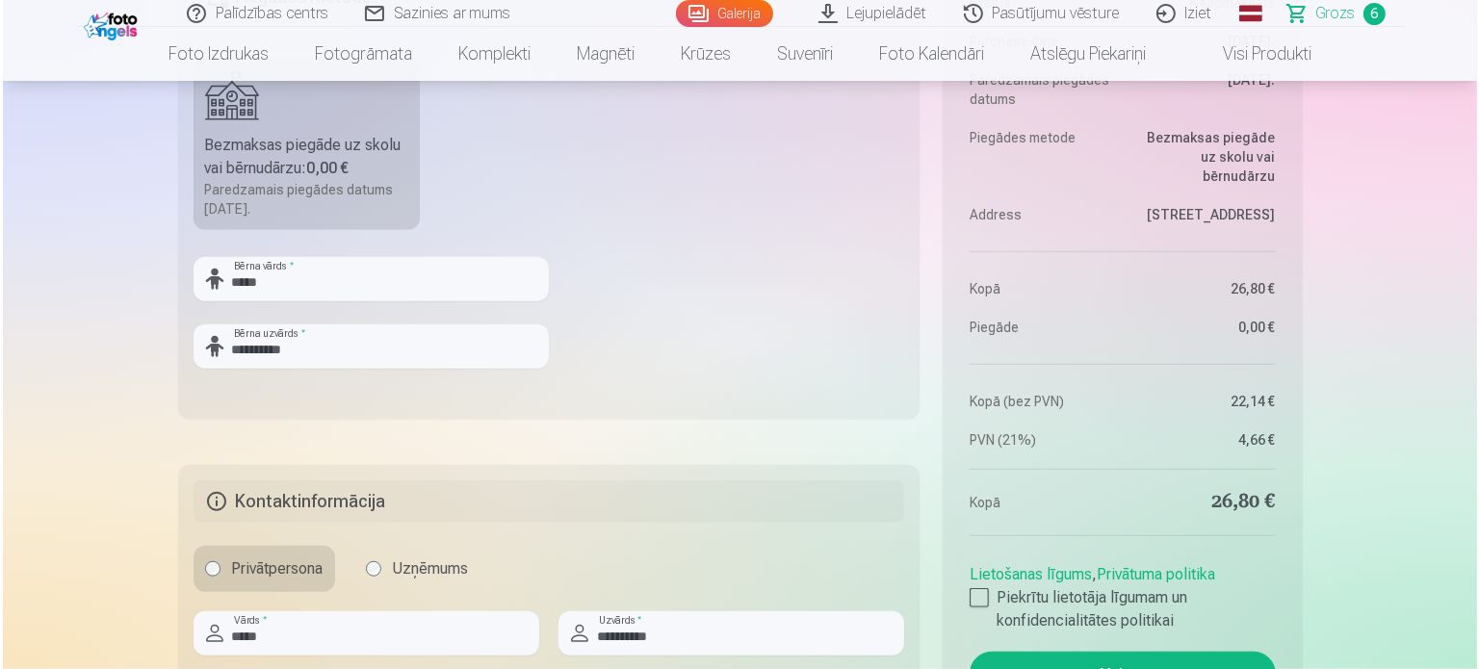
scroll to position [2022, 0]
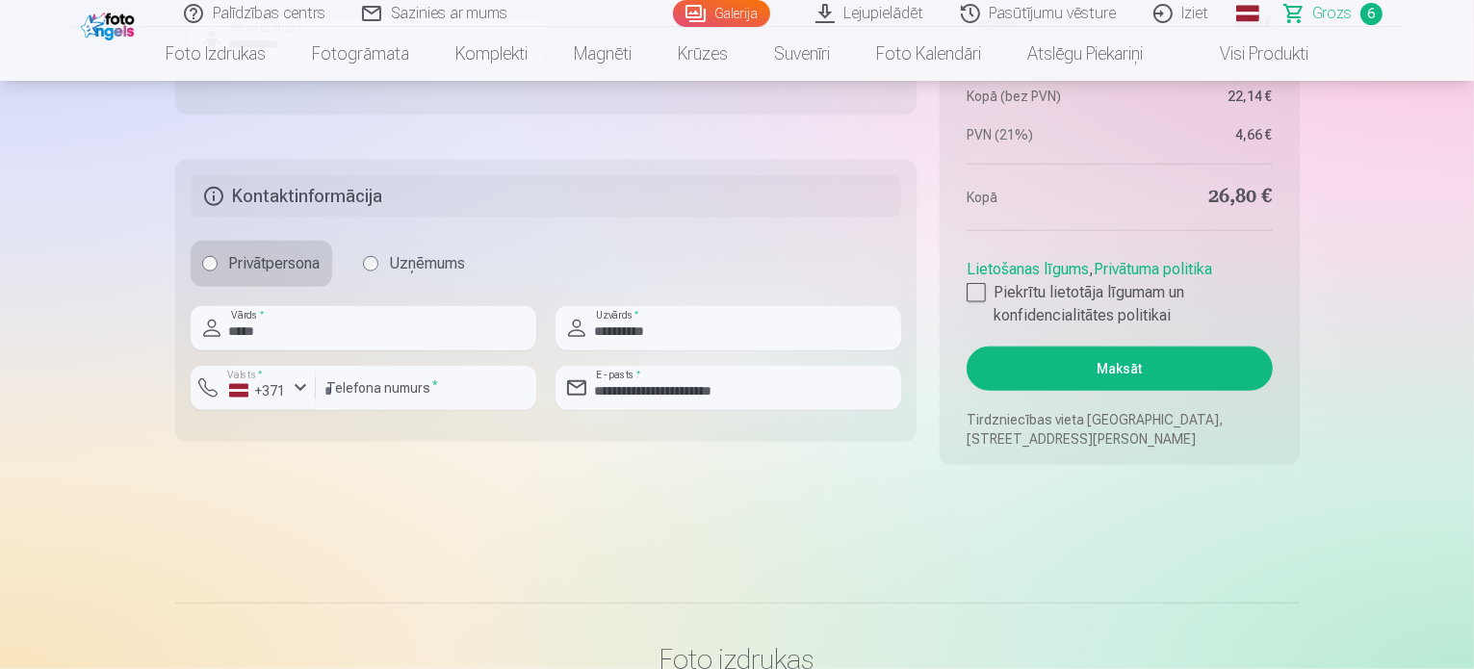
click at [1117, 373] on button "Maksāt" at bounding box center [1119, 369] width 305 height 44
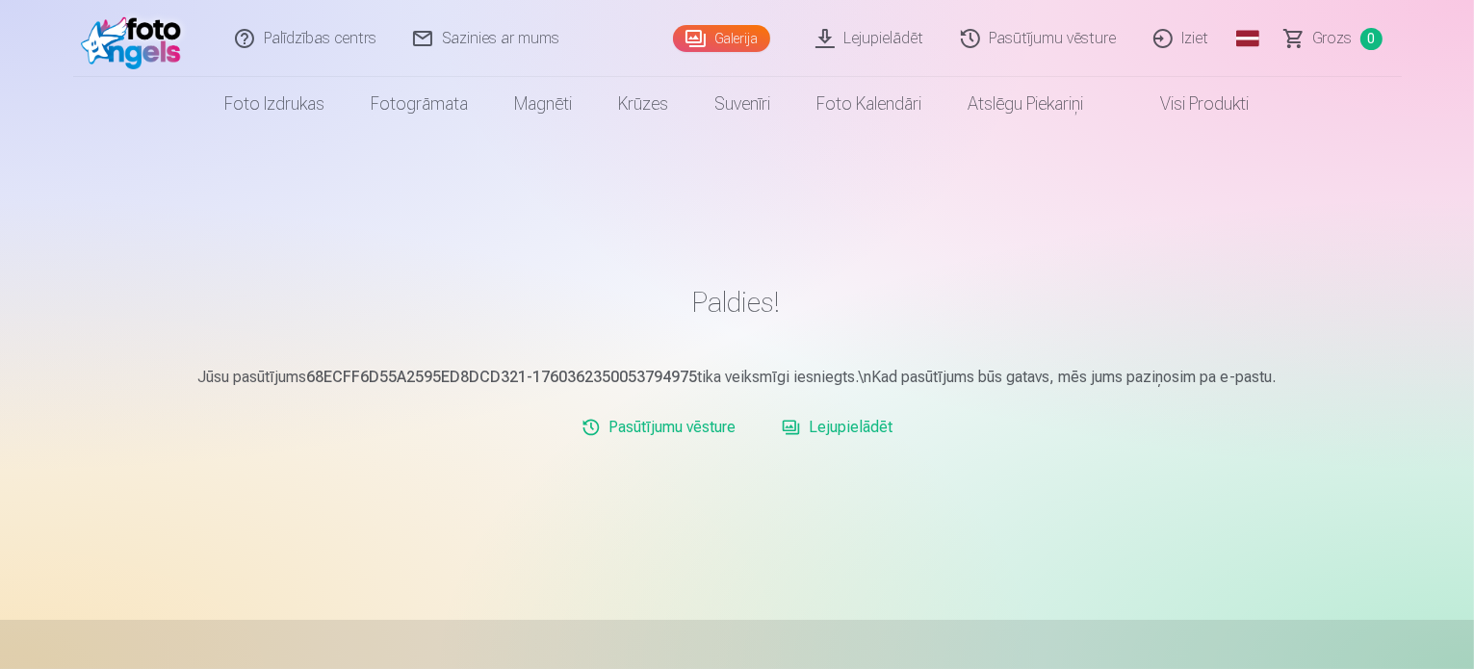
click at [999, 27] on link "Pasūtījumu vēsture" at bounding box center [1040, 38] width 193 height 77
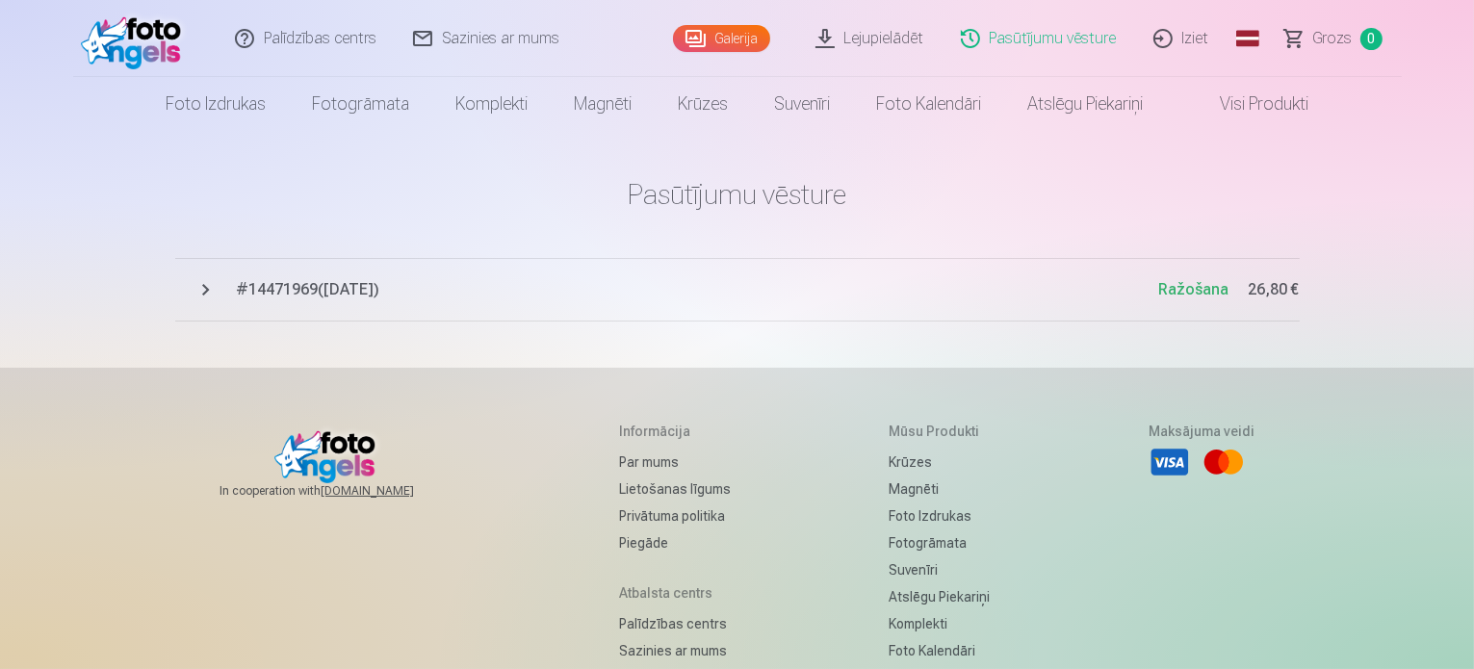
click at [347, 293] on span "# 14471969 ( 13.10.2025 )" at bounding box center [698, 289] width 923 height 23
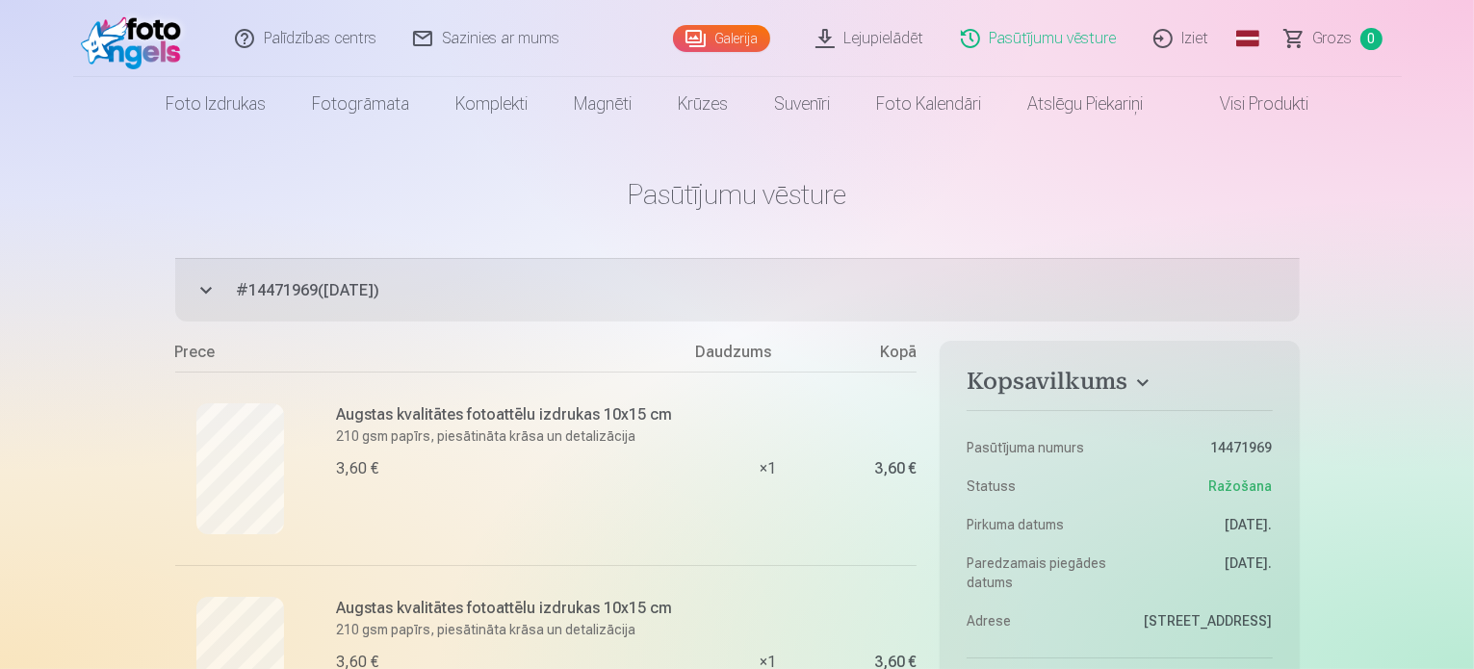
click at [1189, 34] on link "Iziet" at bounding box center [1182, 38] width 92 height 77
